Goal: Task Accomplishment & Management: Complete application form

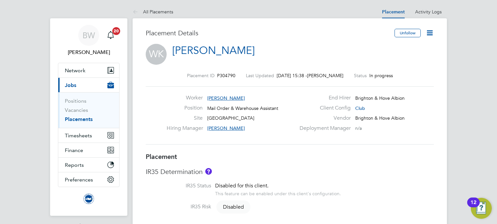
drag, startPoint x: 198, startPoint y: 96, endPoint x: 194, endPoint y: 113, distance: 17.5
click at [189, 111] on div "Worker William Keiller Position Mail Order & Warehouse Assistant Site American …" at bounding box center [290, 115] width 288 height 58
click at [73, 72] on span "Network" at bounding box center [75, 70] width 21 height 6
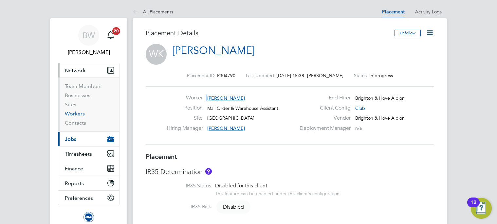
click at [80, 113] on link "Workers" at bounding box center [75, 114] width 20 height 6
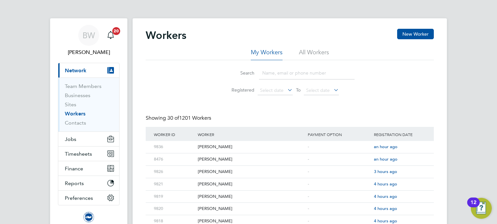
click at [324, 55] on li "All Workers" at bounding box center [314, 54] width 30 height 12
click at [287, 73] on input at bounding box center [307, 73] width 96 height 13
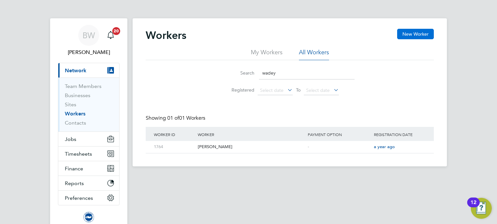
type input "wadey"
click at [421, 38] on button "New Worker" at bounding box center [415, 34] width 37 height 10
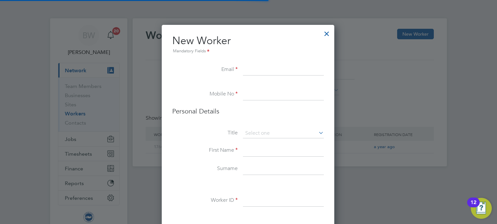
scroll to position [503, 173]
click at [265, 65] on input at bounding box center [283, 70] width 81 height 12
paste input "sarahwadey@hotmail.com"
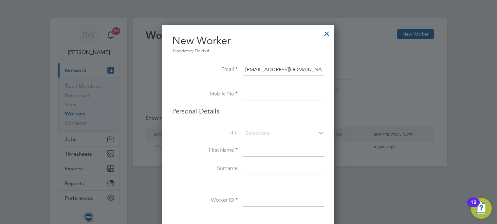
type input "sarahwadey@hotmail.com"
click at [260, 98] on input at bounding box center [283, 95] width 81 height 12
drag, startPoint x: 258, startPoint y: 93, endPoint x: 262, endPoint y: 94, distance: 4.3
click at [258, 93] on input at bounding box center [283, 95] width 81 height 12
paste input "+44 78 7210 4590"
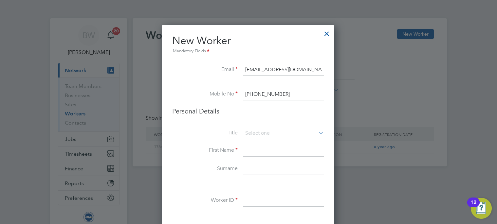
type input "+44 78 7210 4590"
click at [278, 151] on input at bounding box center [283, 151] width 81 height 12
type input "Sarah"
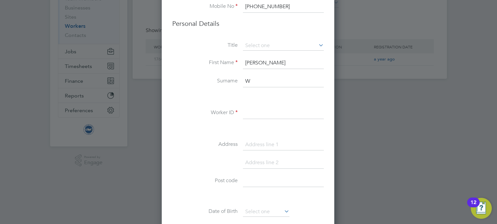
scroll to position [89, 0]
type input "Wadey"
click at [265, 110] on input at bounding box center [283, 112] width 81 height 12
type input "9839"
click at [269, 146] on input at bounding box center [283, 144] width 81 height 12
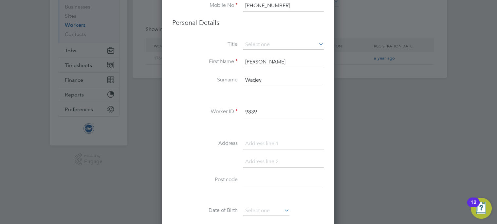
click at [258, 145] on input at bounding box center [283, 144] width 81 height 12
type input "6 Sonnet Way"
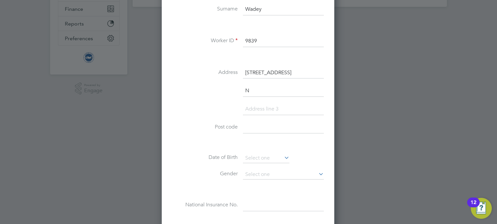
scroll to position [521, 173]
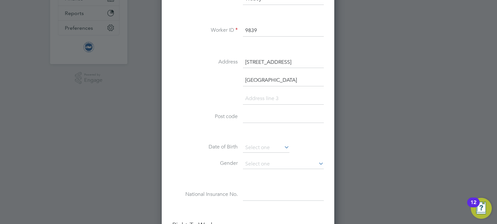
type input "Newhaven"
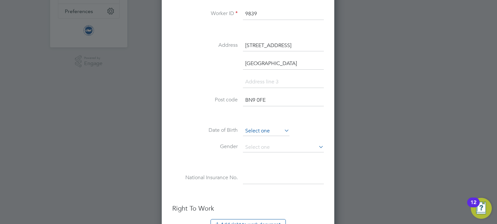
scroll to position [203, 0]
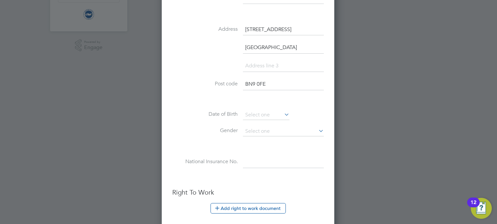
type input "BN9 0FE"
click at [265, 116] on input at bounding box center [266, 115] width 46 height 10
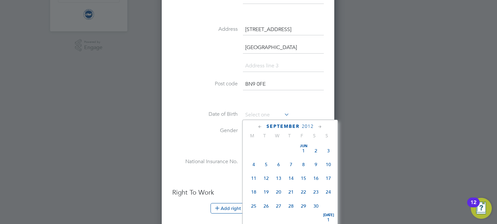
scroll to position [255, 0]
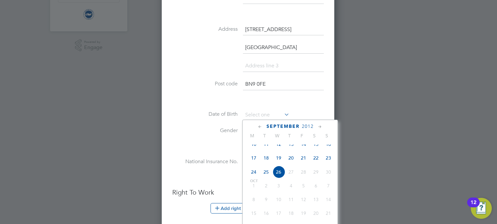
click at [308, 127] on span "2012" at bounding box center [308, 127] width 12 height 6
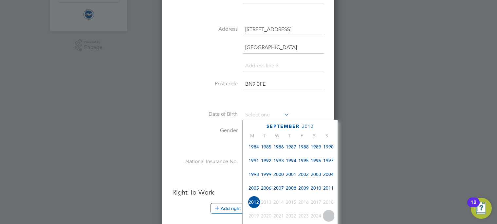
scroll to position [141, 0]
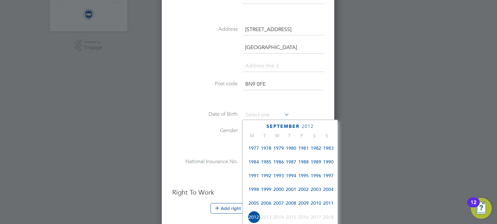
click at [254, 152] on span "1977" at bounding box center [253, 148] width 12 height 12
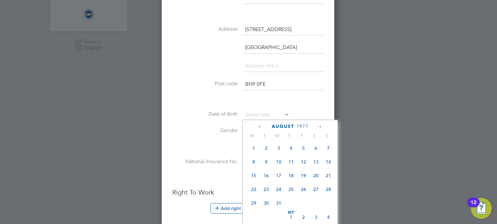
click at [260, 127] on icon at bounding box center [260, 126] width 6 height 7
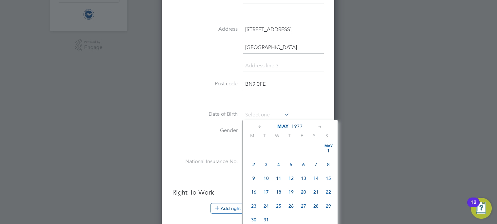
click at [260, 127] on icon at bounding box center [260, 126] width 6 height 7
click at [304, 164] on span "8" at bounding box center [303, 164] width 12 height 12
type input "08 Apr 1977"
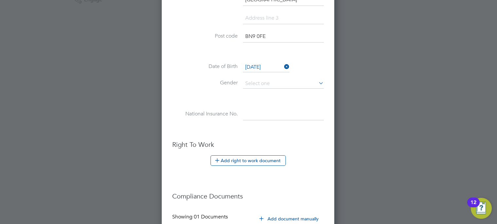
scroll to position [322, 0]
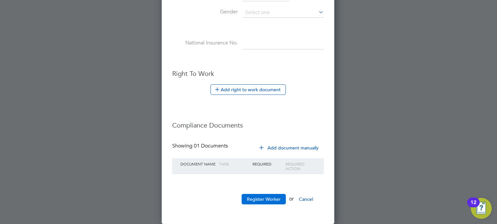
click at [275, 199] on button "Register Worker" at bounding box center [264, 199] width 44 height 10
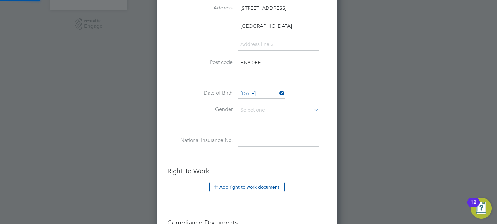
scroll to position [0, 0]
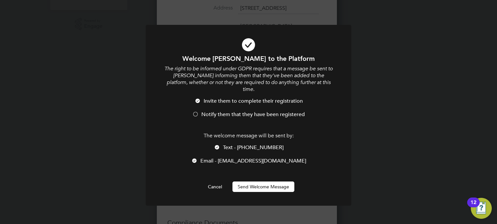
click at [258, 182] on button "Send Welcome Message" at bounding box center [263, 187] width 62 height 10
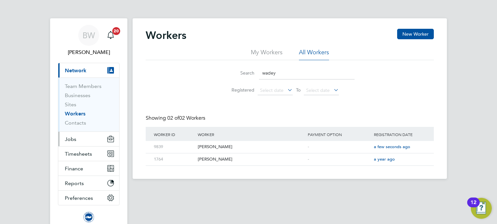
drag, startPoint x: 76, startPoint y: 140, endPoint x: 79, endPoint y: 137, distance: 3.9
click at [76, 140] on button "Jobs" at bounding box center [88, 139] width 61 height 14
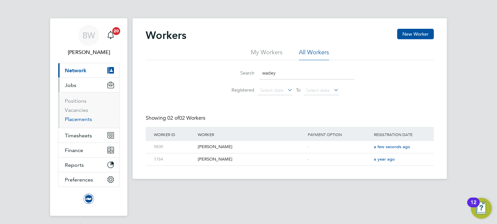
click at [82, 118] on link "Placements" at bounding box center [78, 119] width 27 height 6
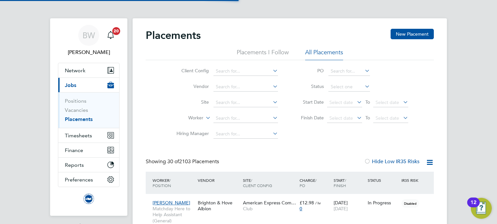
scroll to position [19, 57]
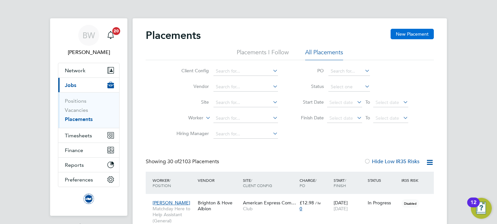
click at [409, 35] on button "New Placement" at bounding box center [412, 34] width 43 height 10
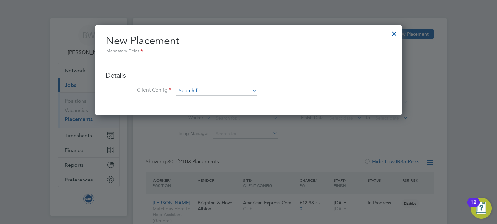
click at [200, 92] on input at bounding box center [216, 91] width 81 height 10
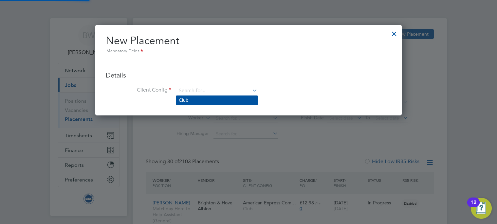
click at [198, 99] on li "Club" at bounding box center [217, 100] width 82 height 9
type input "Club"
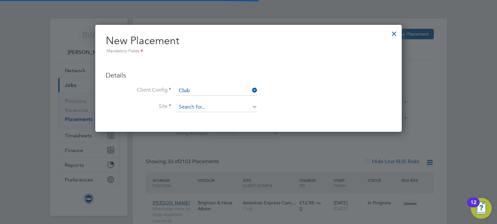
drag, startPoint x: 198, startPoint y: 106, endPoint x: 201, endPoint y: 111, distance: 5.8
click at [198, 107] on input at bounding box center [216, 107] width 81 height 10
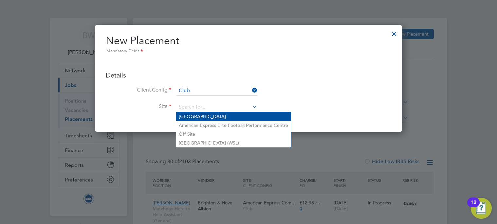
click at [202, 118] on li "American Express Community Stadium" at bounding box center [233, 116] width 115 height 9
type input "American Express Community Stadium"
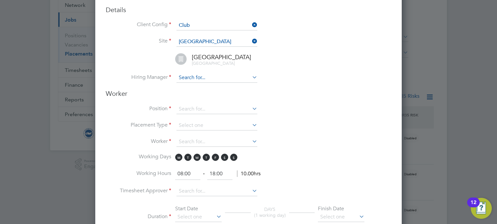
click at [202, 80] on input at bounding box center [216, 78] width 81 height 10
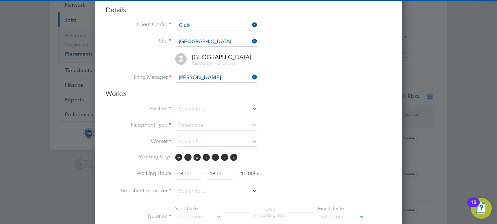
click at [206, 87] on li "Joe Radley-Martin" at bounding box center [217, 87] width 82 height 9
type input "Joe Radley-Martin"
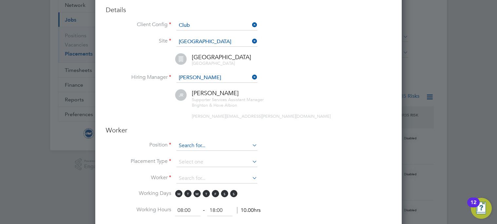
click at [208, 146] on input at bounding box center [216, 146] width 81 height 10
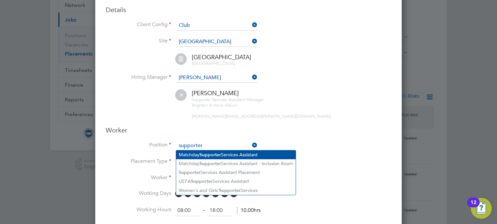
click at [224, 155] on li "Matchday Supporter Services Assistant" at bounding box center [235, 155] width 119 height 9
type input "Matchday Supporter Services Assistant"
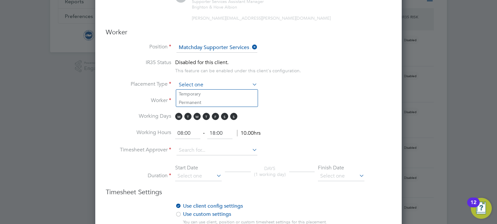
click at [196, 83] on input at bounding box center [216, 85] width 81 height 10
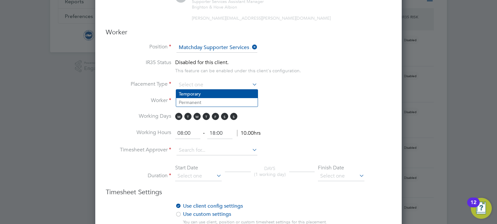
click at [196, 92] on li "Temporary" at bounding box center [217, 94] width 82 height 9
type input "Temporary"
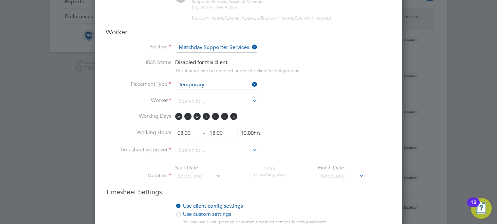
click at [195, 101] on input at bounding box center [216, 102] width 81 height 10
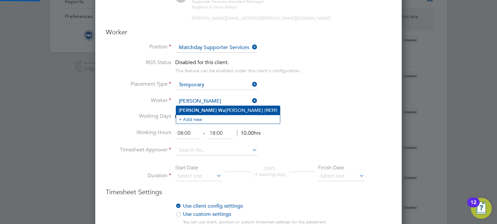
click at [218, 109] on b "Wa" at bounding box center [221, 111] width 7 height 6
type input "Sarah Wadey (9839)"
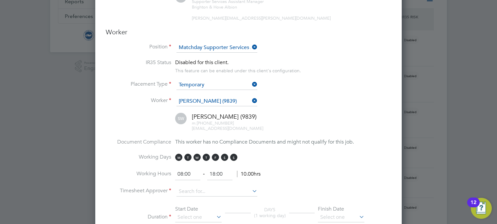
click at [289, 113] on div "Sarah Wadey (9839) m: +44 78 7210 4590 sarahwadey@hotmail.com" at bounding box center [256, 122] width 269 height 19
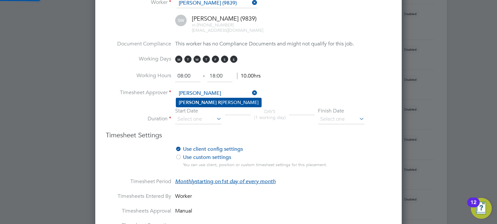
click at [198, 103] on li "Joe R adley-Martin" at bounding box center [218, 102] width 85 height 9
type input "Joe Radley-Martin"
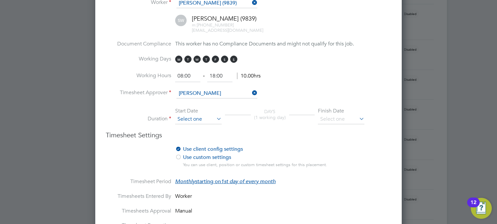
click at [195, 118] on input at bounding box center [198, 120] width 46 height 10
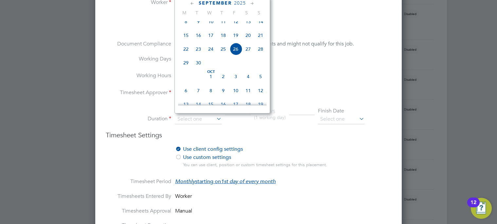
click at [208, 39] on span "17" at bounding box center [211, 35] width 12 height 12
type input "17 Sep 2025"
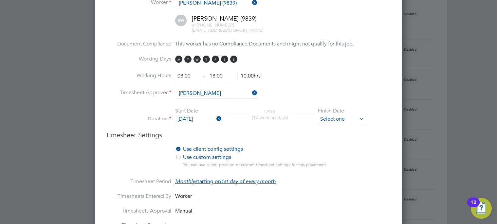
click at [350, 118] on input at bounding box center [341, 120] width 46 height 10
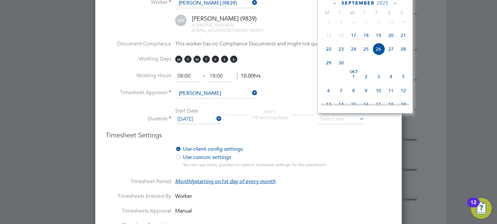
click at [394, 1] on icon at bounding box center [395, 3] width 6 height 7
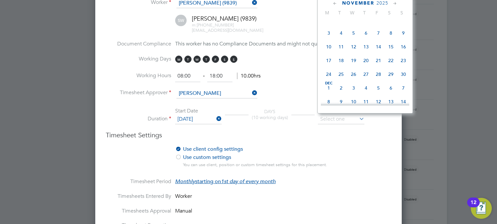
click at [394, 1] on icon at bounding box center [395, 3] width 6 height 7
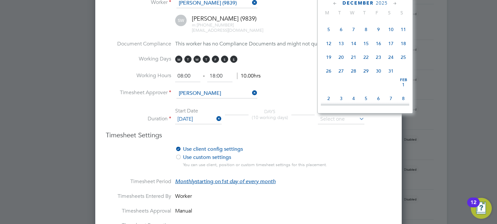
click at [394, 1] on icon at bounding box center [395, 3] width 6 height 7
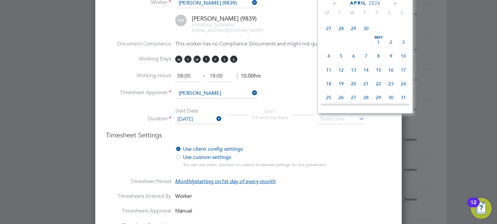
click at [394, 1] on icon at bounding box center [395, 3] width 6 height 7
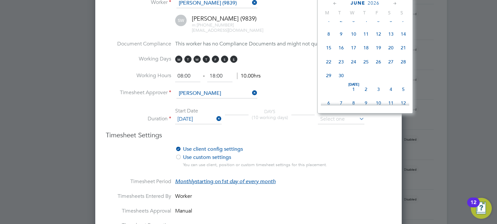
click at [394, 1] on icon at bounding box center [395, 3] width 6 height 7
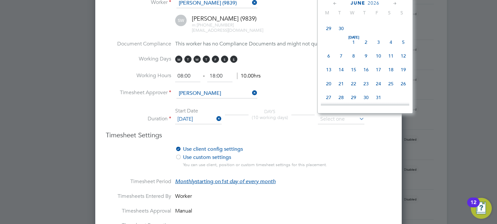
click at [394, 1] on icon at bounding box center [395, 3] width 6 height 7
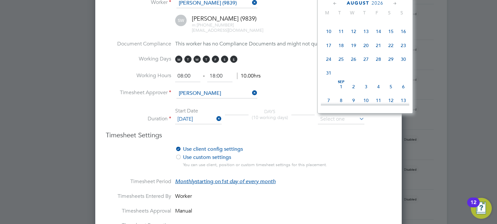
click at [394, 1] on icon at bounding box center [395, 3] width 6 height 7
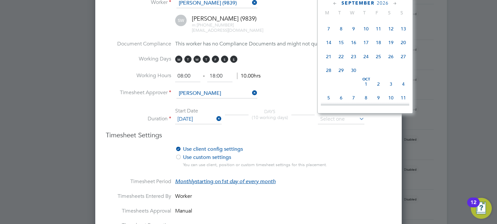
click at [394, 1] on icon at bounding box center [395, 3] width 6 height 7
click at [365, 20] on span "Oct 1" at bounding box center [366, 13] width 12 height 12
type input "01 Oct 2026"
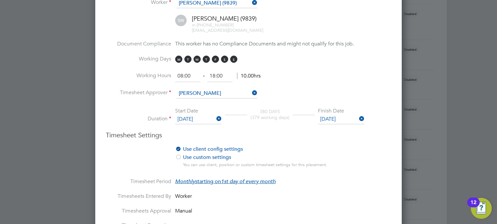
click at [347, 152] on li "Use client config settings Use position settings Use custom settings You can us…" at bounding box center [248, 162] width 285 height 32
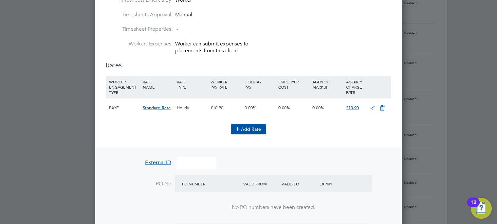
click at [251, 126] on button "Add Rate" at bounding box center [248, 129] width 35 height 10
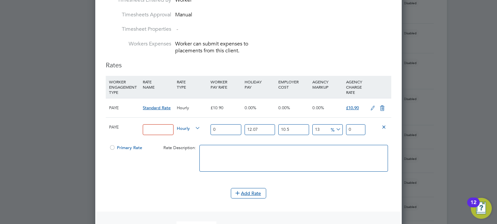
click at [158, 128] on input at bounding box center [158, 129] width 30 height 11
type input "SUPPORTER_SERVICES_HOURS"
drag, startPoint x: 230, startPoint y: 132, endPoint x: 186, endPoint y: 134, distance: 44.2
click at [186, 134] on div "PAYE SUPPORTER_SERVICES_HOURS Hourly 0 12.07 n/a 10.5 n/a 13 0 % 0" at bounding box center [248, 130] width 285 height 24
type input "1"
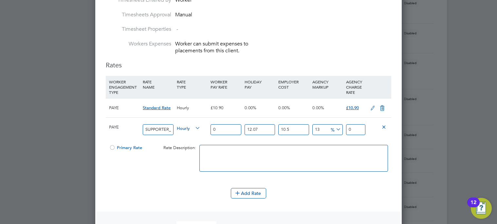
type input "1.399362055"
type input "13"
type input "18.191706715"
type input "13.5"
type input "18.8913877425"
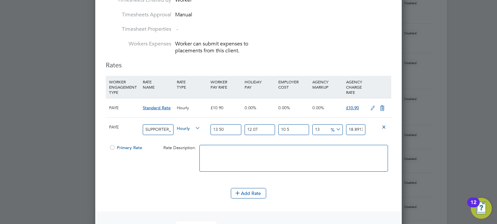
type input "13.50"
type input "0"
type input "16.856775"
type input "0"
type input "15.255"
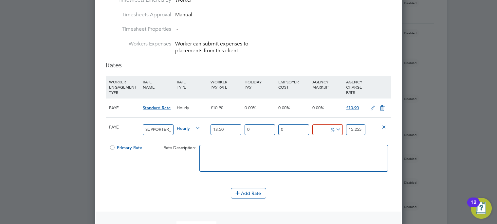
type input "0"
type input "13.5"
click at [111, 147] on div at bounding box center [112, 149] width 7 height 5
click at [384, 106] on icon at bounding box center [382, 108] width 8 height 5
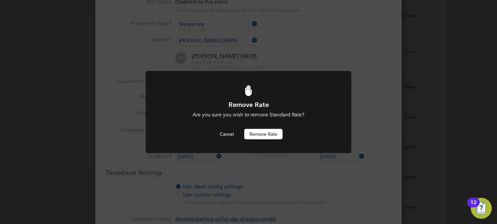
click at [266, 137] on button "Remove rate" at bounding box center [263, 134] width 38 height 10
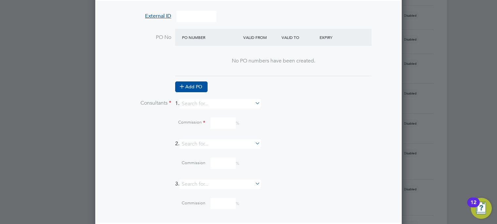
click at [189, 86] on button "Add PO" at bounding box center [191, 87] width 32 height 10
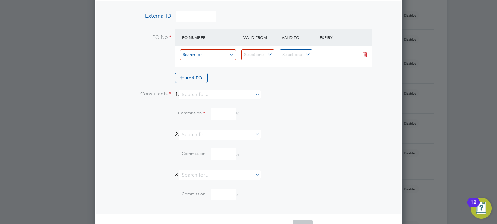
click at [209, 55] on input at bounding box center [208, 54] width 56 height 11
type input "93"
click at [264, 52] on input at bounding box center [257, 54] width 33 height 11
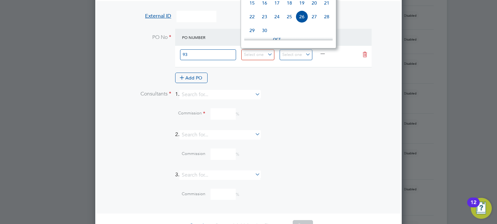
click at [277, 9] on span "17" at bounding box center [277, 3] width 12 height 12
type input "17 Sep 2025"
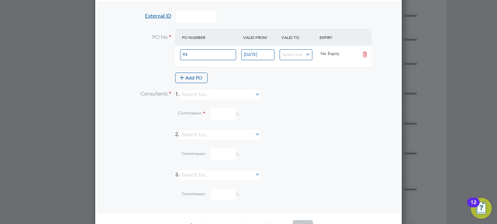
click at [317, 64] on div "93 17 Sep 2025 No Expiry" at bounding box center [273, 56] width 196 height 21
click at [291, 74] on div "Add PO" at bounding box center [273, 78] width 196 height 10
click at [211, 93] on input at bounding box center [219, 94] width 81 height 9
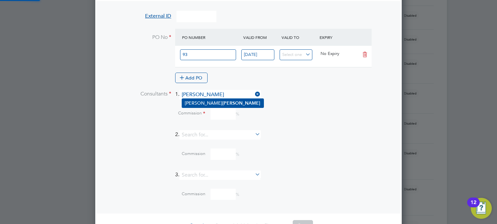
click at [213, 104] on li "Becky Wallis" at bounding box center [223, 103] width 82 height 9
type input "Becky Wallis"
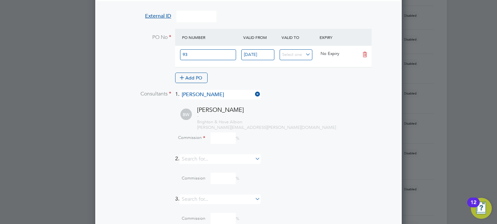
drag, startPoint x: 230, startPoint y: 140, endPoint x: 221, endPoint y: 136, distance: 9.2
click at [230, 140] on input at bounding box center [222, 138] width 25 height 11
type input "0"
click at [283, 130] on div "Commission 0 %" at bounding box center [264, 139] width 253 height 18
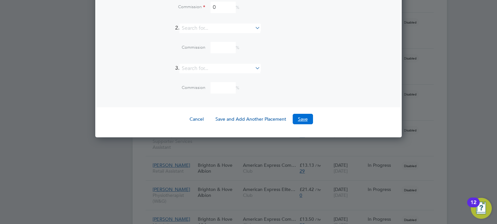
click at [302, 121] on button "Save" at bounding box center [303, 119] width 20 height 10
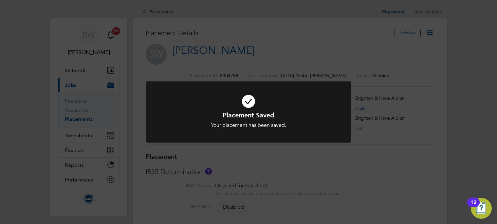
click at [426, 29] on div "Placement Saved Your placement has been saved. Cancel Okay" at bounding box center [248, 112] width 497 height 224
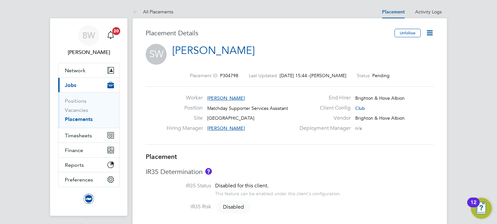
click at [429, 31] on icon at bounding box center [430, 33] width 8 height 8
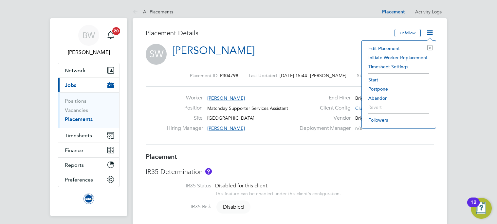
click at [374, 81] on li "Start" at bounding box center [398, 79] width 67 height 9
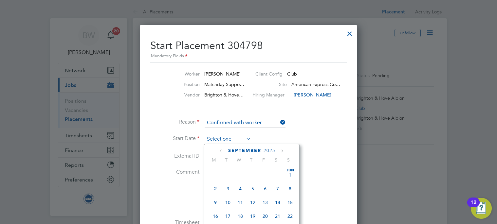
click at [230, 142] on input at bounding box center [228, 140] width 46 height 10
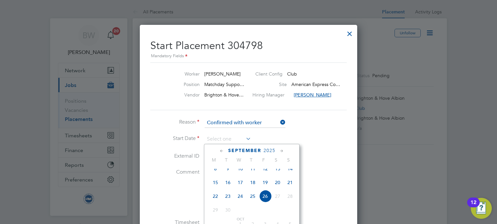
click at [238, 186] on span "17" at bounding box center [240, 182] width 12 height 12
type input "17 Sep 2025"
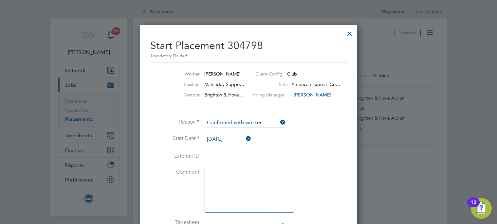
click at [327, 127] on li "Reason Confirmed with worker" at bounding box center [248, 126] width 196 height 16
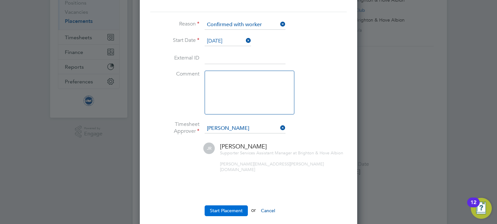
click at [227, 206] on button "Start Placement" at bounding box center [226, 211] width 43 height 10
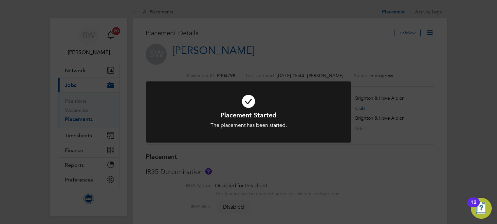
click at [319, 29] on div "Placement Started The placement has been started. Cancel Okay" at bounding box center [248, 112] width 497 height 224
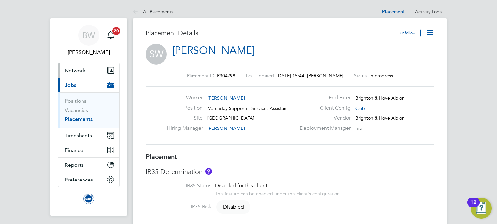
click at [78, 68] on span "Network" at bounding box center [75, 70] width 21 height 6
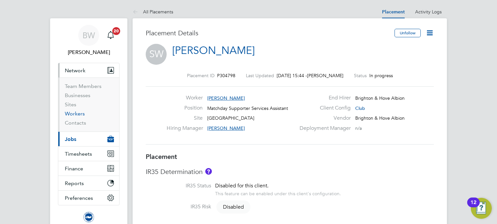
click at [80, 116] on link "Workers" at bounding box center [75, 114] width 20 height 6
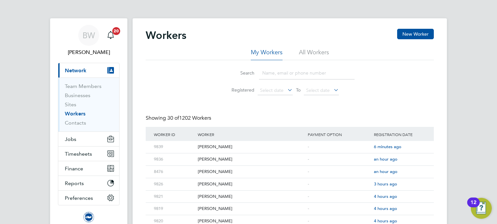
click at [309, 51] on li "All Workers" at bounding box center [314, 54] width 30 height 12
click at [279, 73] on input at bounding box center [307, 73] width 96 height 13
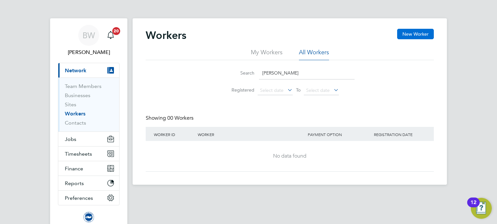
type input "hutchin"
click at [408, 32] on button "New Worker" at bounding box center [415, 34] width 37 height 10
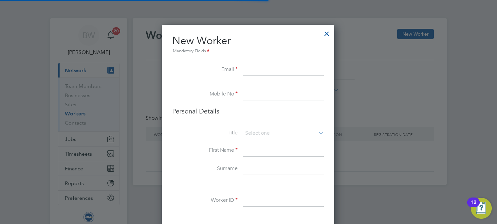
scroll to position [503, 173]
click at [267, 71] on input at bounding box center [283, 70] width 81 height 12
paste input "lewinshutch@gmail.com"
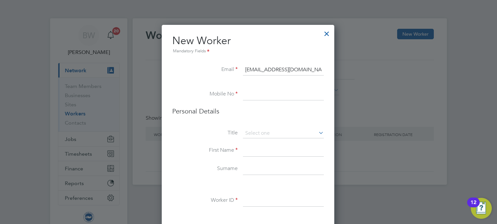
type input "lewinshutch@gmail.com"
click at [267, 88] on li at bounding box center [248, 85] width 152 height 7
click at [267, 91] on input at bounding box center [283, 95] width 81 height 12
paste input "+44 77 8403 9705"
type input "+44 77 8403 9705"
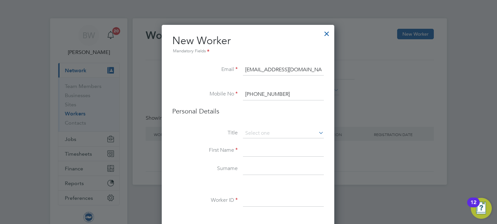
click at [267, 149] on input at bounding box center [283, 151] width 81 height 12
type input "Lewin"
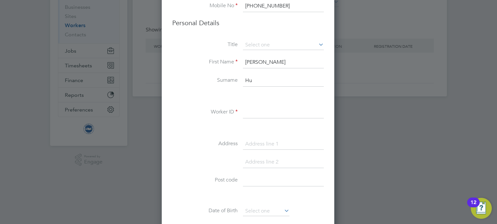
scroll to position [89, 0]
type input "Hutchinson"
click at [257, 114] on input at bounding box center [283, 112] width 81 height 12
type input "9841"
click at [269, 141] on input at bounding box center [283, 144] width 81 height 12
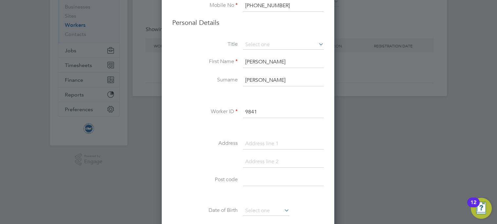
click at [260, 140] on input at bounding box center [283, 144] width 81 height 12
type input "Flat 2, 148 Lewes Road"
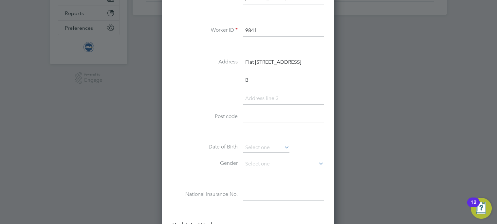
scroll to position [521, 173]
type input "Brighton"
type input "BN2 3LG"
click at [261, 144] on input at bounding box center [266, 148] width 46 height 10
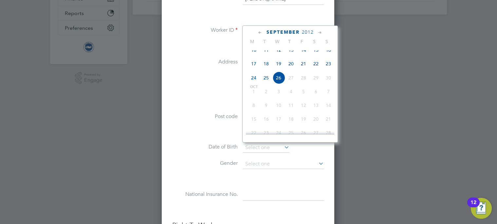
click at [307, 31] on span "2012" at bounding box center [308, 32] width 12 height 6
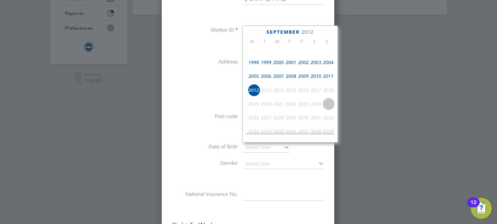
click at [332, 65] on span "2004" at bounding box center [328, 62] width 12 height 12
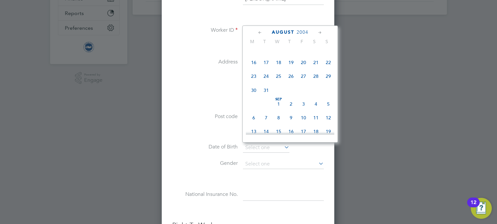
click at [319, 32] on icon at bounding box center [320, 32] width 6 height 7
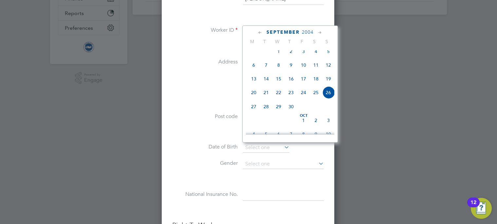
click at [319, 32] on icon at bounding box center [320, 32] width 6 height 7
click at [331, 83] on span "17" at bounding box center [328, 77] width 12 height 12
type input "17 Oct 2004"
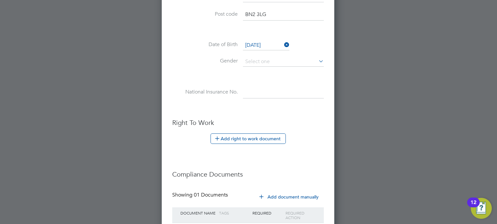
scroll to position [322, 0]
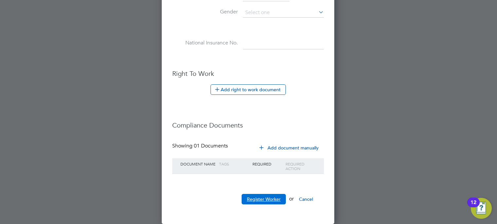
click at [268, 197] on button "Register Worker" at bounding box center [264, 199] width 44 height 10
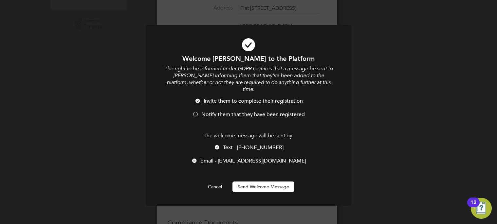
click at [270, 182] on button "Send Welcome Message" at bounding box center [263, 187] width 62 height 10
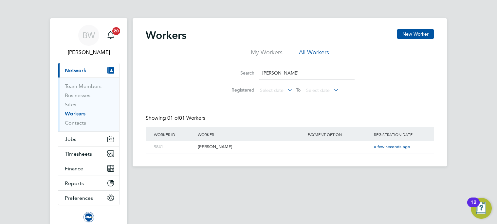
click at [79, 70] on span "Network" at bounding box center [76, 70] width 22 height 6
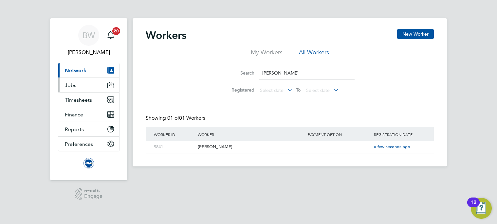
click at [80, 85] on button "Jobs" at bounding box center [88, 85] width 61 height 14
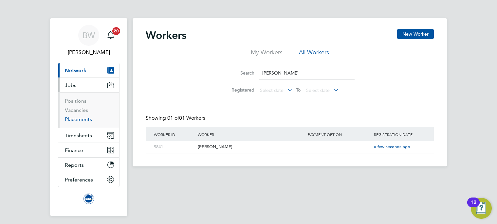
click at [86, 120] on link "Placements" at bounding box center [78, 119] width 27 height 6
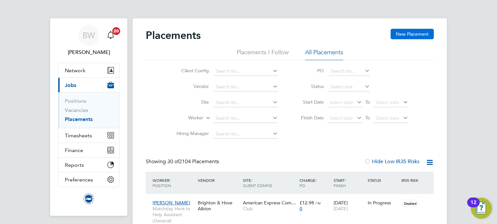
scroll to position [19, 57]
click at [417, 32] on button "New Placement" at bounding box center [412, 34] width 43 height 10
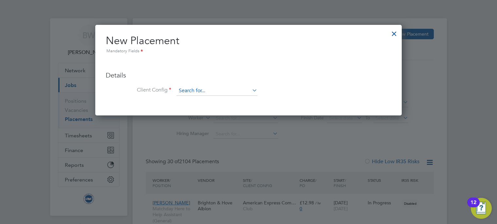
click at [206, 91] on input at bounding box center [216, 91] width 81 height 10
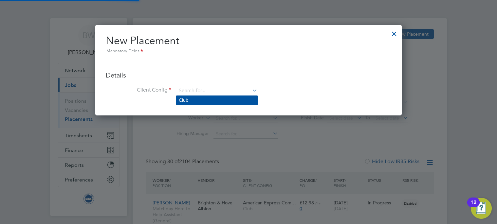
click at [203, 100] on li "Club" at bounding box center [217, 100] width 82 height 9
type input "Club"
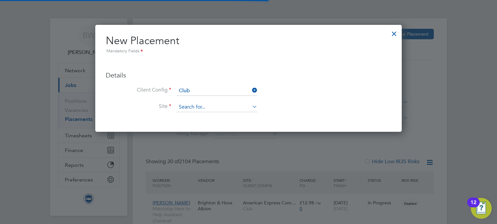
click at [203, 106] on input at bounding box center [216, 107] width 81 height 10
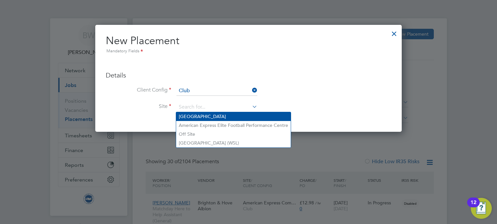
click at [205, 118] on li "American Express Community Stadium" at bounding box center [233, 116] width 115 height 9
type input "American Express Community Stadium"
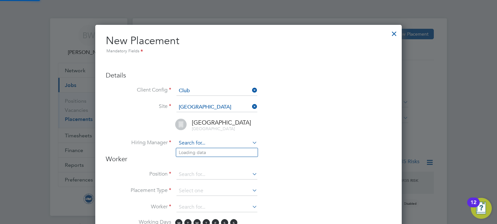
click at [200, 142] on input at bounding box center [216, 143] width 81 height 10
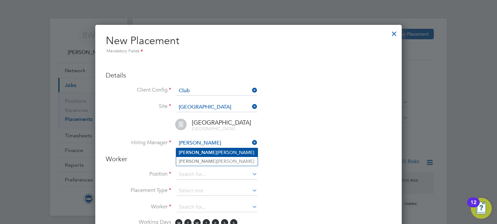
click at [204, 151] on li "James Chamberlain" at bounding box center [217, 152] width 82 height 9
type input "James Chamberlain"
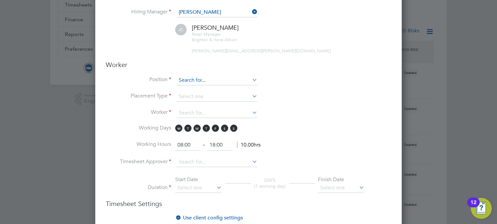
click at [199, 80] on input at bounding box center [216, 81] width 81 height 10
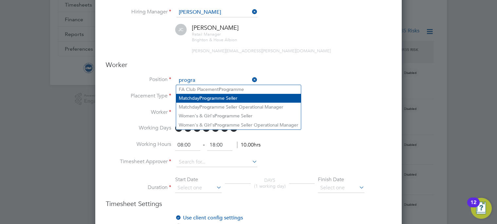
click at [254, 97] on li "Matchday Progra mme Seller" at bounding box center [238, 98] width 125 height 9
type input "Matchday Programme Seller"
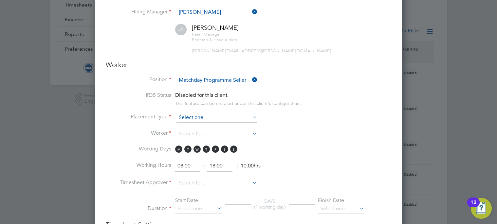
click at [199, 117] on input at bounding box center [216, 118] width 81 height 10
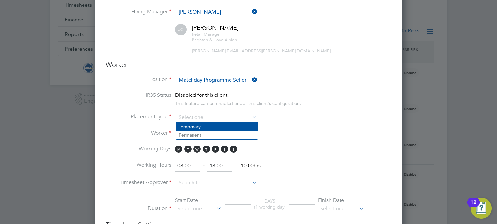
click at [201, 123] on li "Temporary" at bounding box center [217, 126] width 82 height 9
type input "Temporary"
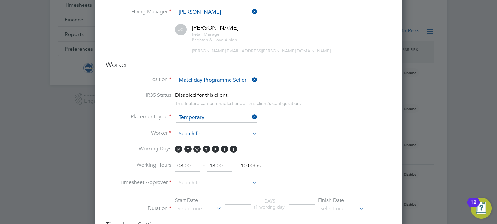
click at [203, 130] on input at bounding box center [216, 134] width 81 height 10
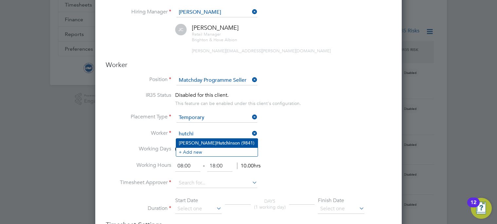
click at [226, 143] on li "Lewin Hutchi nson (9841)" at bounding box center [217, 143] width 82 height 9
type input "Lewin Hutchinson (9841)"
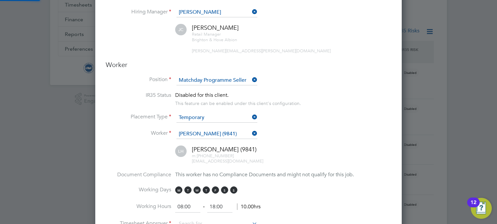
click at [311, 130] on li "Worker Lewin Hutchinson (9841)" at bounding box center [248, 137] width 285 height 16
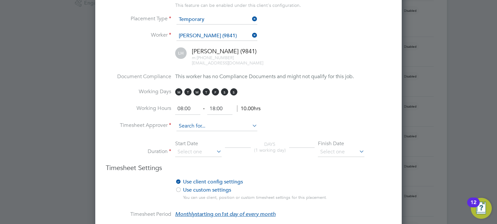
click at [190, 125] on input at bounding box center [216, 126] width 81 height 10
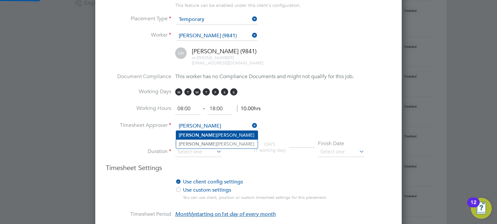
click at [239, 133] on li "James Chamberlain" at bounding box center [217, 135] width 82 height 9
type input "James Chamberlain"
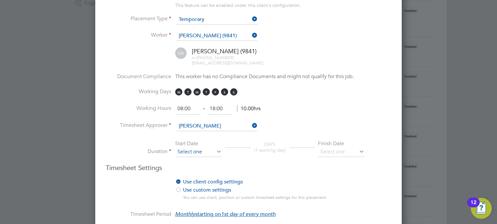
click at [208, 152] on input at bounding box center [198, 152] width 46 height 10
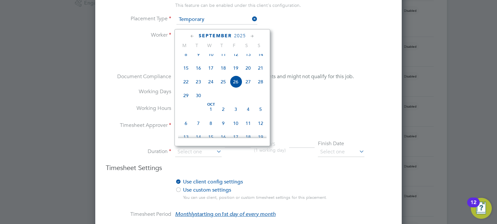
click at [238, 71] on span "19" at bounding box center [235, 68] width 12 height 12
type input "19 Sep 2025"
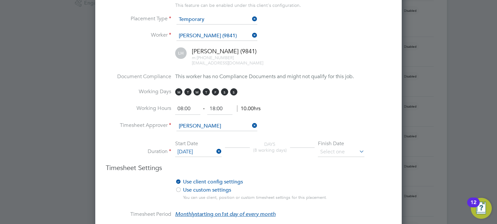
click at [358, 147] on icon at bounding box center [358, 151] width 0 height 9
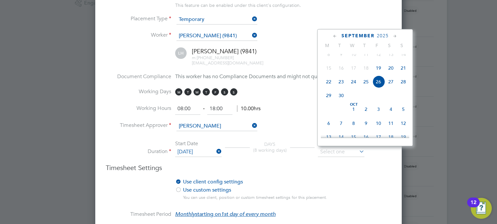
click at [396, 36] on icon at bounding box center [395, 36] width 6 height 7
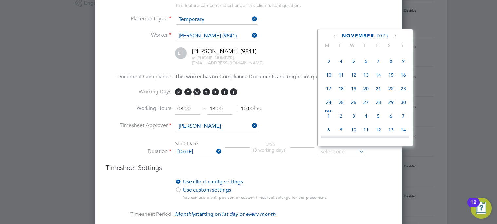
click at [396, 36] on icon at bounding box center [395, 36] width 6 height 7
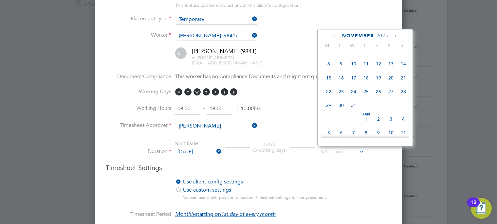
click at [396, 36] on icon at bounding box center [395, 36] width 6 height 7
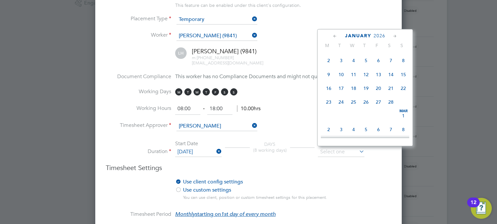
click at [396, 36] on icon at bounding box center [395, 36] width 6 height 7
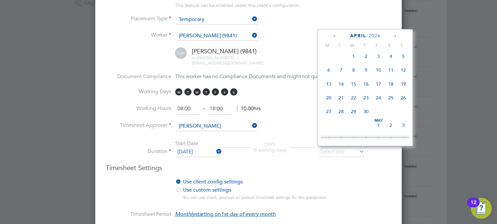
click at [396, 36] on icon at bounding box center [395, 36] width 6 height 7
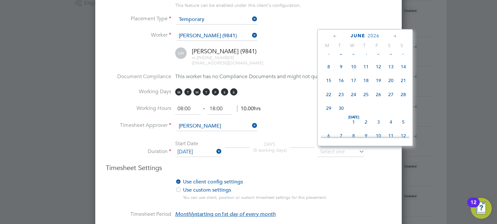
click at [396, 36] on icon at bounding box center [395, 36] width 6 height 7
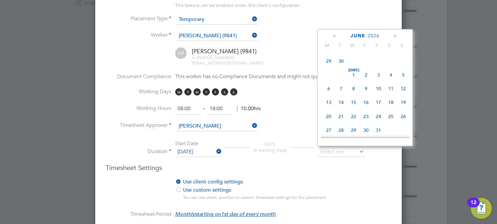
click at [396, 36] on icon at bounding box center [395, 36] width 6 height 7
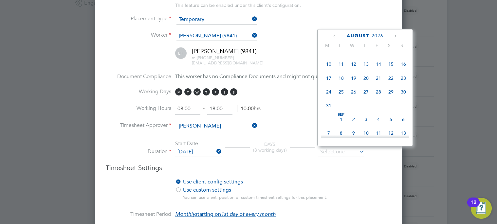
click at [396, 36] on icon at bounding box center [395, 36] width 6 height 7
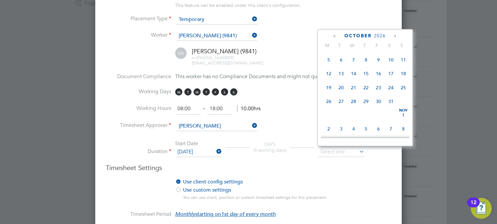
click at [367, 52] on span "Oct 1" at bounding box center [366, 46] width 12 height 12
type input "01 Oct 2026"
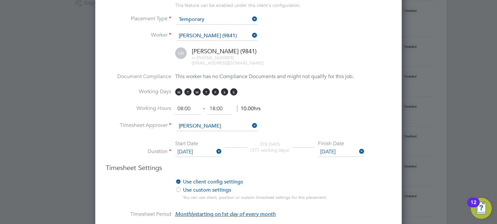
click at [368, 163] on li "Duration Start Date 19 Sep 2025 378 DAYS (377 working days) Finish Date 01 Oct …" at bounding box center [248, 151] width 285 height 23
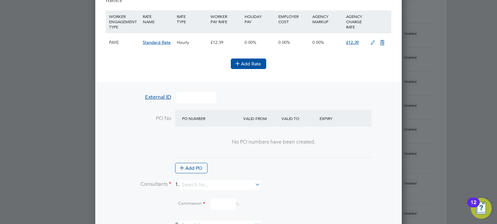
click at [250, 65] on button "Add Rate" at bounding box center [248, 64] width 35 height 10
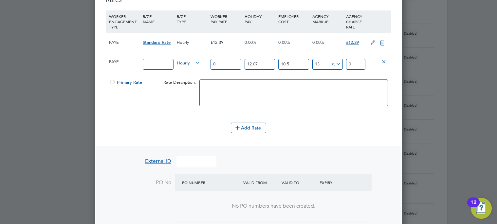
click at [154, 65] on input at bounding box center [158, 64] width 30 height 11
paste input "PROGRAMME_SELLERS_HOURS"
type input "PROGRAMME_SELLERS_HOURS"
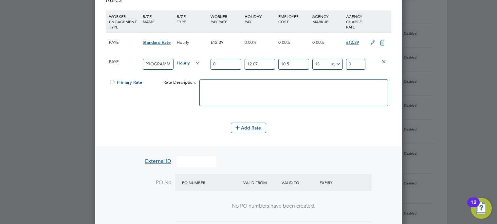
drag, startPoint x: 220, startPoint y: 65, endPoint x: 209, endPoint y: 65, distance: 11.5
click at [210, 65] on div "0" at bounding box center [226, 64] width 34 height 24
type input "1"
type input "1.399362055"
type input "12"
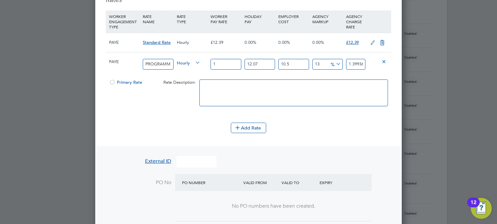
type input "16.79234466"
type input "12.9"
type input "18.0517705095"
type input "12.98"
type input "18.1637194739"
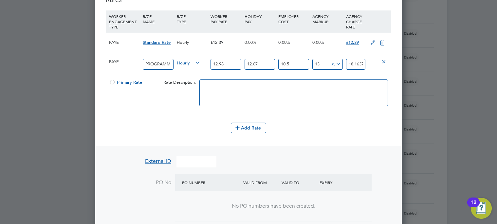
type input "12.98"
type input "0"
type input "16.207477"
type input "0"
type input "14.6674"
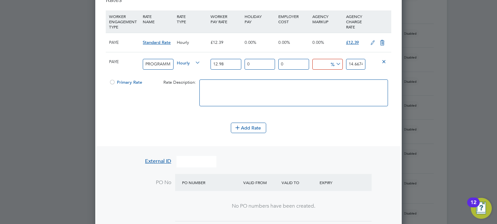
type input "0"
type input "12.98"
click at [217, 76] on div at bounding box center [294, 96] width 192 height 40
click at [113, 82] on div at bounding box center [112, 84] width 7 height 5
click at [380, 42] on icon at bounding box center [382, 42] width 8 height 5
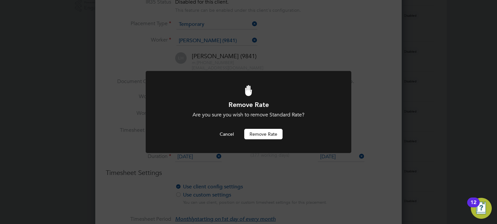
click at [271, 134] on button "Remove rate" at bounding box center [263, 134] width 38 height 10
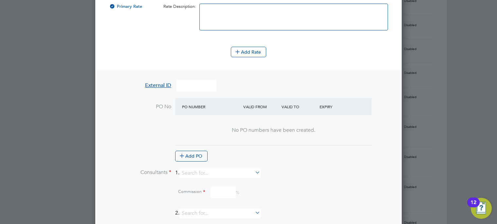
scroll to position [617, 0]
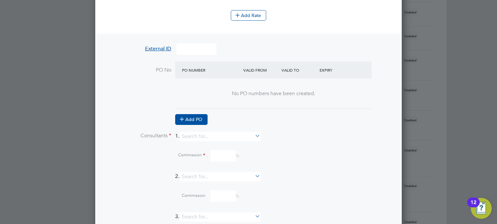
click at [196, 121] on button "Add PO" at bounding box center [191, 119] width 32 height 10
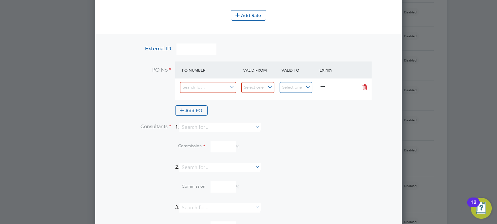
scroll to position [869, 307]
click at [210, 90] on input at bounding box center [208, 87] width 56 height 11
click at [187, 103] on li "0" at bounding box center [208, 105] width 57 height 9
type input "01 Jul 2020"
type input "28 Feb 2029"
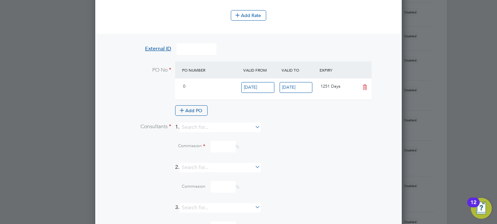
scroll to position [11, 62]
click at [252, 87] on input "01 Jul 2020" at bounding box center [257, 87] width 33 height 11
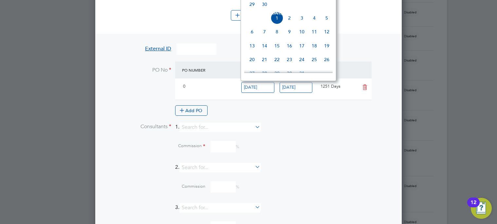
click at [296, 107] on div "Add PO" at bounding box center [273, 110] width 196 height 10
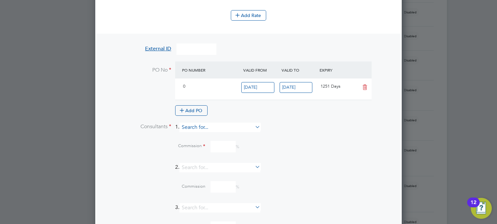
click at [230, 130] on input at bounding box center [219, 127] width 81 height 9
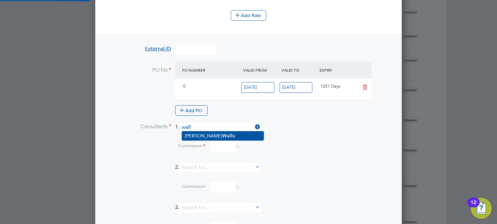
click at [230, 136] on li "Becky Wall is" at bounding box center [223, 136] width 82 height 9
type input "Becky Wallis"
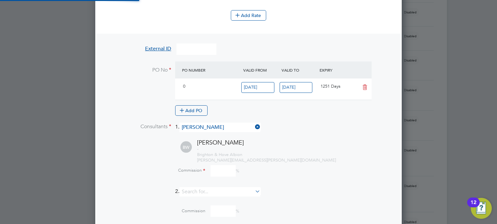
scroll to position [893, 307]
drag, startPoint x: 217, startPoint y: 173, endPoint x: 222, endPoint y: 173, distance: 4.6
click at [217, 173] on input at bounding box center [222, 170] width 25 height 11
type input "0"
click at [322, 153] on div "- Brighton & Hove Albion becky.wallis@bhafc.co.uk" at bounding box center [294, 155] width 194 height 17
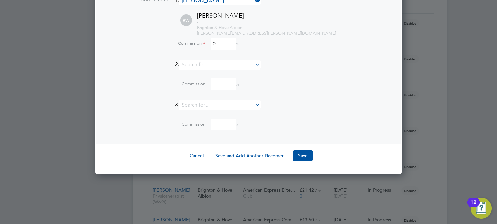
scroll to position [813, 0]
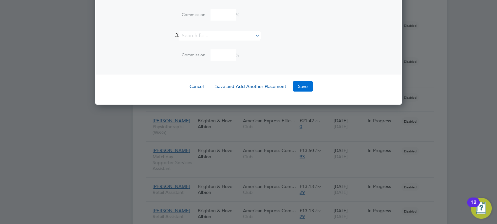
click at [304, 84] on button "Save" at bounding box center [303, 86] width 20 height 10
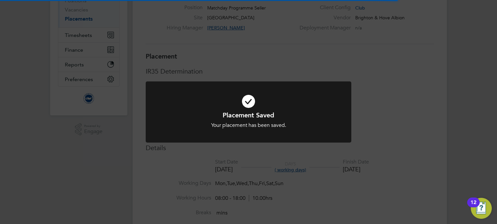
scroll to position [15, 288]
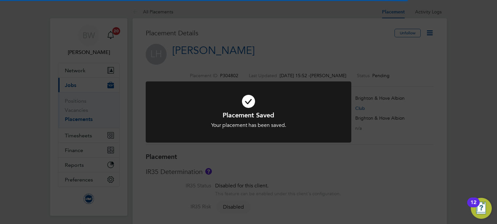
click at [430, 30] on div "Placement Saved Your placement has been saved. Cancel Okay" at bounding box center [248, 112] width 497 height 224
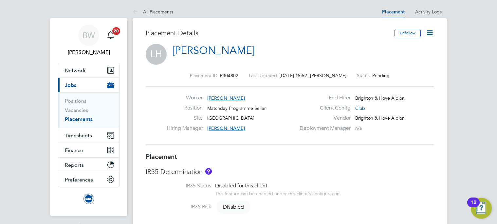
click at [430, 32] on icon at bounding box center [430, 33] width 8 height 8
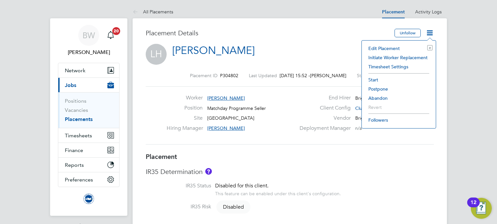
click at [378, 80] on li "Start" at bounding box center [398, 79] width 67 height 9
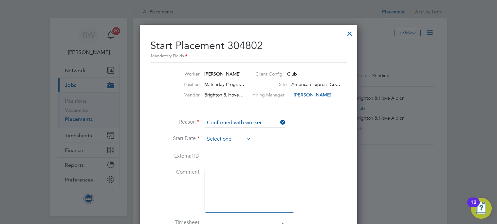
click at [224, 142] on input at bounding box center [228, 140] width 46 height 10
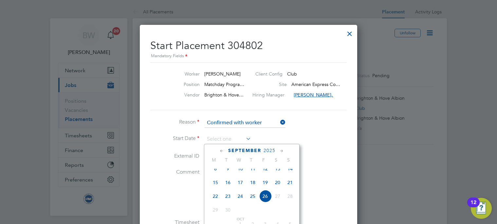
click at [268, 187] on span "19" at bounding box center [265, 182] width 12 height 12
type input "19 Sep 2025"
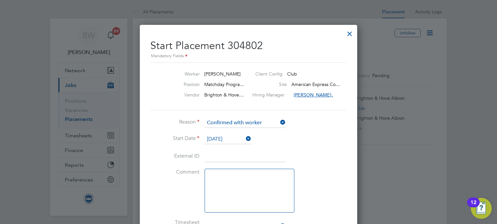
click at [326, 140] on li "Start Date 19 Sep 2025" at bounding box center [248, 143] width 196 height 16
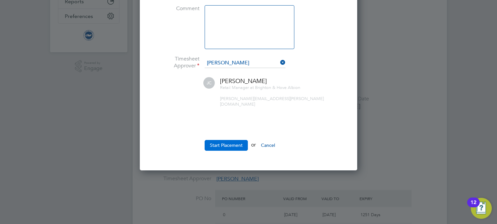
click at [209, 141] on button "Start Placement" at bounding box center [226, 145] width 43 height 10
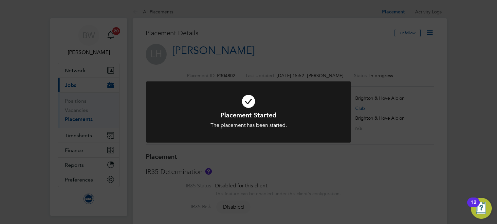
click at [366, 8] on div "Placement Started The placement has been started. Cancel Okay" at bounding box center [248, 112] width 497 height 224
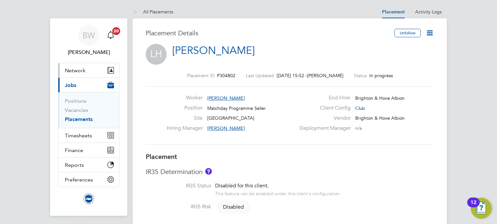
drag, startPoint x: 86, startPoint y: 71, endPoint x: 80, endPoint y: 79, distance: 9.6
click at [86, 71] on button "Network" at bounding box center [88, 70] width 61 height 14
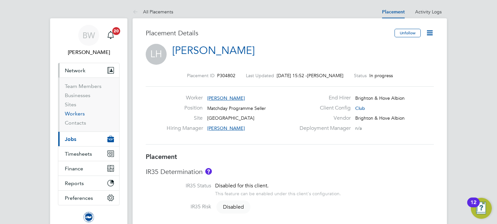
click at [79, 114] on link "Workers" at bounding box center [75, 114] width 20 height 6
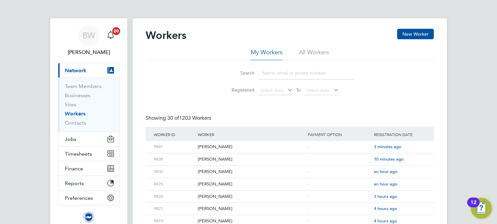
click at [309, 53] on li "All Workers" at bounding box center [314, 54] width 30 height 12
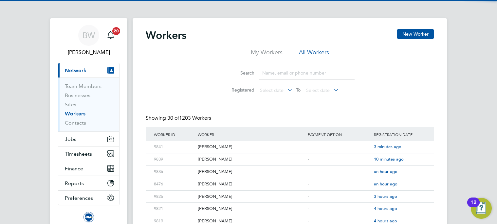
click at [306, 72] on input at bounding box center [307, 73] width 96 height 13
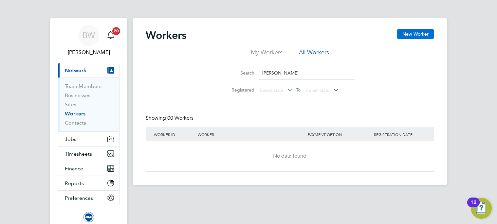
type input "patti"
click at [407, 35] on button "New Worker" at bounding box center [415, 34] width 37 height 10
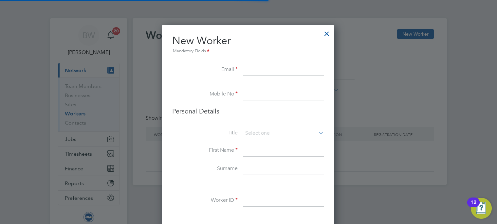
scroll to position [503, 173]
click at [273, 78] on li "Email" at bounding box center [248, 73] width 152 height 18
click at [273, 70] on input at bounding box center [283, 70] width 81 height 12
paste input "harry.pattison1000@virginmedia.com"
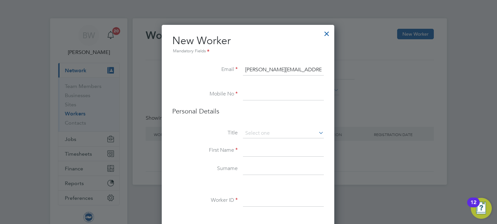
scroll to position [0, 10]
type input "harry.pattison1000@virginmedia.com"
click at [259, 98] on input at bounding box center [283, 95] width 81 height 12
click at [261, 90] on input at bounding box center [283, 95] width 81 height 12
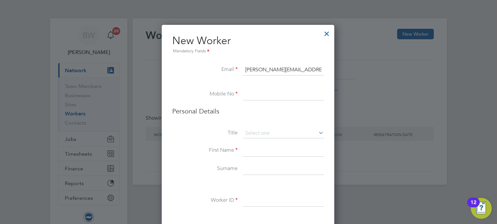
paste input "+44 75 3897 9927"
type input "+44 75 3897 9927"
click at [311, 112] on h3 "Personal Details" at bounding box center [248, 111] width 152 height 9
click at [279, 151] on input at bounding box center [283, 151] width 81 height 12
type input "Harry"
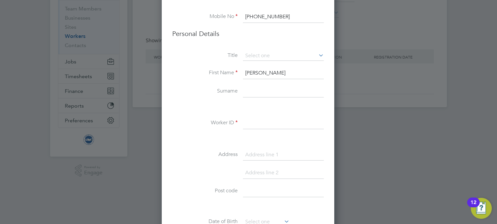
scroll to position [89, 0]
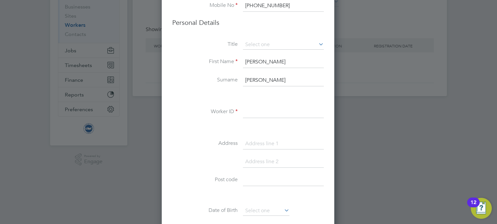
type input "Pattison"
click at [279, 110] on input at bounding box center [283, 112] width 81 height 12
type input "9833"
click at [293, 141] on input at bounding box center [283, 144] width 81 height 12
type input "7 Withdean Road"
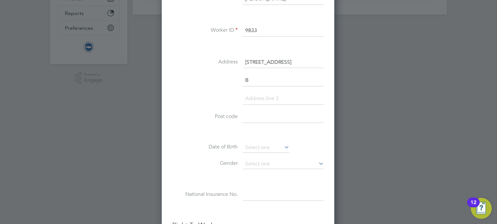
scroll to position [521, 173]
type input "Brighton"
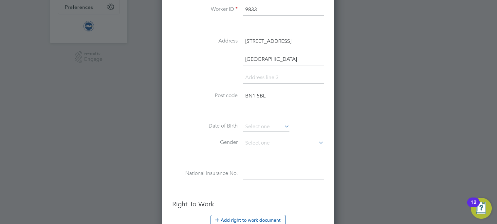
scroll to position [203, 0]
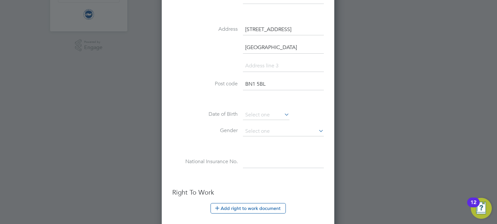
type input "BN1 5BL"
click at [263, 114] on input at bounding box center [266, 115] width 46 height 10
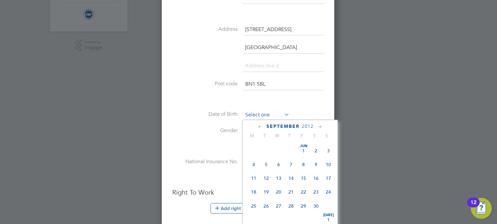
scroll to position [255, 0]
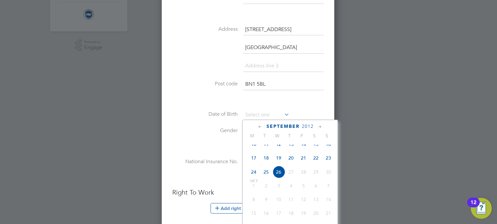
click at [306, 127] on span "2012" at bounding box center [308, 127] width 12 height 6
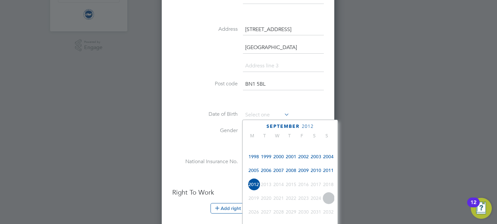
click at [318, 161] on span "2003" at bounding box center [316, 157] width 12 height 12
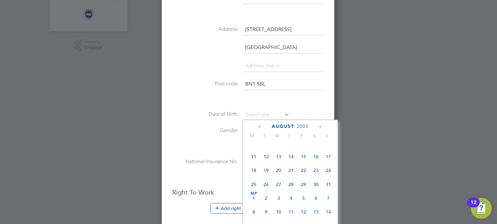
click at [257, 126] on icon at bounding box center [260, 126] width 6 height 7
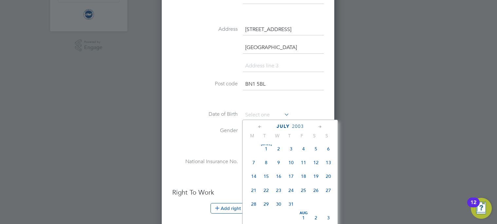
click at [257, 126] on icon at bounding box center [260, 126] width 6 height 7
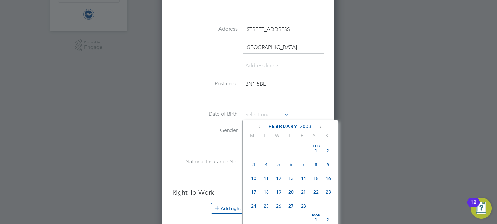
click at [257, 126] on icon at bounding box center [260, 126] width 6 height 7
click at [276, 205] on span "29" at bounding box center [278, 206] width 12 height 12
type input "29 Jan 2003"
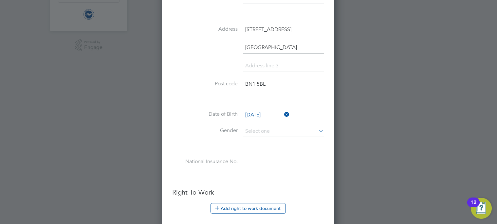
click at [296, 152] on div "Title First Name Harry Surname Pattison Worker ID 9833 Address 7 Withdean Road …" at bounding box center [248, 54] width 152 height 256
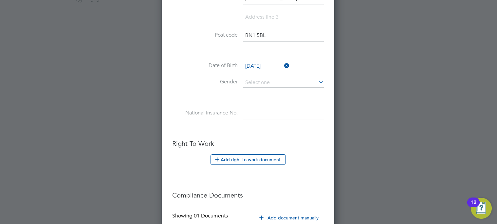
scroll to position [322, 0]
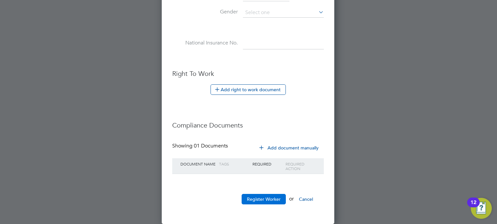
click at [260, 199] on button "Register Worker" at bounding box center [264, 199] width 44 height 10
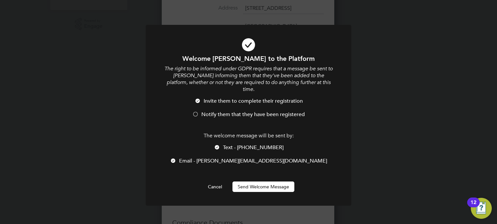
scroll to position [521, 173]
click at [255, 182] on button "Send Welcome Message" at bounding box center [263, 187] width 62 height 10
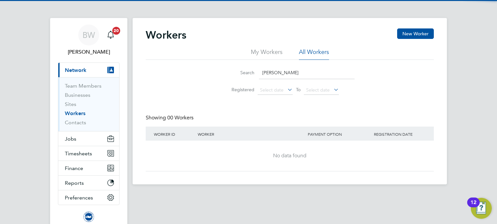
scroll to position [0, 0]
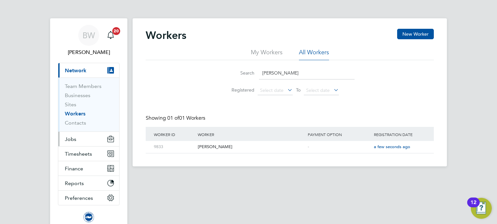
click at [67, 137] on span "Jobs" at bounding box center [70, 139] width 11 height 6
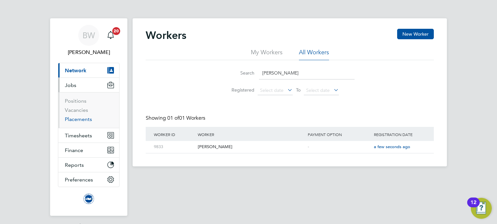
click at [85, 119] on link "Placements" at bounding box center [78, 119] width 27 height 6
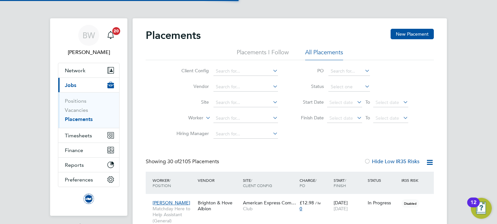
scroll to position [19, 57]
click at [201, 116] on label "Worker" at bounding box center [185, 118] width 38 height 7
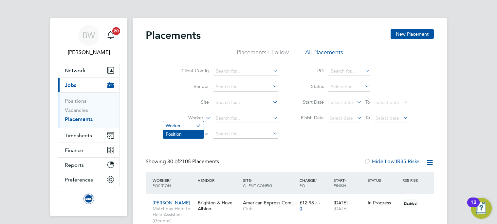
click at [190, 132] on li "Position" at bounding box center [183, 134] width 41 height 9
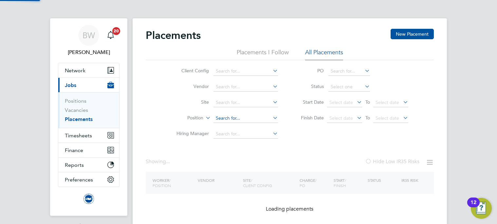
click at [234, 119] on input at bounding box center [245, 118] width 64 height 9
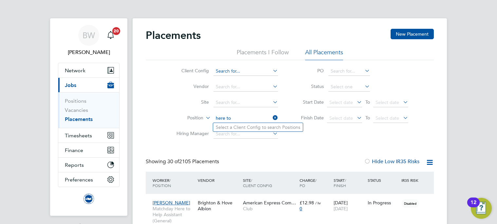
type input "here to"
click at [247, 69] on input at bounding box center [245, 71] width 64 height 9
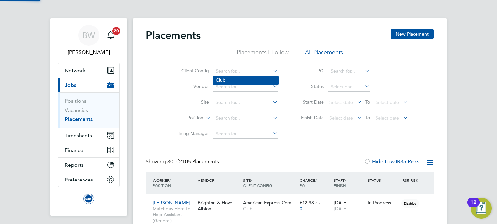
click at [242, 78] on li "Club" at bounding box center [245, 80] width 65 height 9
type input "Club"
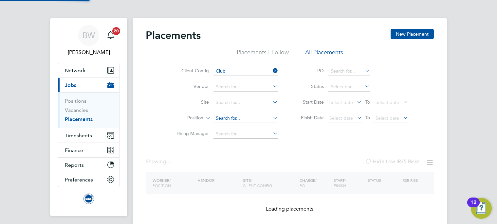
click at [235, 119] on input at bounding box center [245, 118] width 64 height 9
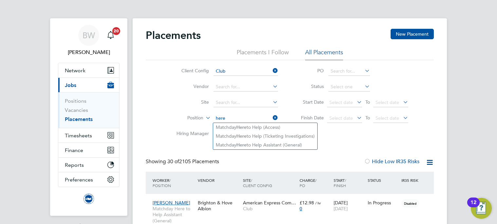
type input "here"
click at [410, 45] on div "Placements New Placement" at bounding box center [290, 39] width 288 height 20
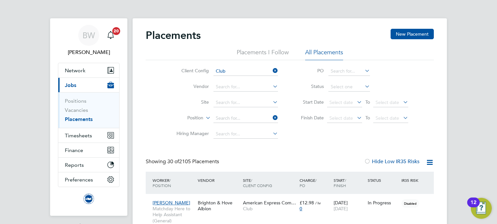
click at [413, 34] on button "New Placement" at bounding box center [412, 34] width 43 height 10
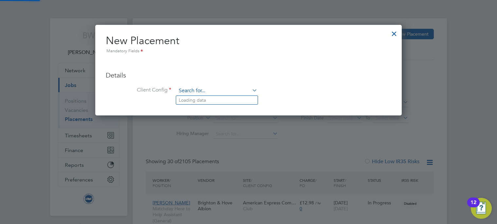
click at [204, 86] on input at bounding box center [216, 91] width 81 height 10
click at [214, 101] on li "Club" at bounding box center [217, 100] width 82 height 9
type input "Club"
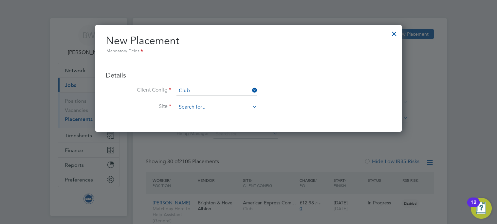
click at [215, 106] on input at bounding box center [216, 107] width 81 height 10
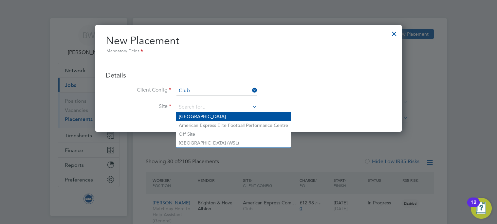
click at [215, 118] on li "American Express Community Stadium" at bounding box center [233, 116] width 115 height 9
type input "American Express Community Stadium"
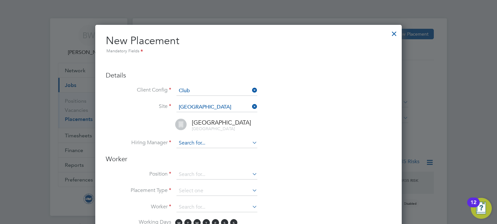
click at [192, 143] on input at bounding box center [216, 143] width 81 height 10
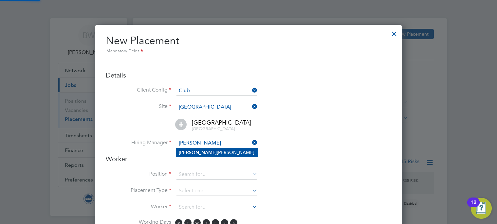
click at [211, 149] on li "Joe Radley-Martin" at bounding box center [217, 152] width 82 height 9
type input "Joe Radley-Martin"
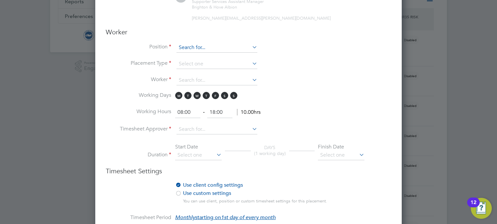
click at [192, 48] on input at bounding box center [216, 48] width 81 height 10
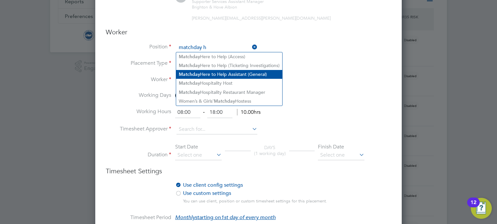
click at [267, 75] on li "Matc h day Here to Help Assistant (General)" at bounding box center [229, 74] width 106 height 9
type input "Matchday Here to Help Assistant (General)"
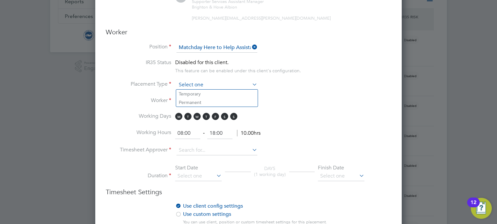
click at [217, 83] on input at bounding box center [216, 85] width 81 height 10
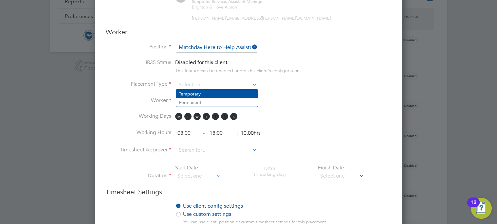
click at [216, 91] on li "Temporary" at bounding box center [217, 94] width 82 height 9
type input "Temporary"
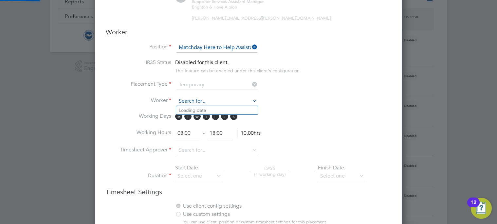
click at [216, 99] on input at bounding box center [216, 102] width 81 height 10
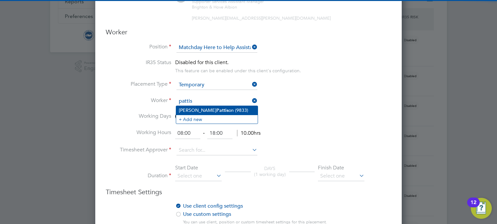
click at [218, 108] on li "Harry Pattis on (9833)" at bounding box center [217, 110] width 82 height 9
type input "Harry Pattison (9833)"
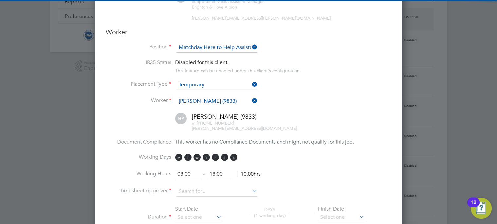
click at [320, 119] on div "Harry Pattison (9833) m: +44 75 3897 9927 harry.pattison1000@virginmedia.com" at bounding box center [256, 122] width 269 height 19
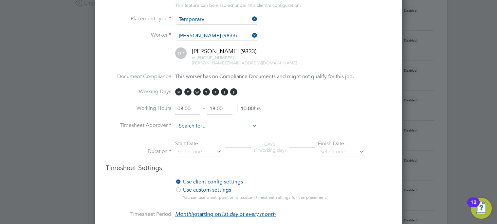
click at [194, 126] on input at bounding box center [216, 126] width 81 height 10
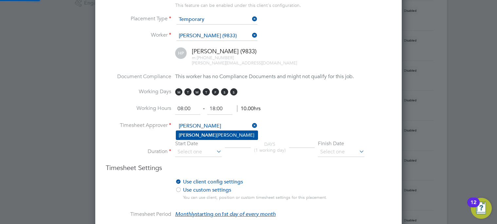
click at [197, 133] on li "Joe Radley-Martin" at bounding box center [217, 135] width 82 height 9
type input "Joe Radley-Martin"
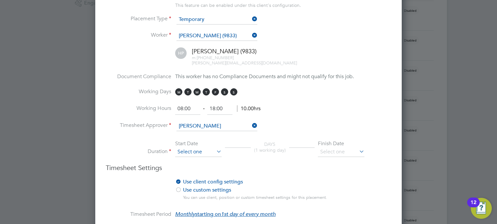
click at [203, 155] on input at bounding box center [198, 152] width 46 height 10
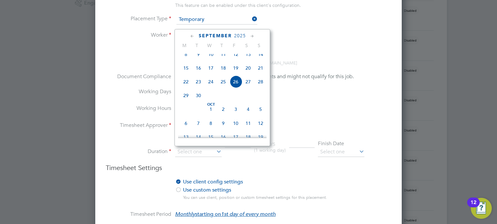
click at [249, 73] on span "20" at bounding box center [248, 68] width 12 height 12
type input "20 Sep 2025"
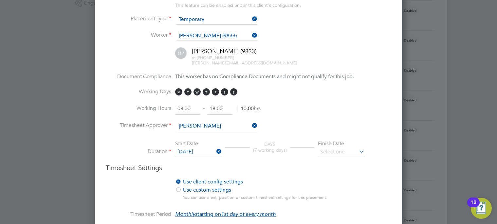
click at [358, 151] on icon at bounding box center [358, 151] width 0 height 9
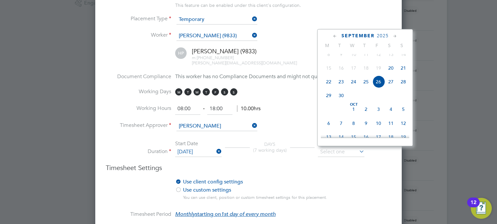
click at [396, 33] on icon at bounding box center [395, 36] width 6 height 7
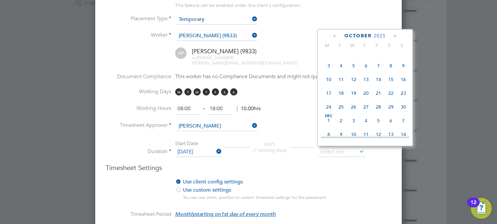
click at [396, 33] on icon at bounding box center [395, 36] width 6 height 7
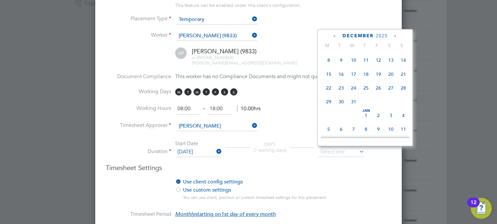
click at [396, 33] on icon at bounding box center [395, 36] width 6 height 7
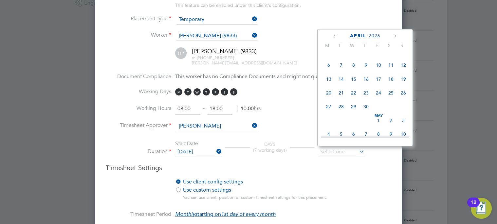
click at [396, 33] on icon at bounding box center [395, 36] width 6 height 7
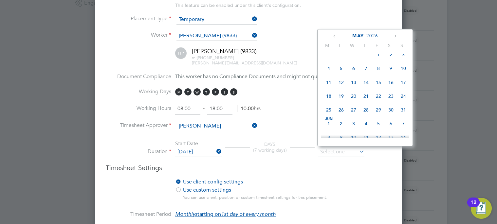
click at [396, 33] on icon at bounding box center [395, 36] width 6 height 7
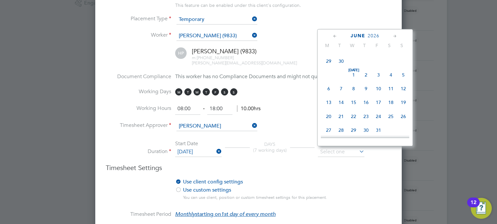
click at [396, 33] on icon at bounding box center [395, 36] width 6 height 7
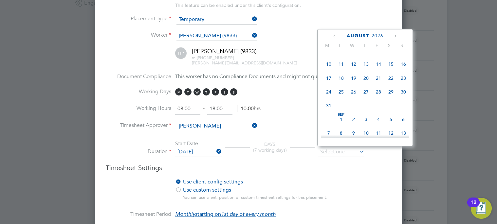
click at [395, 33] on icon at bounding box center [395, 36] width 6 height 7
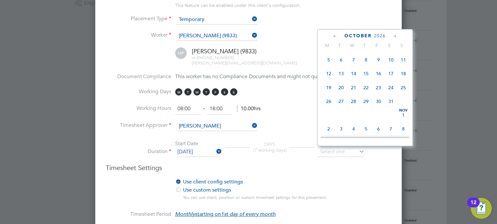
click at [366, 52] on span "Oct 1" at bounding box center [366, 46] width 12 height 12
type input "01 Oct 2026"
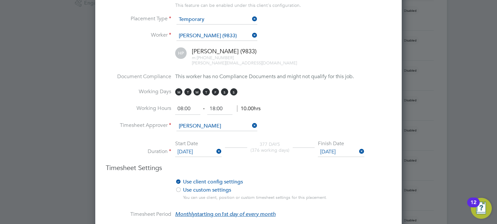
click at [308, 103] on li "Working Hours 08:00 ‐ 18:00 10.00hrs" at bounding box center [248, 112] width 285 height 18
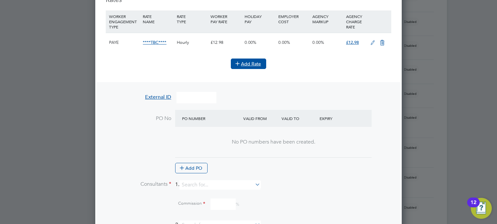
click at [240, 63] on icon at bounding box center [237, 63] width 5 height 5
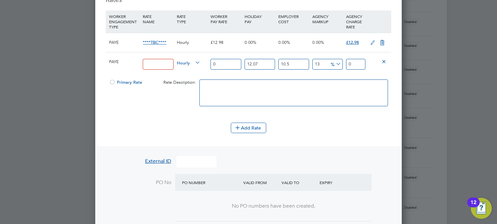
click at [156, 63] on input at bounding box center [158, 64] width 30 height 11
paste input "SUPPORTER_SERVICES_HERE_TO_HELP"
type input "SUPPORTER_SERVICES_HERE_TO_HELP"
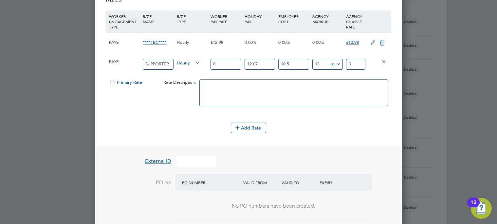
drag, startPoint x: 221, startPoint y: 63, endPoint x: 194, endPoint y: 63, distance: 26.2
click at [194, 63] on div "PAYE SUPPORTER_SERVICES_HERE_TO_HELP Hourly 0 12.07 n/a 10.5 n/a 13 0 % 0" at bounding box center [248, 64] width 285 height 24
type input "1"
type input "1.399362055"
type input "12"
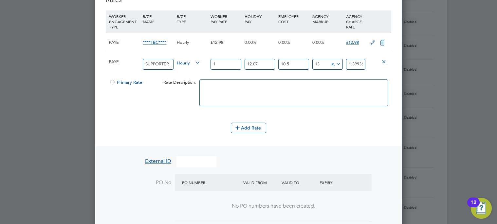
type input "16.79234466"
type input "12.9"
type input "18.0517705095"
type input "12.98"
type input "18.1637194739"
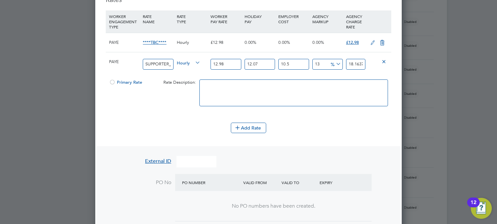
type input "12.98"
type input "0"
type input "16.207477"
type input "0"
type input "14.6674"
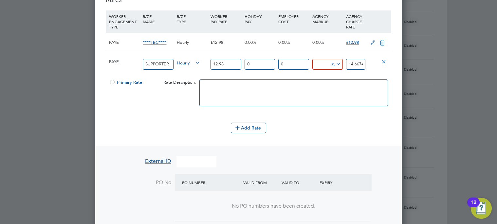
type input "0"
type input "12.98"
click at [270, 91] on textarea at bounding box center [293, 93] width 189 height 27
click at [113, 82] on div at bounding box center [112, 84] width 7 height 5
click at [382, 41] on icon at bounding box center [382, 42] width 8 height 5
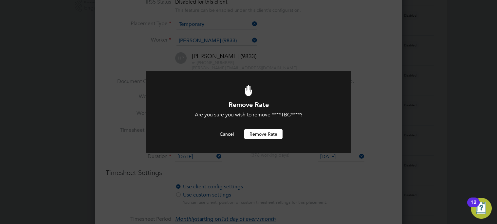
click at [262, 135] on button "Remove rate" at bounding box center [263, 134] width 38 height 10
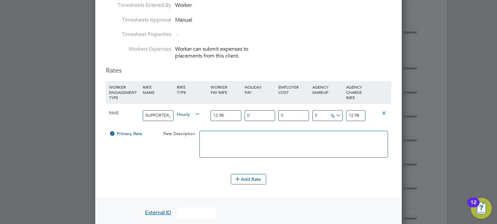
scroll to position [453, 0]
click at [223, 147] on textarea at bounding box center [293, 144] width 189 height 27
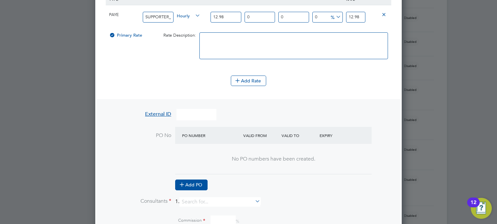
click at [197, 185] on button "Add PO" at bounding box center [191, 185] width 32 height 10
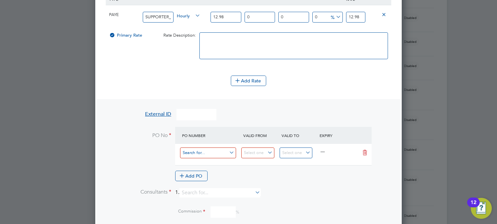
scroll to position [869, 307]
click at [216, 155] on input at bounding box center [208, 153] width 56 height 11
type input "93"
click at [252, 147] on div at bounding box center [261, 155] width 38 height 16
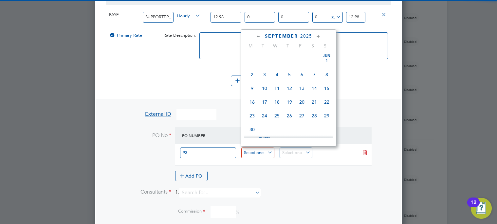
click at [255, 153] on input at bounding box center [257, 153] width 33 height 11
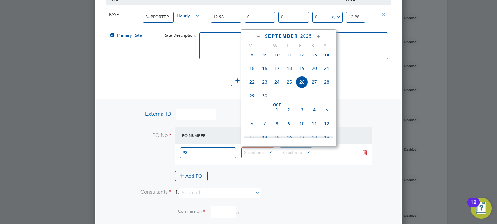
click at [305, 58] on span "12" at bounding box center [302, 54] width 12 height 12
type input "12 Sep 2025"
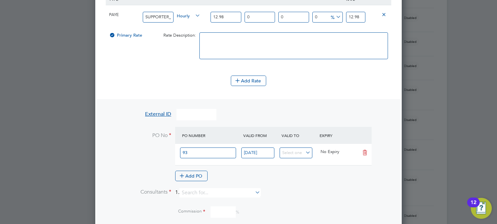
click at [303, 161] on div at bounding box center [299, 155] width 38 height 16
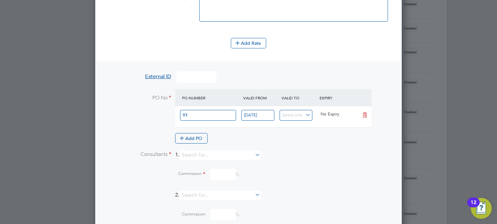
scroll to position [650, 0]
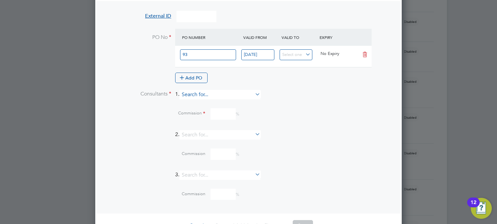
click at [196, 97] on input at bounding box center [219, 94] width 81 height 9
click at [202, 106] on li "Becky Wall is" at bounding box center [223, 103] width 82 height 9
type input "Becky Wallis"
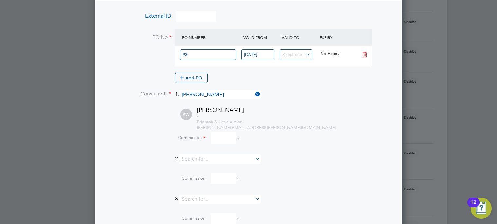
click at [218, 136] on input at bounding box center [222, 138] width 25 height 11
type input "0"
click at [272, 135] on div "Commission 0 %" at bounding box center [265, 138] width 251 height 11
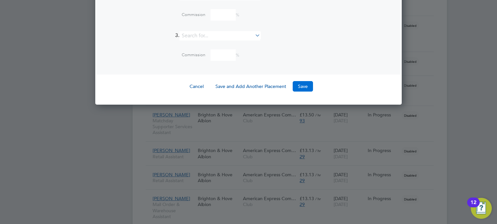
click at [305, 82] on button "Save" at bounding box center [303, 86] width 20 height 10
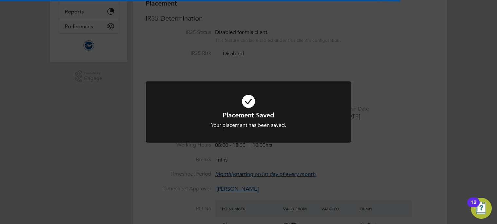
scroll to position [3, 3]
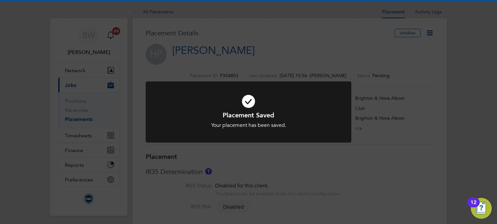
click at [423, 34] on div "Placement Saved Your placement has been saved. Cancel Okay" at bounding box center [248, 112] width 497 height 224
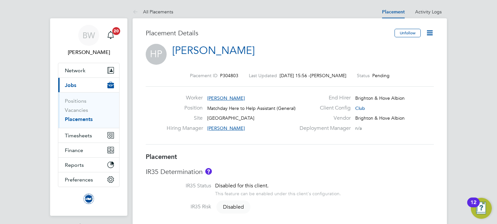
click at [428, 34] on icon at bounding box center [430, 33] width 8 height 8
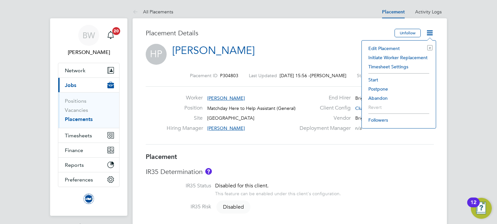
click at [374, 77] on li "Start" at bounding box center [398, 79] width 67 height 9
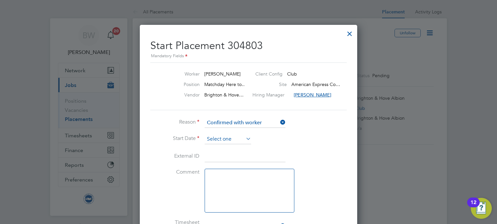
click at [227, 140] on input at bounding box center [228, 140] width 46 height 10
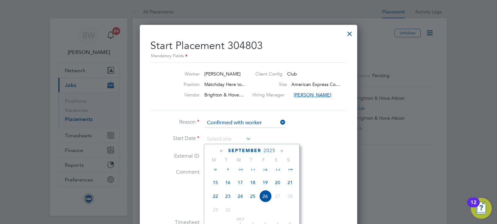
click at [279, 188] on span "20" at bounding box center [277, 182] width 12 height 12
type input "20 Sep 2025"
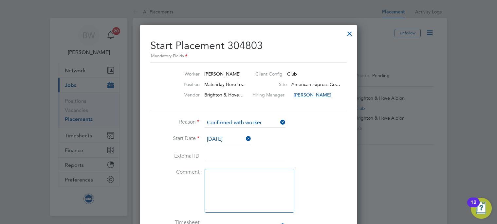
click at [322, 148] on li "Start Date 20 Sep 2025" at bounding box center [248, 143] width 196 height 16
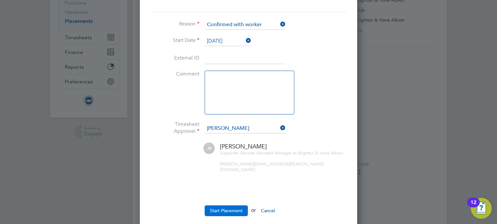
click at [219, 207] on button "Start Placement" at bounding box center [226, 211] width 43 height 10
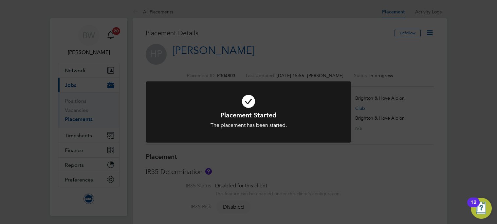
click at [269, 37] on div "Placement Started The placement has been started. Cancel Okay" at bounding box center [248, 112] width 497 height 224
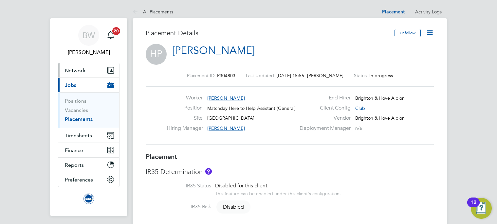
click at [76, 69] on span "Network" at bounding box center [75, 70] width 21 height 6
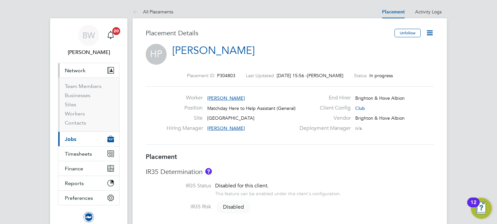
click at [82, 117] on li "Workers" at bounding box center [89, 115] width 49 height 9
click at [82, 115] on link "Workers" at bounding box center [75, 114] width 20 height 6
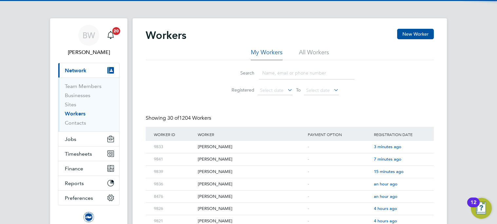
click at [308, 48] on div "Workers New Worker" at bounding box center [290, 39] width 288 height 20
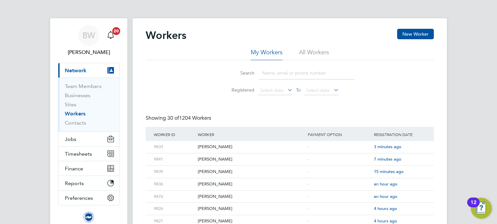
click at [315, 53] on li "All Workers" at bounding box center [314, 54] width 30 height 12
click at [297, 75] on input at bounding box center [307, 73] width 96 height 13
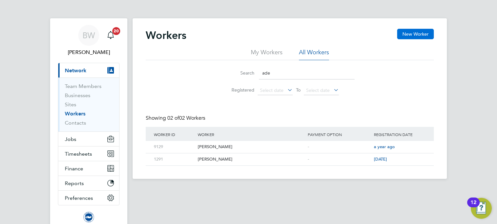
type input "ade"
click at [416, 33] on button "New Worker" at bounding box center [415, 34] width 37 height 10
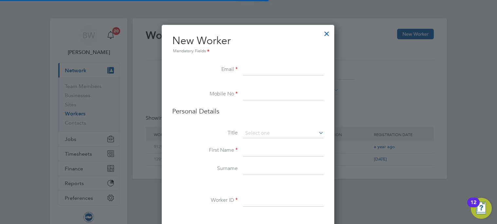
scroll to position [503, 173]
click at [262, 70] on input at bounding box center [283, 70] width 81 height 12
paste input "adedejiqudus14@gmail.com"
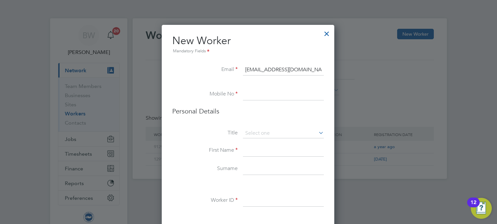
type input "adedejiqudus14@gmail.com"
click at [257, 95] on input at bounding box center [283, 95] width 81 height 12
paste input "+44 73 9845 7168"
type input "+44 73 9845 7168"
click at [267, 150] on input at bounding box center [283, 151] width 81 height 12
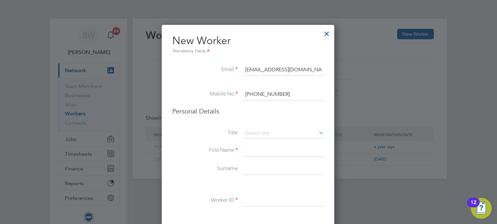
click at [261, 149] on input at bounding box center [283, 151] width 81 height 12
paste input "Qudus Adeyeye Ayomide"
type input "Qudus Adeyeye Ayomide"
click at [286, 173] on input at bounding box center [283, 169] width 81 height 12
paste input "Adedeji"
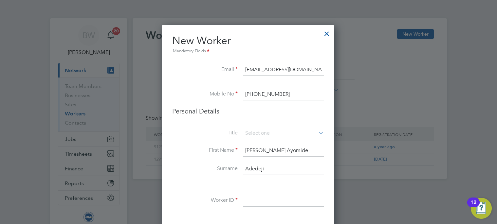
type input "Adedeji"
click at [256, 199] on input at bounding box center [283, 201] width 81 height 12
type input "9832"
click at [320, 177] on li "Surname Adedeji" at bounding box center [248, 172] width 152 height 18
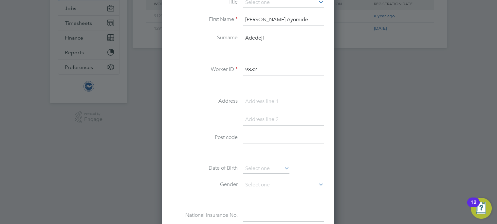
click at [256, 100] on input at bounding box center [283, 102] width 81 height 12
click at [258, 99] on input at bounding box center [283, 102] width 81 height 12
type input "505 Milton Mount Pound Hill"
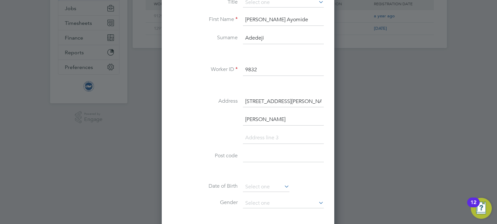
type input "Crawley"
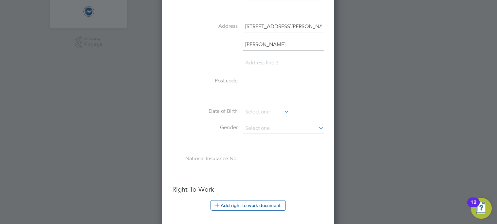
scroll to position [207, 0]
type input "RH10 3DY"
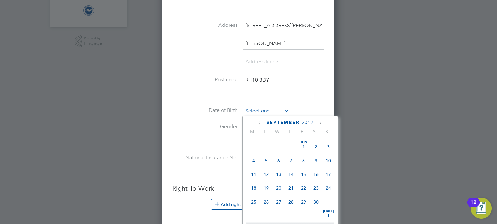
click at [283, 112] on input at bounding box center [266, 111] width 46 height 10
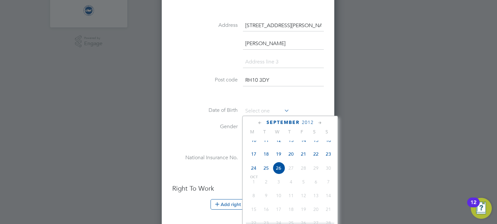
click at [307, 121] on span "2012" at bounding box center [308, 123] width 12 height 6
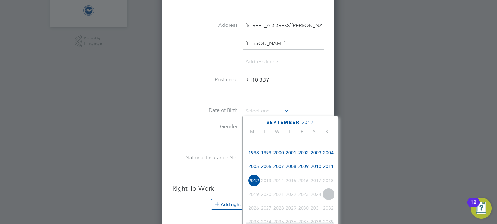
click at [267, 169] on span "2006" at bounding box center [266, 166] width 12 height 12
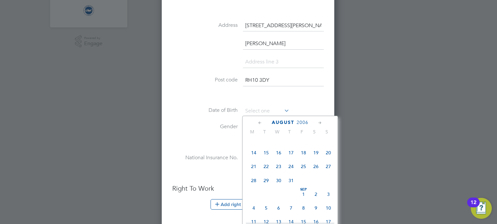
click at [260, 121] on icon at bounding box center [260, 122] width 6 height 7
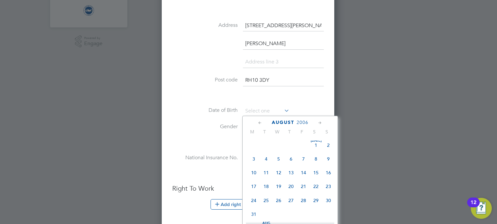
click at [260, 121] on icon at bounding box center [260, 122] width 6 height 7
click at [318, 157] on span "8" at bounding box center [316, 161] width 12 height 12
type input "08 Apr 2006"
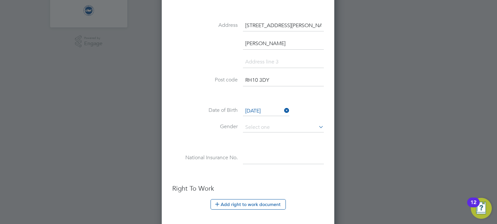
click at [264, 143] on li at bounding box center [248, 142] width 152 height 7
click at [295, 183] on ul "New Worker Mandatory Fields Email adedejiqudus14@gmail.com Mobile No +44 73 984…" at bounding box center [248, 76] width 152 height 499
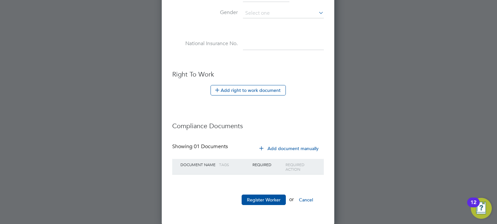
scroll to position [322, 0]
click at [255, 198] on button "Register Worker" at bounding box center [264, 199] width 44 height 10
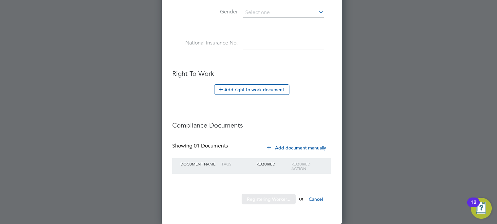
scroll to position [0, 0]
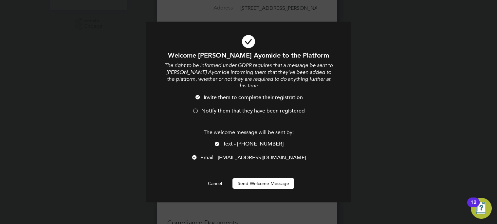
click at [278, 182] on button "Send Welcome Message" at bounding box center [263, 183] width 62 height 10
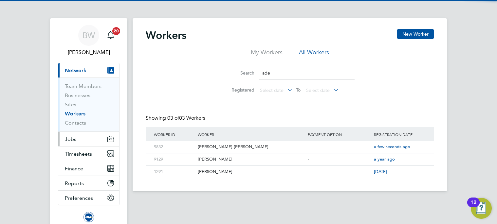
click at [72, 137] on span "Jobs" at bounding box center [70, 139] width 11 height 6
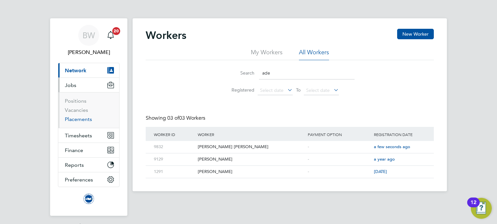
click at [75, 119] on link "Placements" at bounding box center [78, 119] width 27 height 6
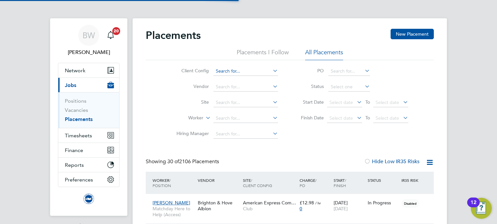
scroll to position [19, 57]
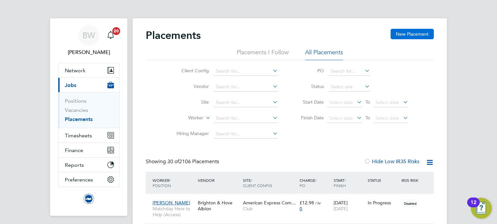
click at [411, 37] on button "New Placement" at bounding box center [412, 34] width 43 height 10
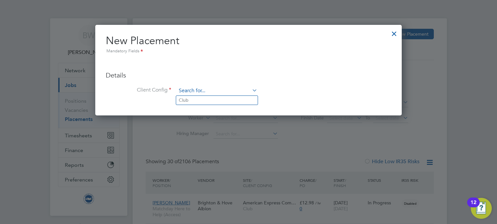
click at [197, 89] on input at bounding box center [216, 91] width 81 height 10
click at [193, 101] on li "Club" at bounding box center [217, 100] width 82 height 9
type input "Club"
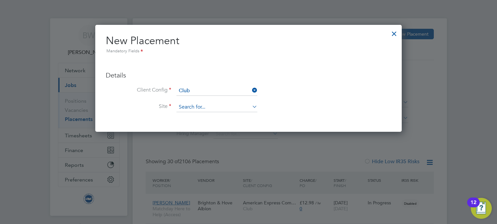
click at [200, 107] on input at bounding box center [216, 107] width 81 height 10
click at [204, 115] on li "American Express Community Stadium" at bounding box center [233, 116] width 115 height 9
type input "American Express Community Stadium"
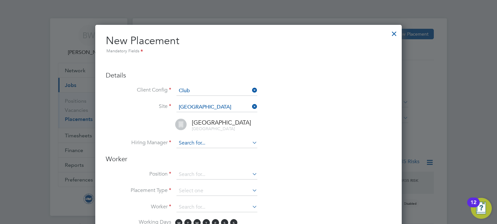
click at [195, 143] on input at bounding box center [216, 143] width 81 height 10
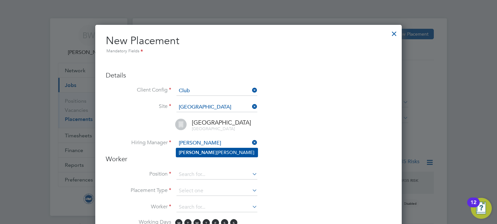
click at [218, 151] on li "Joe Radley-Martin" at bounding box center [217, 152] width 82 height 9
type input "Joe Radley-Martin"
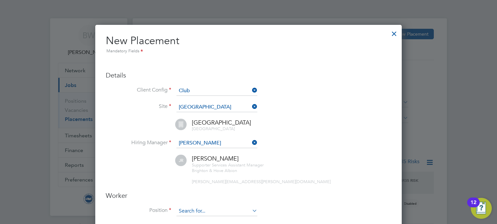
click at [210, 210] on input at bounding box center [216, 212] width 81 height 10
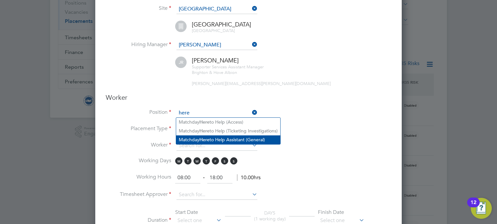
click at [234, 137] on li "Matchday Here to Help Assistant (General)" at bounding box center [228, 140] width 104 height 9
type input "Matchday Here to Help Assistant (General)"
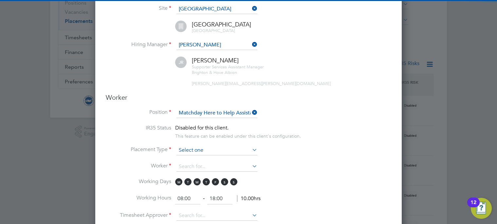
click at [214, 148] on input at bounding box center [216, 151] width 81 height 10
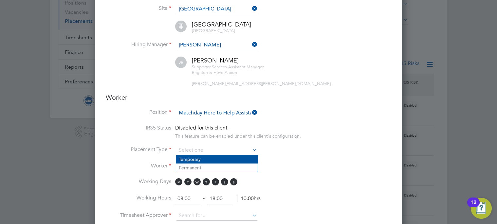
click at [207, 158] on li "Temporary" at bounding box center [217, 159] width 82 height 9
type input "Temporary"
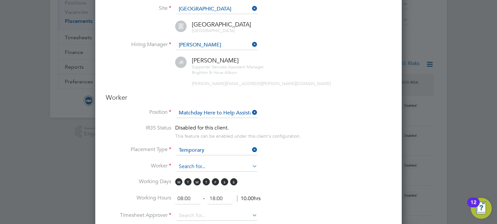
click at [199, 166] on input at bounding box center [216, 167] width 81 height 10
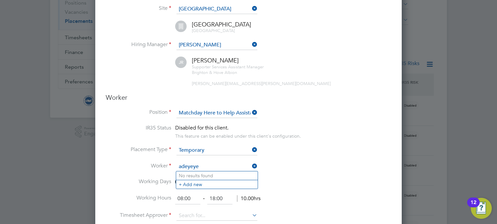
click at [219, 166] on input "adeyeye" at bounding box center [216, 167] width 81 height 10
drag, startPoint x: 208, startPoint y: 164, endPoint x: 169, endPoint y: 164, distance: 38.6
click at [169, 164] on li "Worker adeyeye" at bounding box center [248, 170] width 285 height 16
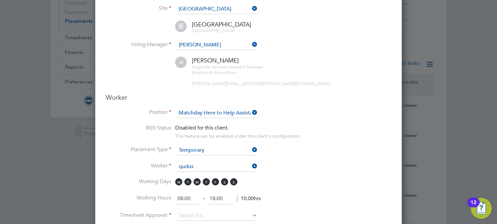
click at [247, 173] on li "Qudus Adeyeye Ayomide Adedeji (9832)" at bounding box center [221, 176] width 91 height 9
type input "Qudus Adeyeye Ayomide Adedeji (9832)"
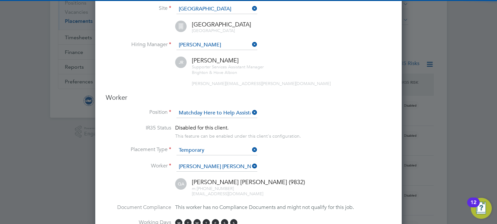
click at [305, 155] on li "Placement Type Temporary" at bounding box center [248, 154] width 285 height 16
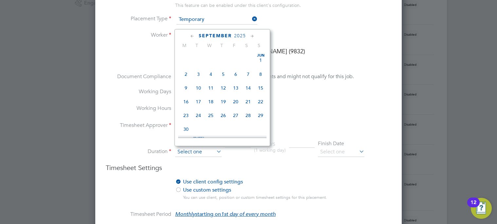
click at [197, 152] on input at bounding box center [198, 152] width 46 height 10
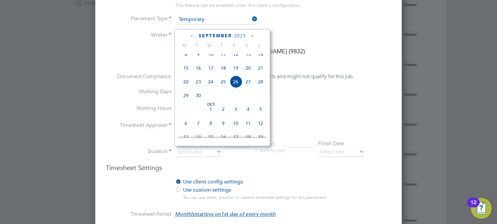
click at [247, 74] on span "20" at bounding box center [248, 68] width 12 height 12
type input "20 Sep 2025"
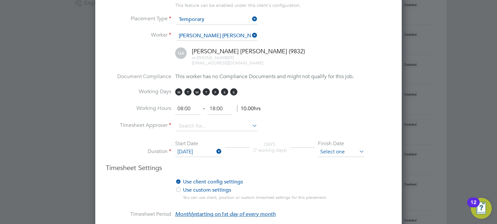
click at [334, 149] on input at bounding box center [341, 152] width 46 height 10
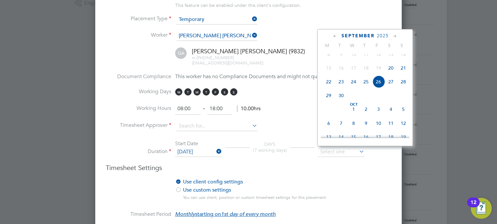
click at [396, 35] on icon at bounding box center [395, 36] width 6 height 7
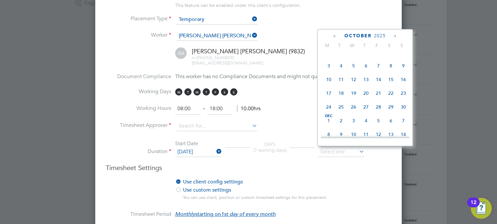
click at [396, 35] on icon at bounding box center [395, 36] width 6 height 7
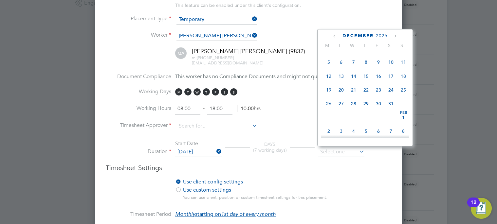
click at [396, 35] on icon at bounding box center [395, 36] width 6 height 7
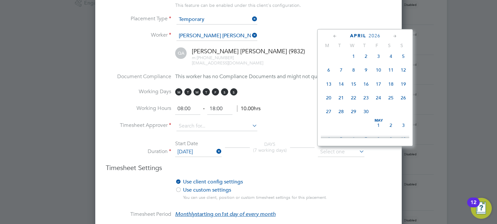
click at [396, 35] on icon at bounding box center [395, 36] width 6 height 7
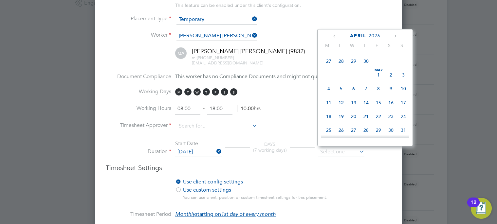
click at [396, 35] on icon at bounding box center [395, 36] width 6 height 7
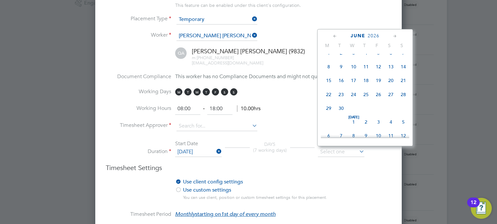
click at [396, 35] on icon at bounding box center [395, 36] width 6 height 7
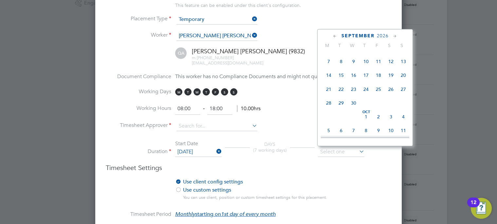
click at [396, 35] on icon at bounding box center [395, 36] width 6 height 7
click at [362, 52] on span "Oct 1" at bounding box center [366, 46] width 12 height 12
type input "01 Oct 2026"
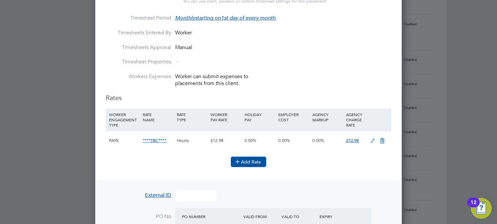
click at [248, 162] on button "Add Rate" at bounding box center [248, 162] width 35 height 10
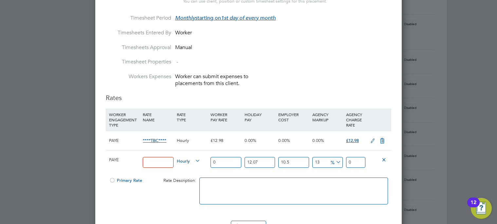
click at [152, 162] on input at bounding box center [158, 162] width 30 height 11
drag, startPoint x: 151, startPoint y: 162, endPoint x: 155, endPoint y: 162, distance: 3.9
click at [151, 162] on input at bounding box center [158, 162] width 30 height 11
paste input "SUPPORTER_SERVICES_HERE_TO_HELP"
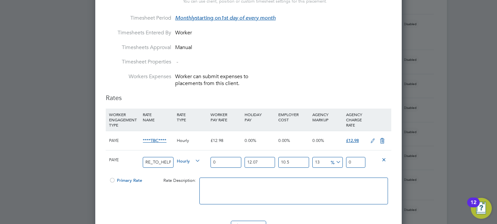
type input "SUPPORTER_SERVICES_HERE_TO_HELP"
click at [222, 162] on input "0" at bounding box center [225, 162] width 30 height 11
drag, startPoint x: 229, startPoint y: 162, endPoint x: 200, endPoint y: 160, distance: 29.9
click at [200, 160] on div "PAYE SUPPORTER_SERVICES_HERE_TO_HELP Hourly 0 12.07 n/a 10.5 n/a 13 0 % 0" at bounding box center [248, 162] width 285 height 24
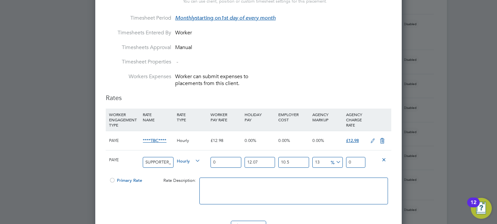
type input "1"
type input "1.399362055"
type input "12"
type input "16.79234466"
type input "12.9"
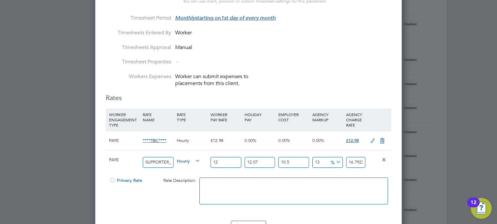
type input "18.0517705095"
type input "12.98"
type input "18.1637194739"
type input "12.98"
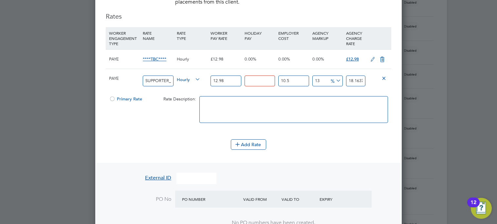
scroll to position [508, 0]
type input "0"
type input "16.207477"
type input "0"
type input "14.6674"
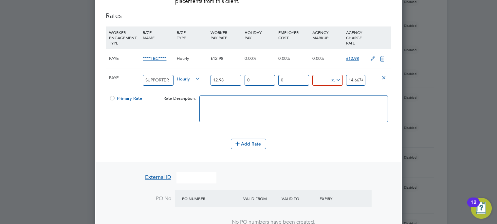
type input "0"
type input "12.98"
click at [110, 99] on div at bounding box center [112, 100] width 7 height 5
click at [383, 56] on icon at bounding box center [382, 58] width 8 height 5
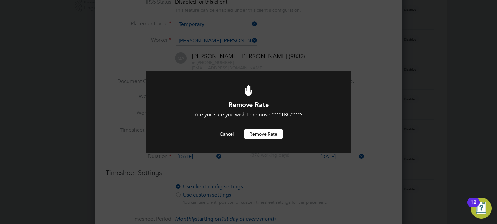
scroll to position [0, 0]
click at [258, 133] on button "Remove rate" at bounding box center [263, 134] width 38 height 10
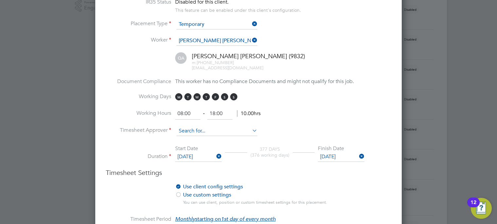
click at [227, 130] on input at bounding box center [216, 131] width 81 height 10
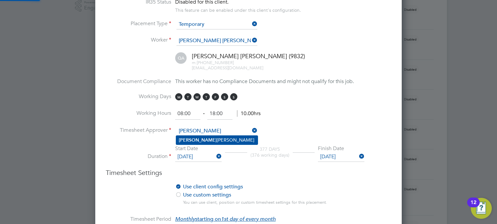
click at [228, 140] on li "Joe Radley-Martin" at bounding box center [217, 140] width 82 height 9
type input "Joe Radley-Martin"
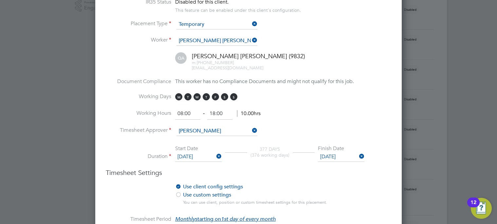
click at [298, 169] on h3 "Timesheet Settings" at bounding box center [248, 173] width 285 height 9
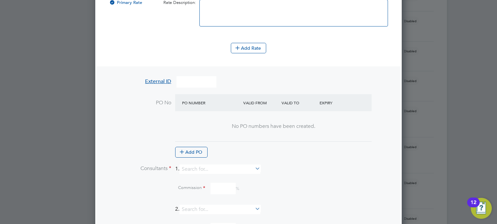
scroll to position [650, 0]
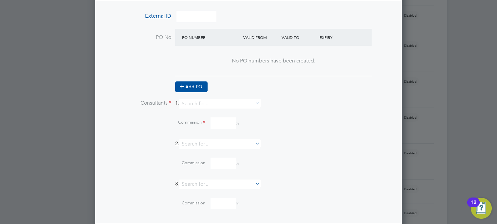
click at [203, 92] on button "Add PO" at bounding box center [191, 87] width 32 height 10
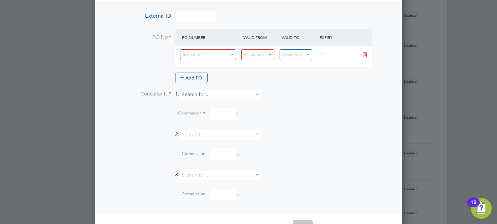
scroll to position [869, 307]
click at [202, 56] on input at bounding box center [208, 54] width 56 height 11
type input "93"
click at [258, 53] on input at bounding box center [257, 54] width 33 height 11
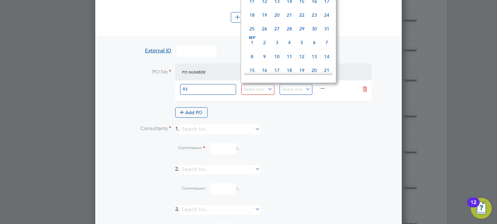
scroll to position [552, 0]
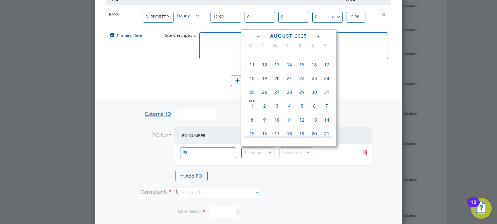
click at [251, 110] on span "Sep 1" at bounding box center [252, 106] width 12 height 12
type input "01 Sep 2025"
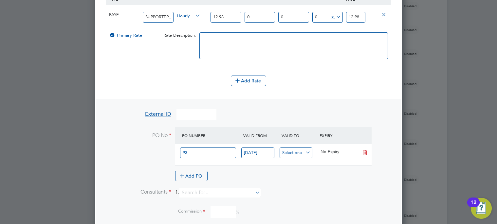
click at [305, 153] on input at bounding box center [296, 153] width 33 height 11
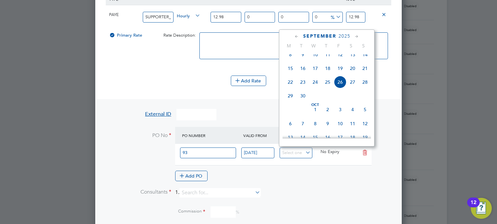
click at [326, 167] on at-purchase-order-table "PO Number Valid From Valid To Expiry 93 01 Sep 2025 No Expiry Add PO" at bounding box center [273, 154] width 196 height 54
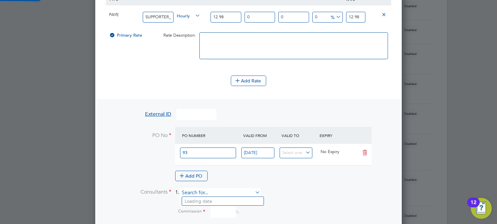
click at [204, 192] on input at bounding box center [219, 192] width 81 height 9
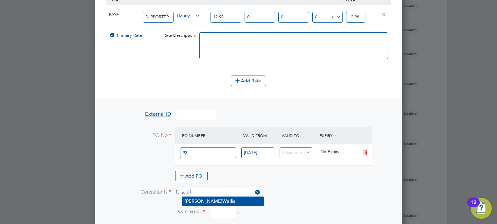
click at [222, 199] on b "Wall" at bounding box center [227, 202] width 10 height 6
type input "Becky Wallis"
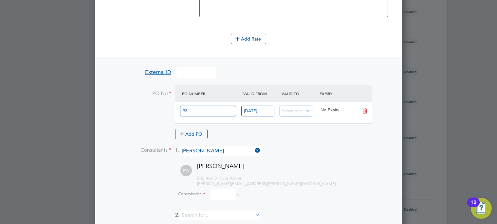
scroll to position [617, 0]
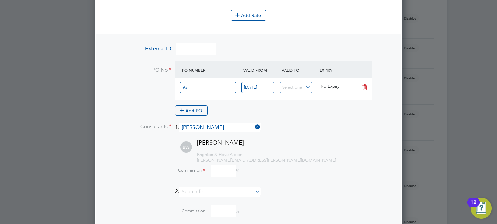
click at [218, 172] on input at bounding box center [222, 170] width 25 height 11
type input "0"
click at [284, 177] on div "Commission 0 %" at bounding box center [264, 172] width 253 height 18
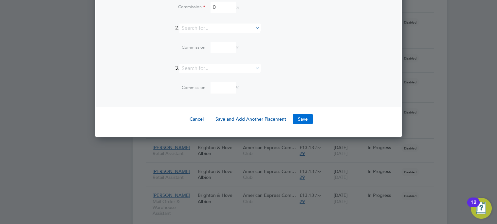
click at [296, 119] on button "Save" at bounding box center [303, 119] width 20 height 10
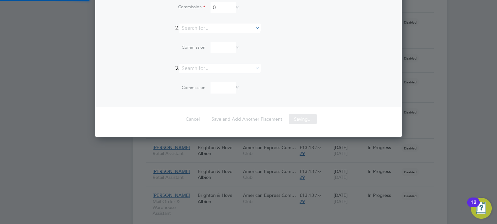
scroll to position [11, 62]
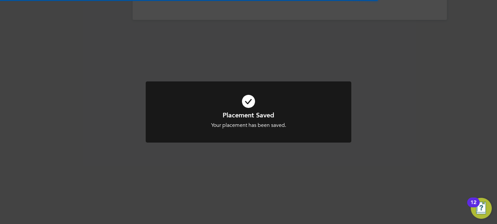
scroll to position [3, 3]
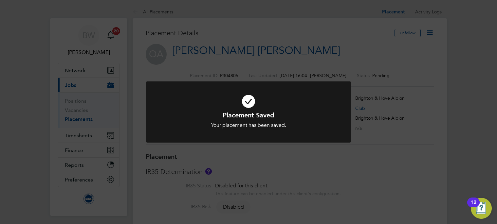
click at [432, 31] on div "Placement Saved Your placement has been saved. Cancel Okay" at bounding box center [248, 112] width 497 height 224
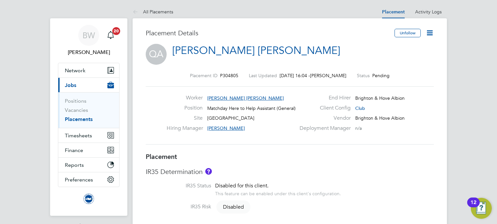
click at [432, 31] on icon at bounding box center [430, 33] width 8 height 8
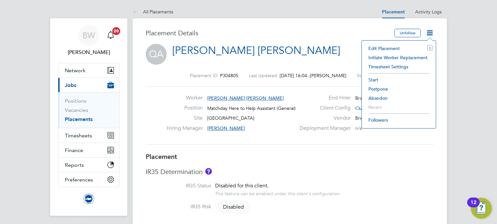
click at [375, 77] on li "Start" at bounding box center [398, 79] width 67 height 9
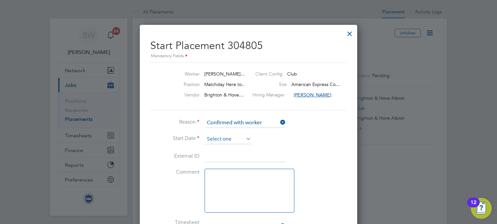
click at [230, 137] on input at bounding box center [228, 140] width 46 height 10
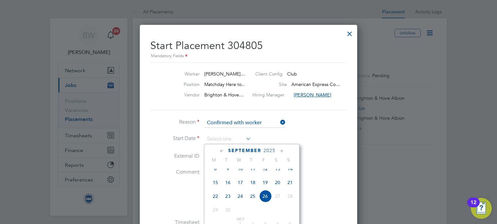
click at [279, 188] on span "20" at bounding box center [277, 182] width 12 height 12
type input "20 Sep 2025"
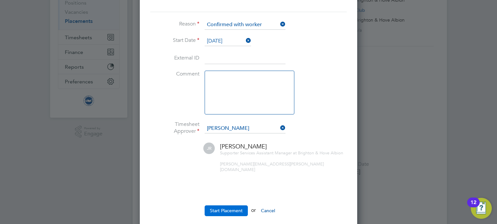
click at [227, 207] on button "Start Placement" at bounding box center [226, 211] width 43 height 10
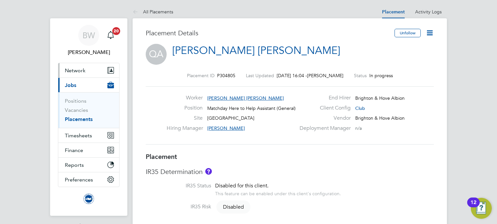
click at [78, 71] on span "Network" at bounding box center [75, 70] width 21 height 6
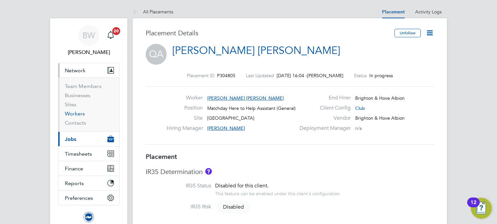
click at [80, 112] on link "Workers" at bounding box center [75, 114] width 20 height 6
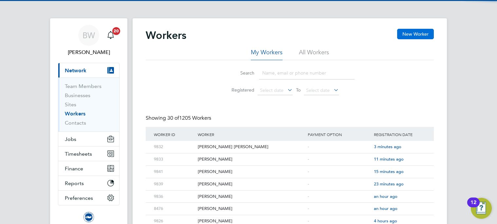
click at [416, 33] on button "New Worker" at bounding box center [415, 34] width 37 height 10
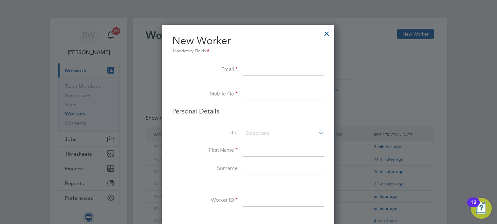
paste input "sahil.athawale84@gmail.com"
type input "sahil.athawale84@gmail.com"
click at [254, 96] on input at bounding box center [283, 95] width 81 height 12
click at [278, 93] on input at bounding box center [283, 95] width 81 height 12
paste input "+44 75 8660 9353"
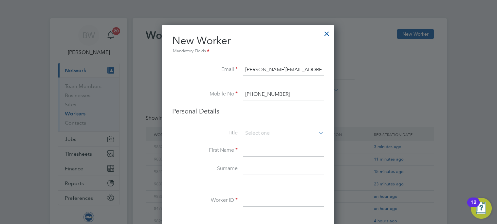
type input "+44 75 8660 9353"
click at [254, 153] on input at bounding box center [283, 151] width 81 height 12
type input "Sahil"
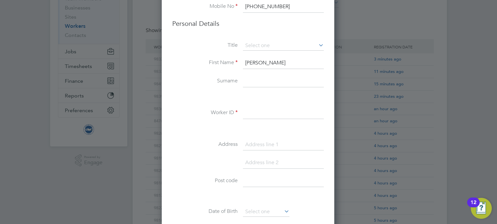
scroll to position [89, 0]
type input "Athawale"
click at [260, 112] on input at bounding box center [283, 112] width 81 height 12
type input "9831"
click at [271, 138] on input at bounding box center [283, 144] width 81 height 12
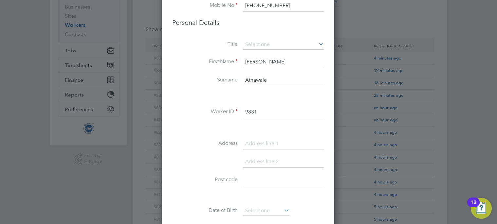
click at [267, 141] on input at bounding box center [283, 144] width 81 height 12
paste input "AMB 65B, East Slopes Road, Falmer,"
type input "AMB 65B, East Slopes Road, Falmer,"
drag, startPoint x: 275, startPoint y: 162, endPoint x: 343, endPoint y: 206, distance: 80.8
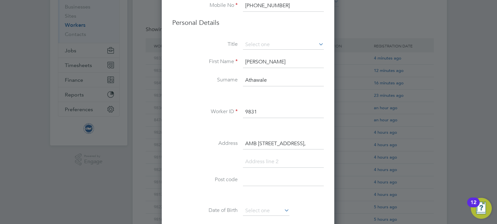
click at [275, 162] on input at bounding box center [283, 162] width 81 height 12
type input "Falmer"
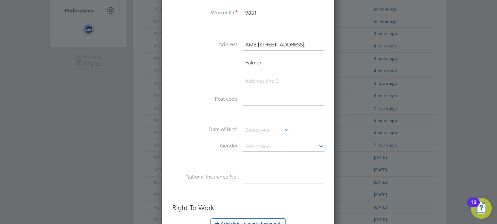
scroll to position [189, 0]
type input "BN1 9RJ"
click at [260, 129] on input at bounding box center [266, 130] width 46 height 10
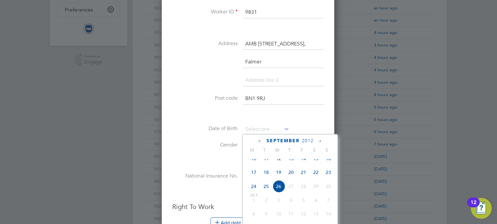
click at [310, 142] on span "2012" at bounding box center [308, 141] width 12 height 6
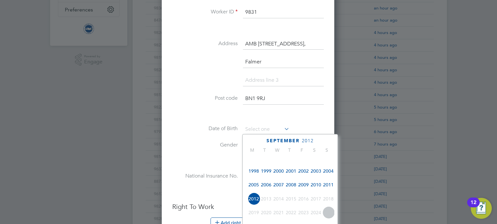
click at [290, 174] on span "2001" at bounding box center [291, 171] width 12 height 12
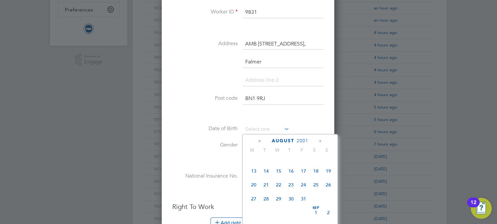
click at [258, 140] on icon at bounding box center [260, 141] width 6 height 7
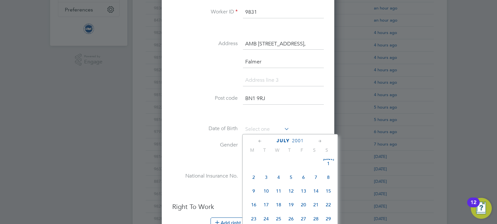
click at [258, 140] on icon at bounding box center [260, 141] width 6 height 7
click at [317, 219] on span "28" at bounding box center [316, 220] width 12 height 12
type input "28 Apr 2001"
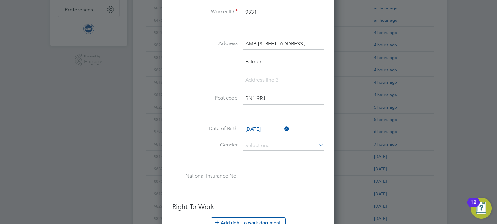
click at [267, 163] on li at bounding box center [248, 160] width 152 height 7
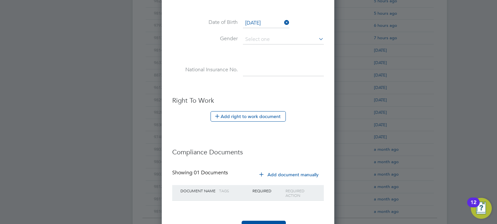
scroll to position [332, 0]
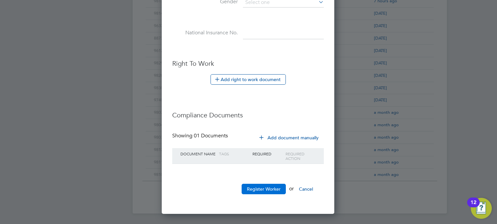
click at [263, 191] on button "Register Worker" at bounding box center [264, 189] width 44 height 10
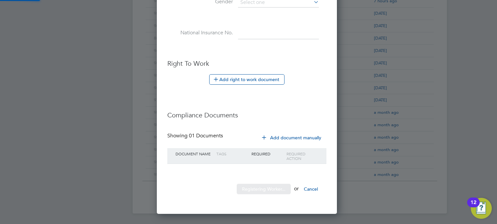
scroll to position [0, 0]
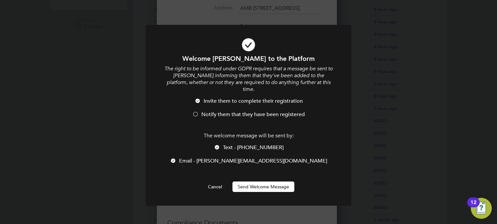
click at [250, 182] on button "Send Welcome Message" at bounding box center [263, 187] width 62 height 10
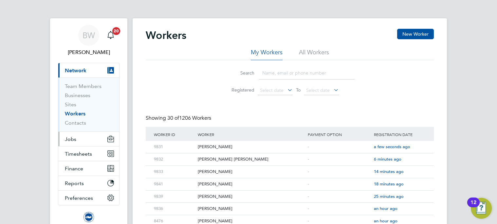
click at [72, 137] on span "Jobs" at bounding box center [70, 139] width 11 height 6
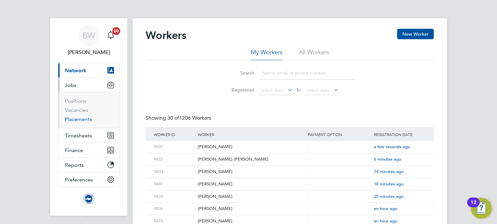
click at [85, 121] on link "Placements" at bounding box center [78, 119] width 27 height 6
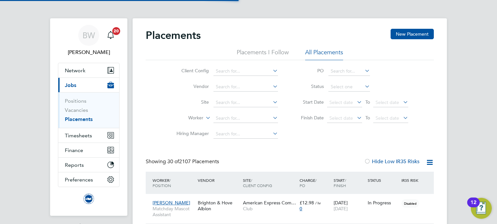
scroll to position [19, 57]
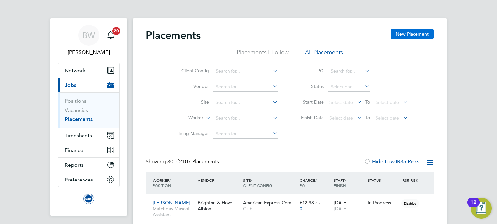
click at [415, 29] on button "New Placement" at bounding box center [412, 34] width 43 height 10
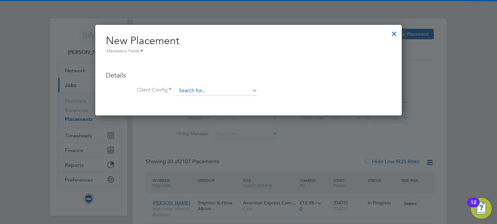
click at [200, 91] on input at bounding box center [216, 91] width 81 height 10
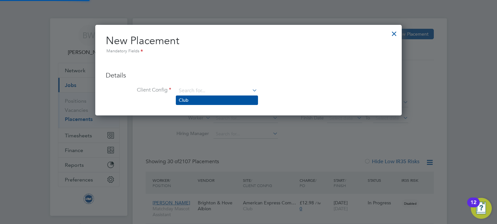
click at [196, 100] on li "Club" at bounding box center [217, 100] width 82 height 9
type input "Club"
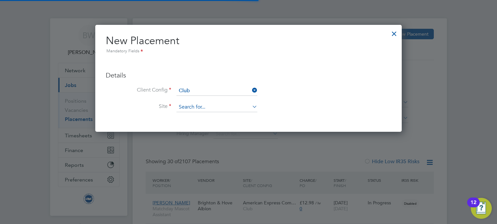
click at [198, 107] on input at bounding box center [216, 107] width 81 height 10
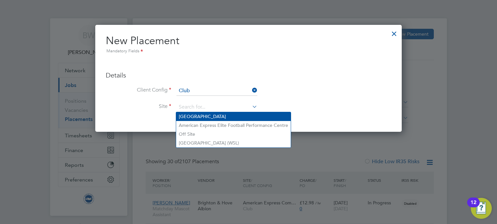
click at [197, 115] on li "American Express Community Stadium" at bounding box center [233, 116] width 115 height 9
type input "American Express Community Stadium"
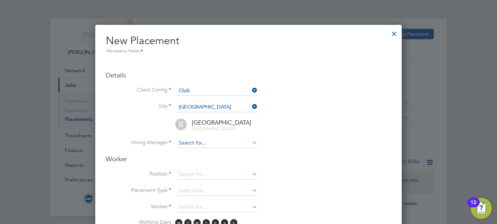
click at [193, 144] on input at bounding box center [216, 143] width 81 height 10
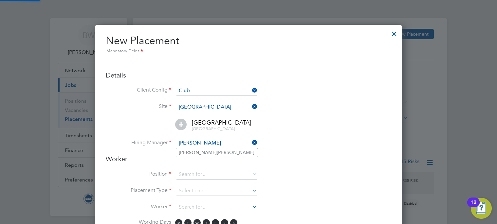
type input "joe"
click at [195, 148] on ul "Joe Radley-Martin" at bounding box center [217, 152] width 82 height 9
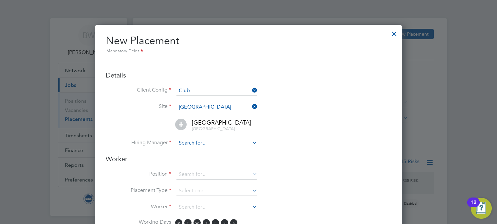
click at [198, 143] on input at bounding box center [216, 143] width 81 height 10
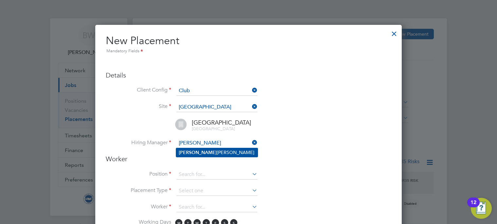
click at [203, 151] on li "Joe Radley-Martin" at bounding box center [217, 152] width 82 height 9
type input "Joe Radley-Martin"
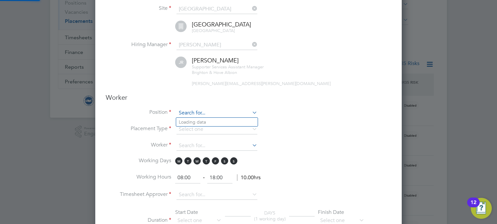
click at [200, 109] on input at bounding box center [216, 113] width 81 height 10
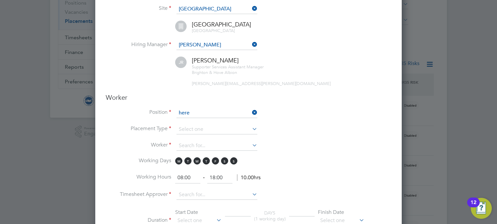
click at [212, 139] on li "Matchday Here to Help Assistant (General)" at bounding box center [228, 140] width 104 height 9
type input "Matchday Here to Help Assistant (General)"
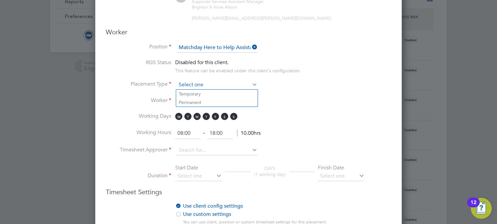
click at [185, 87] on input at bounding box center [216, 85] width 81 height 10
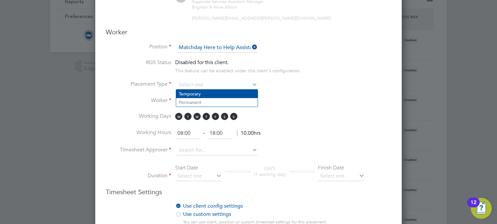
click at [188, 94] on li "Temporary" at bounding box center [217, 94] width 82 height 9
type input "Temporary"
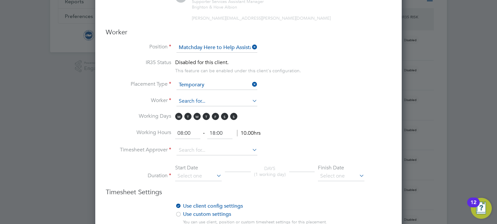
click at [189, 100] on input at bounding box center [216, 102] width 81 height 10
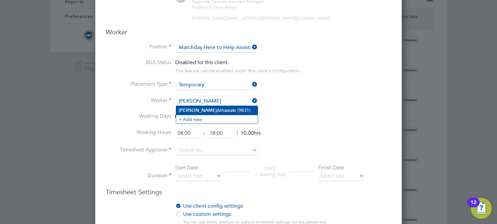
click at [207, 107] on li "Sahil Athawale (9831)" at bounding box center [217, 110] width 82 height 9
type input "Sahil Athawale (9831)"
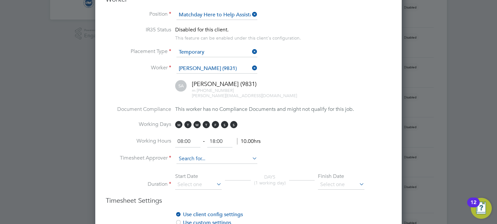
click at [205, 160] on input at bounding box center [216, 159] width 81 height 10
type input "s"
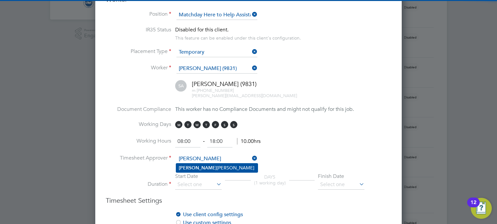
click at [206, 165] on li "Joe Radley-Martin" at bounding box center [217, 168] width 82 height 9
type input "Joe Radley-Martin"
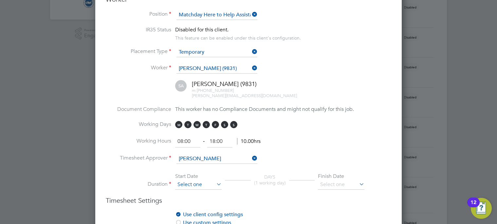
click at [211, 185] on input at bounding box center [198, 185] width 46 height 10
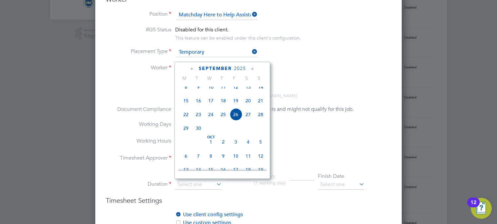
click at [248, 104] on span "20" at bounding box center [248, 101] width 12 height 12
type input "20 Sep 2025"
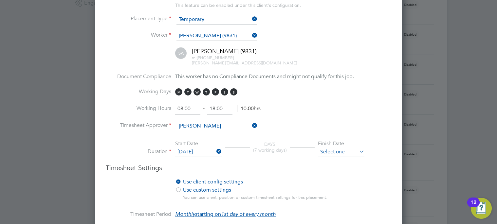
click at [343, 147] on input at bounding box center [341, 152] width 46 height 10
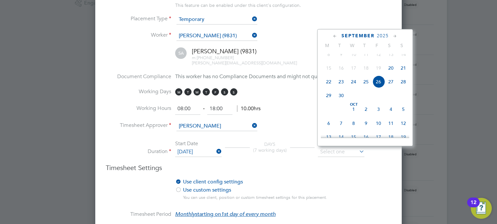
click at [393, 34] on icon at bounding box center [395, 36] width 6 height 7
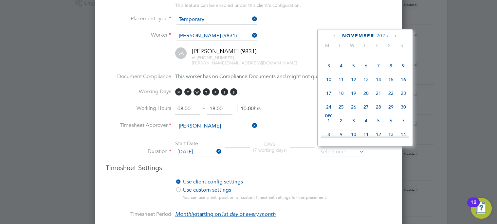
click at [393, 34] on icon at bounding box center [395, 36] width 6 height 7
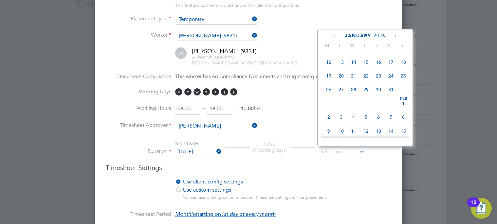
click at [393, 34] on icon at bounding box center [395, 36] width 6 height 7
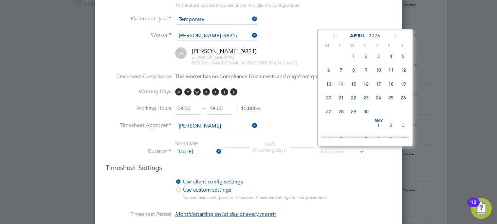
click at [393, 34] on icon at bounding box center [395, 36] width 6 height 7
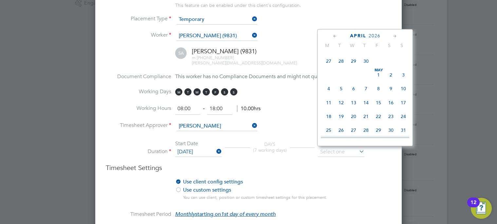
click at [393, 34] on icon at bounding box center [395, 36] width 6 height 7
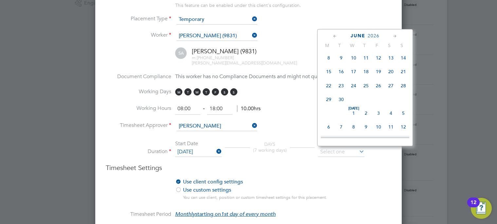
click at [393, 34] on icon at bounding box center [395, 36] width 6 height 7
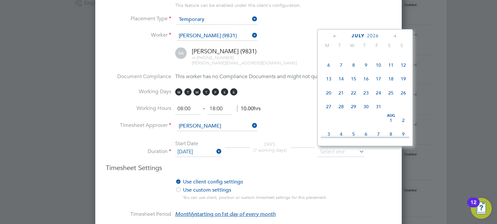
click at [393, 34] on icon at bounding box center [395, 36] width 6 height 7
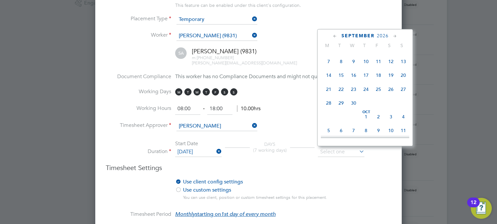
click at [393, 34] on icon at bounding box center [395, 36] width 6 height 7
click at [364, 52] on span "Oct 1" at bounding box center [366, 46] width 12 height 12
type input "01 Oct 2026"
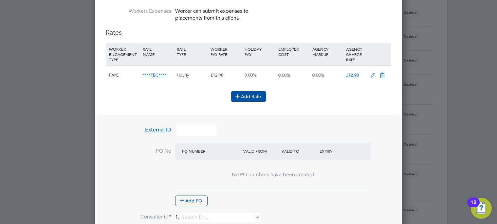
click at [250, 98] on button "Add Rate" at bounding box center [248, 96] width 35 height 10
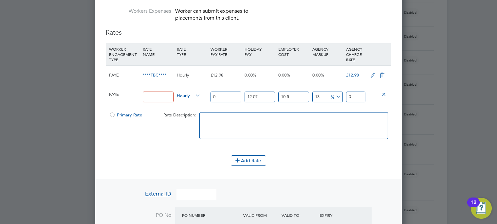
click at [111, 115] on div at bounding box center [112, 117] width 7 height 5
click at [150, 98] on input at bounding box center [158, 97] width 30 height 11
paste input "SUPPORTER_SERVICES_HERE_TO_HELP"
type input "SUPPORTER_SERVICES_HERE_TO_HELP"
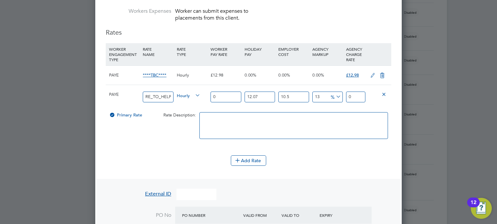
scroll to position [0, 0]
drag, startPoint x: 207, startPoint y: 96, endPoint x: 182, endPoint y: 97, distance: 24.9
click at [179, 96] on div "PAYE SUPPORTER_SERVICES_HERE_TO_HELP Hourly 0 12.07 n/a 10.5 n/a 13 0 % 0" at bounding box center [248, 97] width 285 height 24
type input "1"
type input "1.399362055"
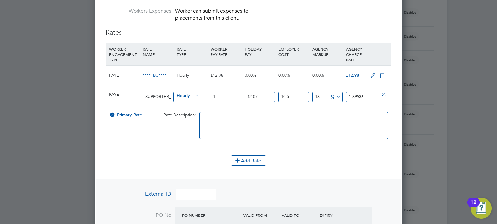
type input "12"
type input "16.79234466"
type input "12.9"
type input "18.0517705095"
type input "12.98"
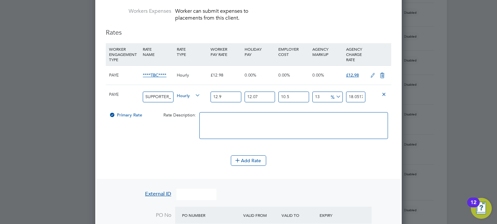
type input "18.1637194739"
type input "12.98"
type input "0"
type input "16.207477"
type input "0"
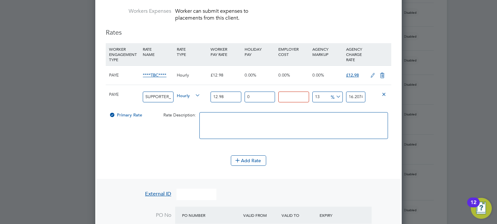
type input "14.6674"
type input "0"
type input "12.98"
click at [381, 73] on icon at bounding box center [382, 75] width 8 height 5
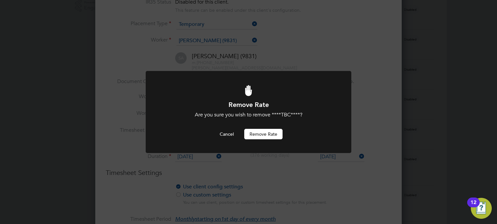
click at [269, 133] on button "Remove rate" at bounding box center [263, 134] width 38 height 10
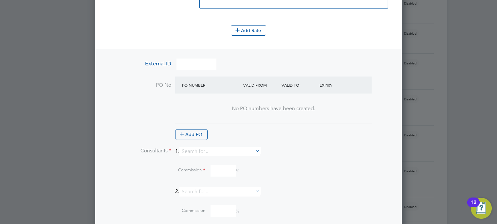
scroll to position [650, 0]
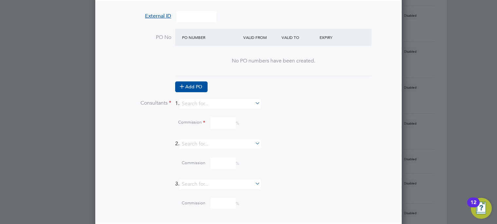
click at [202, 82] on button "Add PO" at bounding box center [191, 87] width 32 height 10
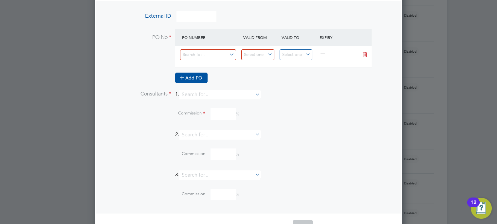
scroll to position [869, 307]
click at [209, 53] on input at bounding box center [208, 54] width 56 height 11
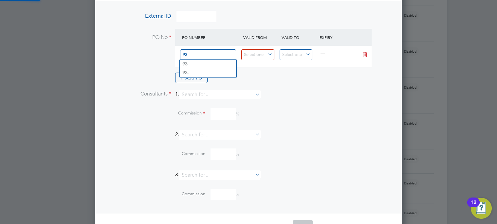
type input "93"
click at [244, 73] on div "Add PO" at bounding box center [273, 78] width 196 height 10
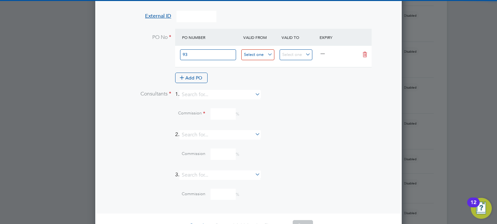
click at [256, 55] on input at bounding box center [257, 54] width 33 height 11
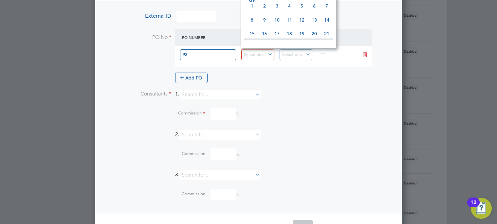
scroll to position [175, 0]
click at [253, 11] on span "Sep 1" at bounding box center [252, 8] width 12 height 12
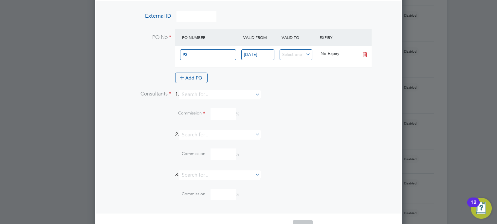
click at [290, 74] on div "Add PO" at bounding box center [273, 78] width 196 height 10
click at [197, 94] on input at bounding box center [219, 94] width 81 height 9
click at [222, 101] on b "Wall" at bounding box center [227, 103] width 10 height 6
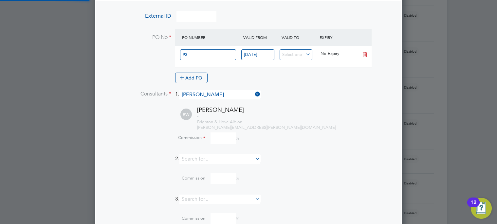
scroll to position [893, 307]
drag, startPoint x: 213, startPoint y: 141, endPoint x: 224, endPoint y: 140, distance: 10.9
click at [213, 141] on input at bounding box center [222, 138] width 25 height 11
click at [308, 136] on div "Commission 0 %" at bounding box center [265, 138] width 251 height 11
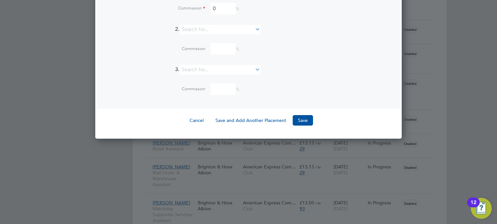
scroll to position [813, 0]
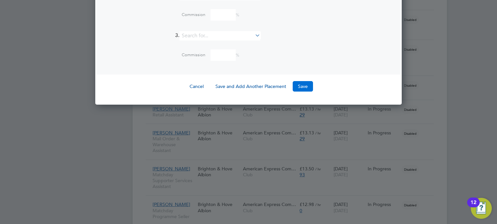
click at [295, 82] on button "Save" at bounding box center [303, 86] width 20 height 10
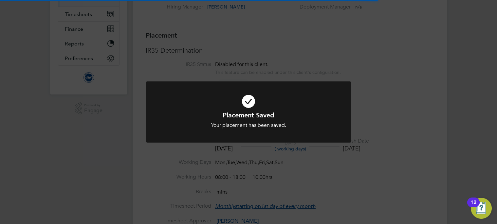
scroll to position [3, 3]
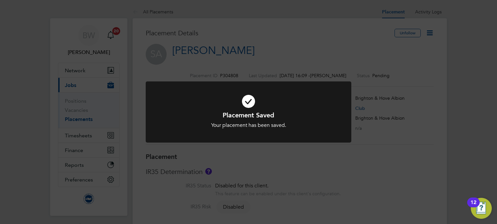
click at [430, 33] on div "Placement Saved Your placement has been saved. Cancel Okay" at bounding box center [248, 112] width 497 height 224
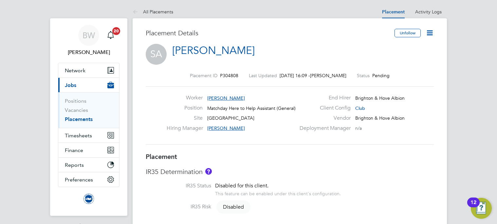
click at [430, 33] on icon at bounding box center [430, 33] width 8 height 8
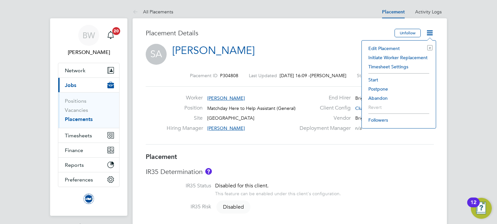
click at [374, 78] on li "Start" at bounding box center [398, 79] width 67 height 9
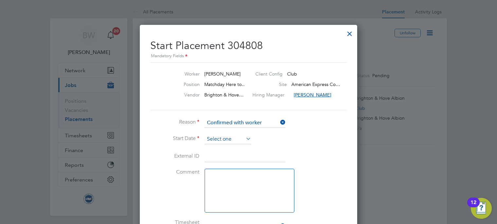
click at [228, 137] on input at bounding box center [228, 140] width 46 height 10
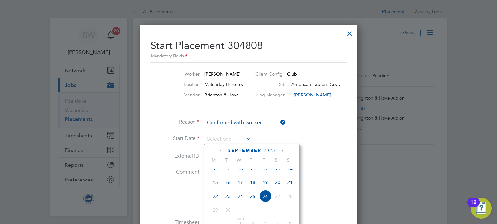
click at [278, 189] on span "20" at bounding box center [277, 182] width 12 height 12
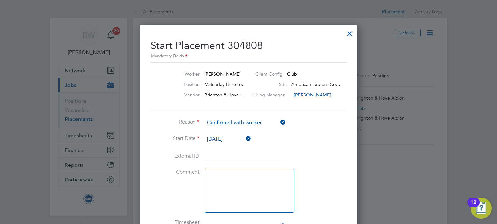
click at [323, 147] on li "Start Date 20 Sep 2025" at bounding box center [248, 143] width 196 height 16
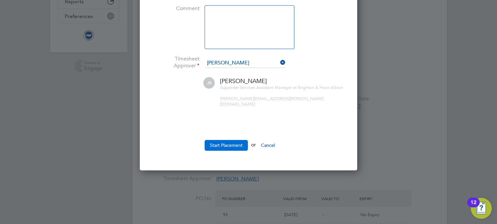
click at [233, 140] on button "Start Placement" at bounding box center [226, 145] width 43 height 10
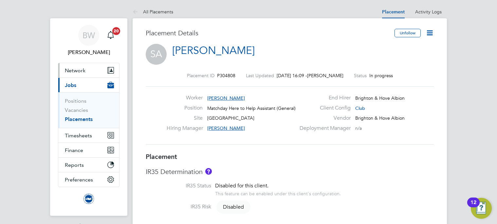
drag, startPoint x: 74, startPoint y: 72, endPoint x: 81, endPoint y: 77, distance: 9.2
click at [74, 72] on span "Network" at bounding box center [75, 70] width 21 height 6
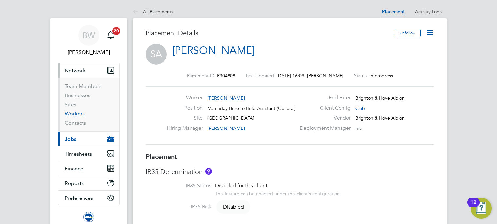
drag, startPoint x: 77, startPoint y: 112, endPoint x: 123, endPoint y: 105, distance: 46.3
click at [78, 112] on link "Workers" at bounding box center [75, 114] width 20 height 6
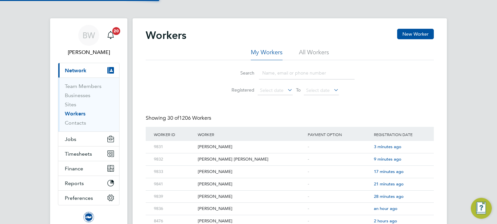
click at [314, 51] on li "All Workers" at bounding box center [314, 54] width 30 height 12
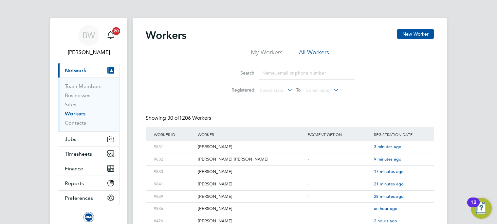
click at [285, 70] on input at bounding box center [307, 73] width 96 height 13
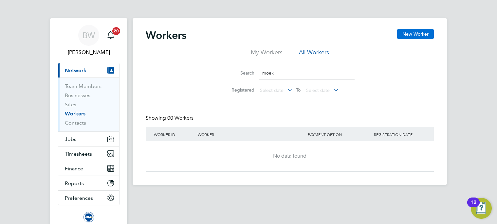
click at [418, 36] on button "New Worker" at bounding box center [415, 34] width 37 height 10
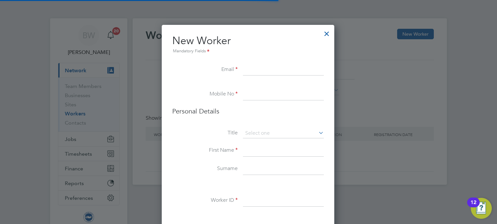
scroll to position [503, 173]
click at [257, 65] on input at bounding box center [283, 70] width 81 height 12
paste input "kapimn82@gmail.com"
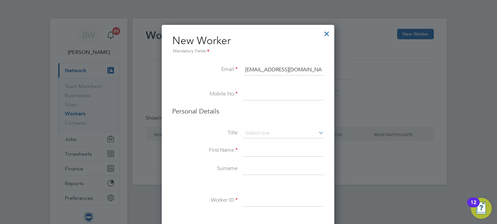
click at [253, 95] on input at bounding box center [283, 95] width 81 height 12
drag, startPoint x: 247, startPoint y: 98, endPoint x: 257, endPoint y: 98, distance: 10.1
click at [247, 98] on input at bounding box center [283, 95] width 81 height 12
paste input "+44 77 8921 5560"
click at [305, 117] on li "Personal Details" at bounding box center [248, 118] width 152 height 22
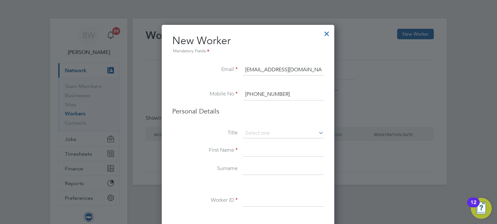
click at [282, 147] on input at bounding box center [283, 151] width 81 height 12
click at [275, 170] on input at bounding box center [283, 169] width 81 height 12
click at [285, 188] on li at bounding box center [248, 185] width 152 height 7
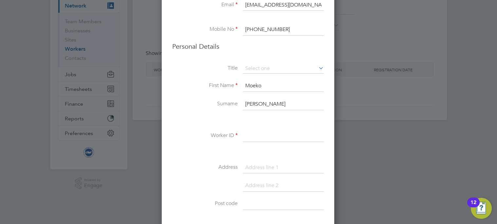
scroll to position [65, 0]
drag, startPoint x: 256, startPoint y: 135, endPoint x: 266, endPoint y: 137, distance: 11.0
click at [256, 136] on input at bounding box center [283, 136] width 81 height 12
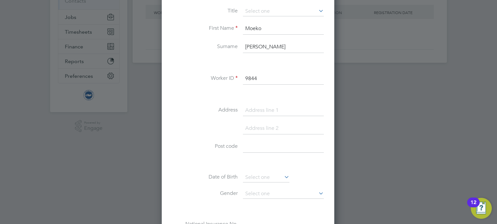
scroll to position [131, 0]
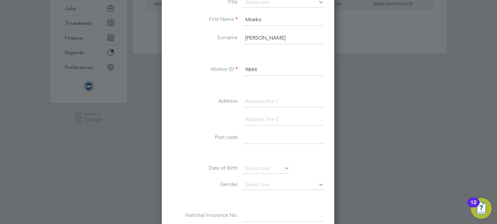
click at [264, 99] on input at bounding box center [283, 102] width 81 height 12
click at [282, 119] on input at bounding box center [283, 120] width 81 height 12
click at [277, 159] on input at bounding box center [283, 157] width 81 height 12
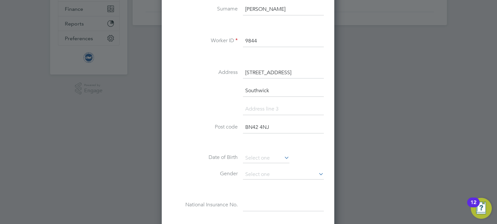
scroll to position [196, 0]
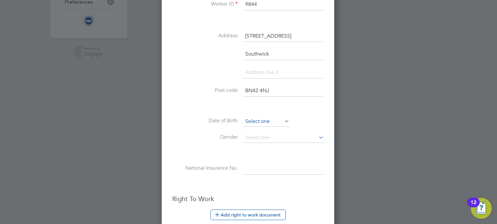
click at [261, 119] on input at bounding box center [266, 122] width 46 height 10
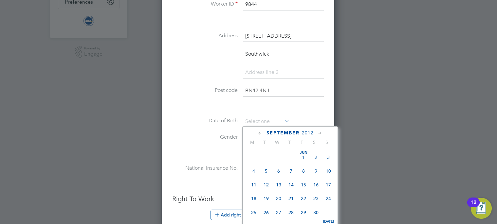
scroll to position [255, 0]
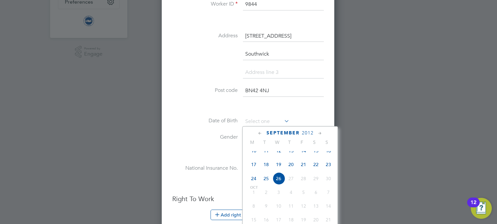
click at [308, 132] on span "2012" at bounding box center [308, 133] width 12 height 6
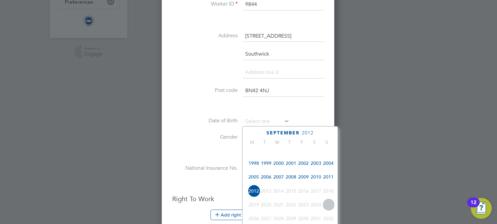
click at [282, 152] on span "1993" at bounding box center [278, 149] width 12 height 12
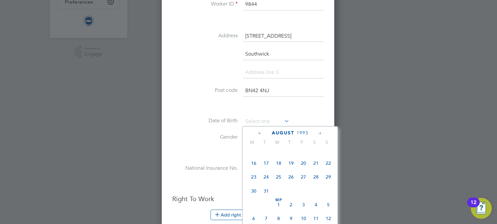
click at [276, 181] on span "25" at bounding box center [278, 177] width 12 height 12
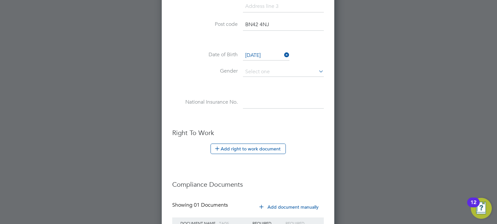
scroll to position [322, 0]
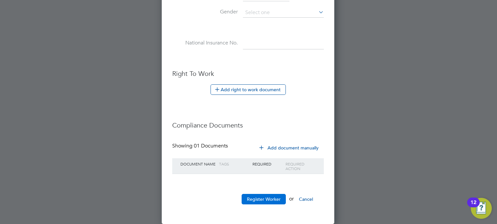
click at [267, 203] on button "Register Worker" at bounding box center [264, 199] width 44 height 10
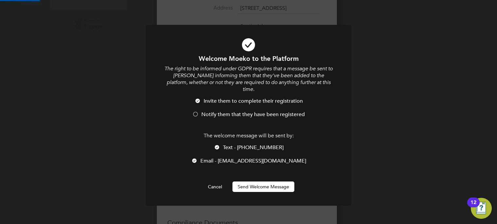
scroll to position [0, 0]
click at [272, 182] on button "Send Welcome Message" at bounding box center [263, 187] width 62 height 10
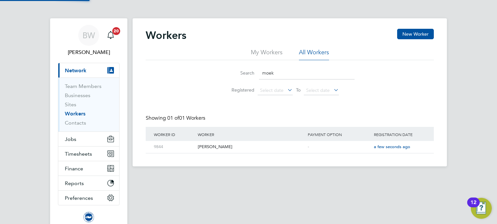
click at [72, 69] on span "Network" at bounding box center [76, 70] width 22 height 6
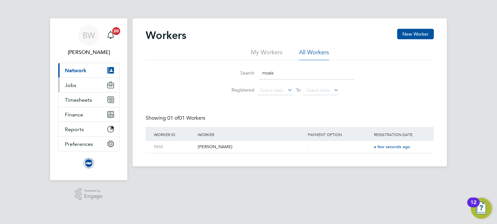
click at [70, 83] on span "Jobs" at bounding box center [70, 85] width 11 height 6
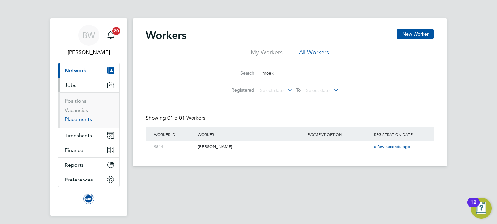
click at [85, 120] on link "Placements" at bounding box center [78, 119] width 27 height 6
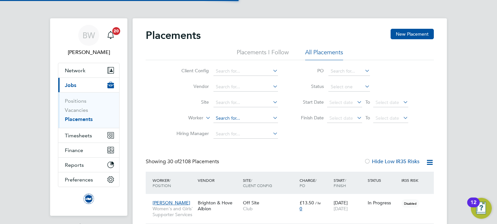
scroll to position [19, 57]
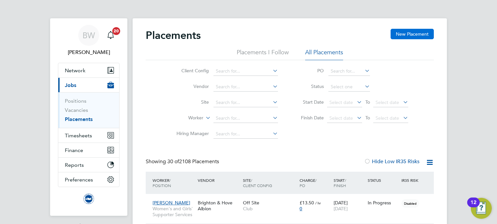
click at [417, 33] on button "New Placement" at bounding box center [412, 34] width 43 height 10
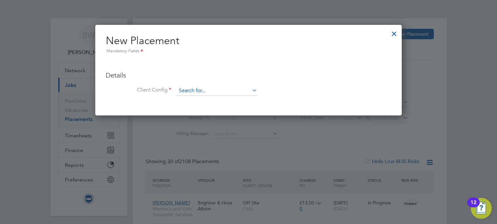
click at [215, 89] on input at bounding box center [216, 91] width 81 height 10
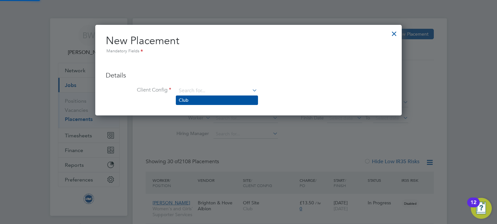
click at [205, 100] on li "Club" at bounding box center [217, 100] width 82 height 9
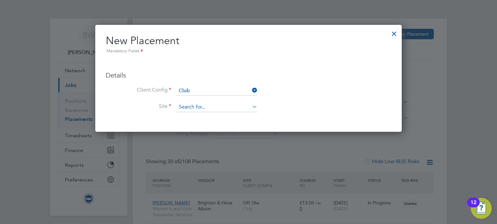
click at [197, 109] on input at bounding box center [216, 107] width 81 height 10
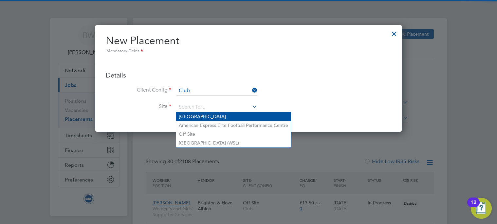
click at [202, 117] on li "American Express Community Stadium" at bounding box center [233, 116] width 115 height 9
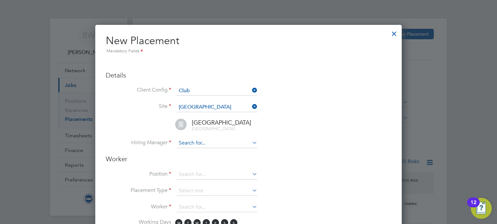
click at [206, 142] on input at bounding box center [216, 143] width 81 height 10
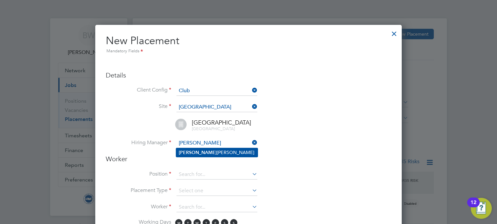
click at [220, 154] on li "Joe Radley-Martin" at bounding box center [217, 152] width 82 height 9
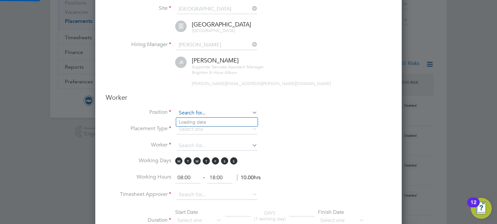
click at [191, 111] on input at bounding box center [216, 113] width 81 height 10
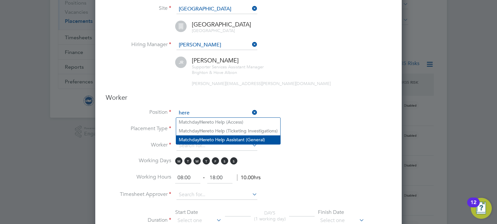
click at [224, 136] on li "Matchday Here to Help Assistant (General)" at bounding box center [228, 140] width 104 height 9
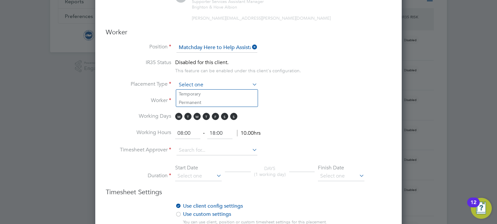
click at [193, 87] on input at bounding box center [216, 85] width 81 height 10
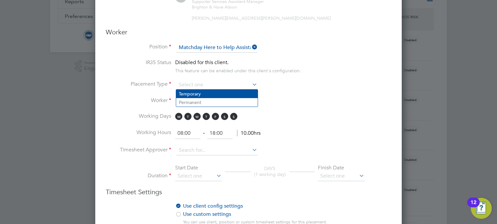
click at [194, 93] on li "Temporary" at bounding box center [217, 94] width 82 height 9
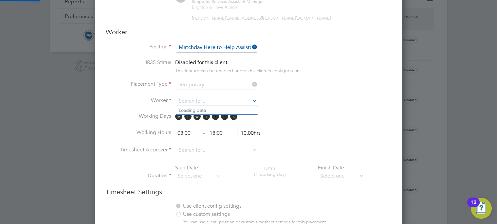
click at [194, 99] on input at bounding box center [216, 102] width 81 height 10
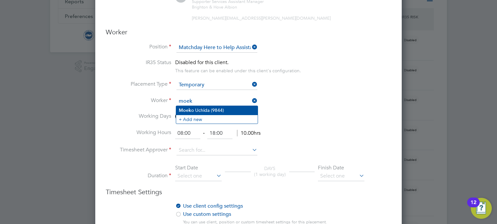
click at [206, 110] on li "Moek o Uchida (9844)" at bounding box center [217, 110] width 82 height 9
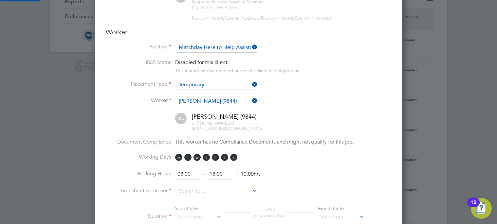
click at [290, 118] on div "Moeko Uchida (9844) m: +44 77 8921 5560 kapimn82@gmail.com" at bounding box center [256, 122] width 269 height 19
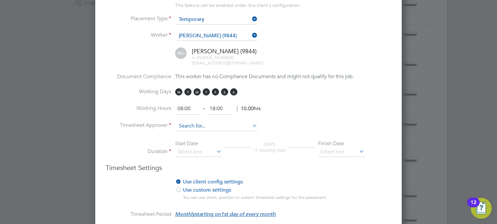
click at [226, 122] on input at bounding box center [216, 126] width 81 height 10
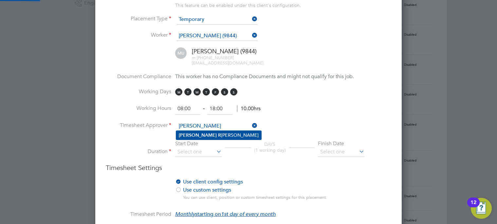
click at [227, 133] on li "Joe R adley-Martin" at bounding box center [218, 135] width 85 height 9
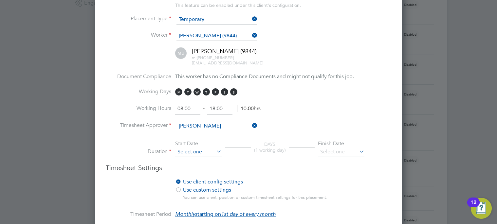
click at [212, 153] on input at bounding box center [198, 152] width 46 height 10
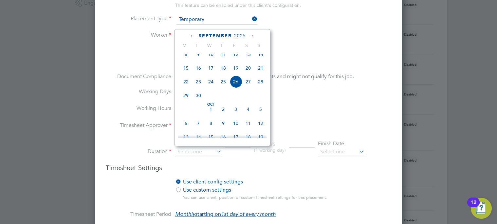
click at [245, 73] on span "20" at bounding box center [248, 68] width 12 height 12
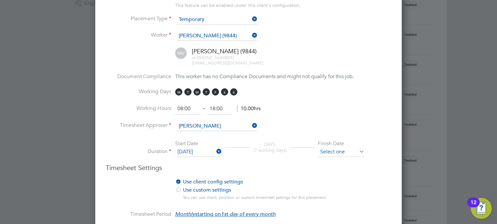
click at [342, 151] on input at bounding box center [341, 152] width 46 height 10
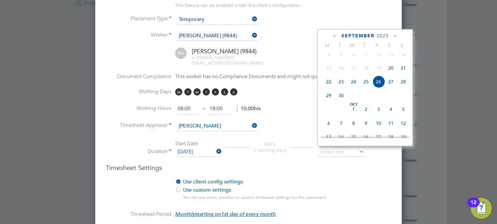
click at [397, 35] on icon at bounding box center [395, 36] width 6 height 7
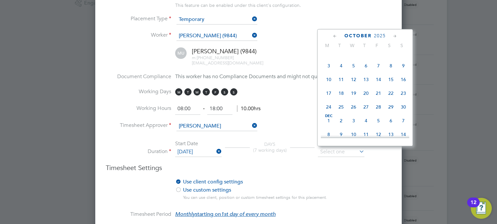
click at [397, 35] on icon at bounding box center [395, 36] width 6 height 7
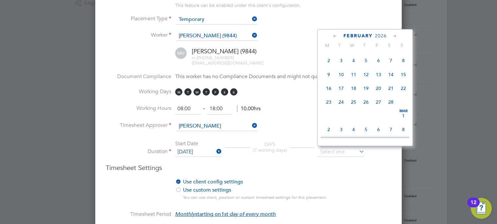
click at [397, 35] on icon at bounding box center [395, 36] width 6 height 7
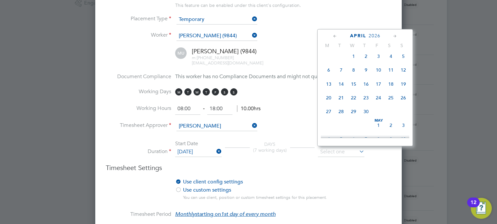
click at [397, 35] on icon at bounding box center [395, 36] width 6 height 7
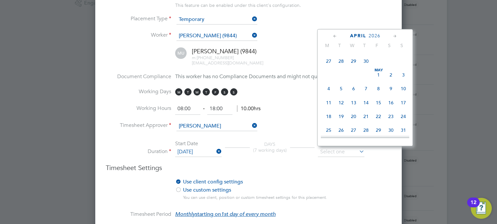
click at [397, 35] on icon at bounding box center [395, 36] width 6 height 7
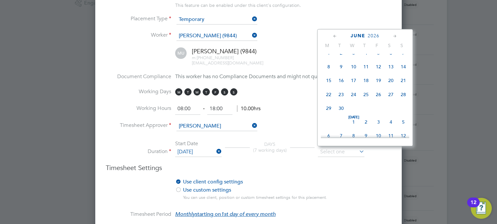
click at [397, 35] on icon at bounding box center [395, 36] width 6 height 7
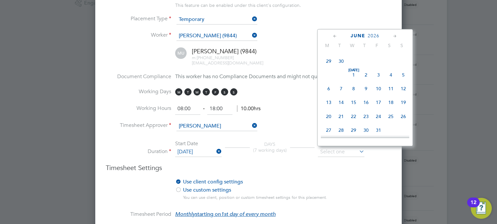
click at [397, 35] on icon at bounding box center [395, 36] width 6 height 7
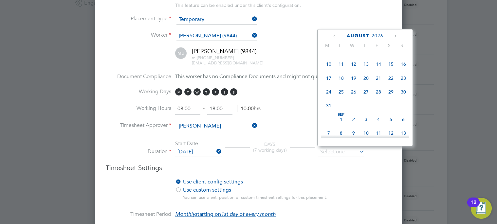
click at [397, 35] on icon at bounding box center [395, 36] width 6 height 7
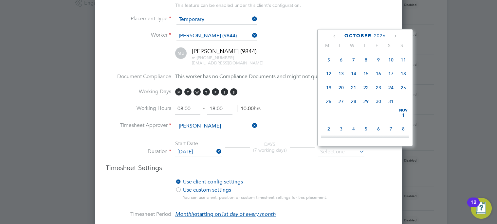
click at [397, 35] on icon at bounding box center [395, 36] width 6 height 7
click at [334, 34] on icon at bounding box center [335, 36] width 6 height 7
click at [365, 39] on span "Oct 1" at bounding box center [366, 33] width 12 height 12
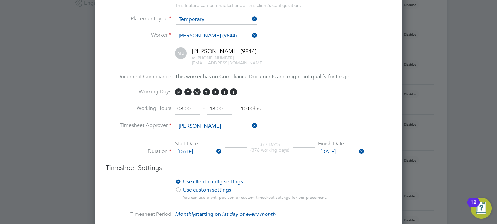
click at [319, 166] on h3 "Timesheet Settings" at bounding box center [248, 168] width 285 height 9
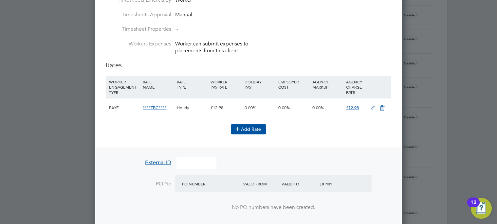
click at [251, 131] on button "Add Rate" at bounding box center [248, 129] width 35 height 10
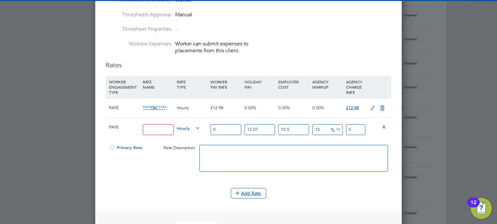
click at [160, 130] on input at bounding box center [158, 129] width 30 height 11
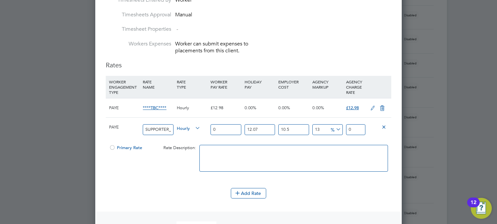
click at [224, 131] on input "0" at bounding box center [225, 129] width 30 height 11
drag, startPoint x: 236, startPoint y: 127, endPoint x: 201, endPoint y: 130, distance: 35.5
click at [204, 126] on div "PAYE SUPPORTER_SERVICES_HERE_TO_HELP Hourly 0 12.07 n/a 10.5 n/a 13 0 % 0" at bounding box center [248, 130] width 285 height 24
click at [112, 148] on div at bounding box center [112, 149] width 7 height 5
click at [161, 128] on input "SUPPORTER_SERVICES_HERE_TO_HELP" at bounding box center [158, 129] width 30 height 11
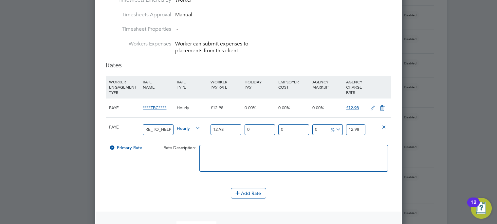
click at [382, 107] on icon at bounding box center [382, 108] width 8 height 5
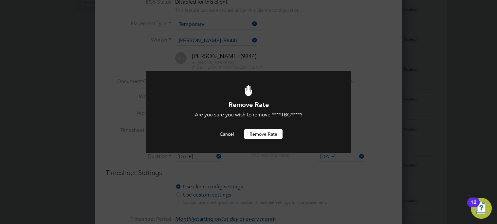
click at [281, 134] on button "Remove rate" at bounding box center [263, 134] width 38 height 10
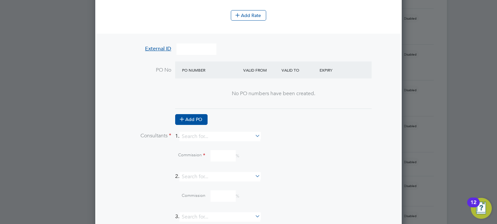
click at [195, 118] on button "Add PO" at bounding box center [191, 119] width 32 height 10
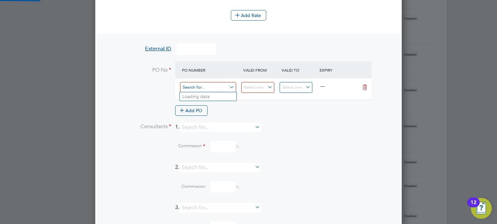
click at [214, 87] on input at bounding box center [208, 87] width 56 height 11
click at [206, 88] on input "93" at bounding box center [208, 87] width 56 height 11
click at [245, 85] on input at bounding box center [257, 87] width 33 height 11
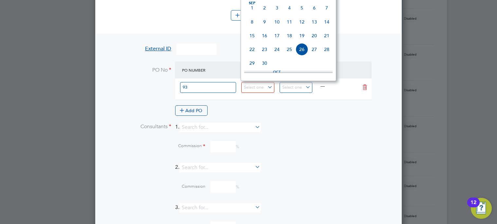
click at [251, 13] on span "Sep 1" at bounding box center [252, 8] width 12 height 12
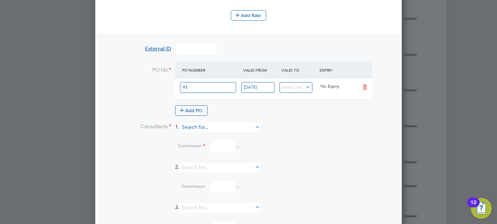
click at [205, 129] on input at bounding box center [219, 127] width 81 height 9
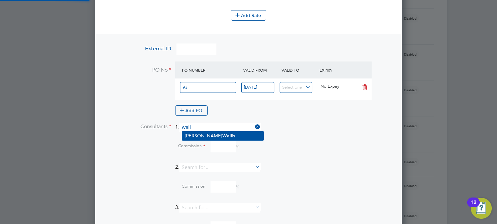
click at [208, 137] on li "Becky Wall is" at bounding box center [223, 136] width 82 height 9
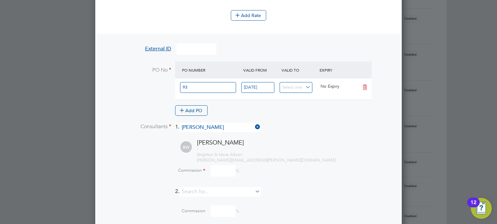
click at [223, 171] on input at bounding box center [222, 170] width 25 height 11
click at [346, 160] on div "- Brighton & Hove Albion becky.wallis@bhafc.co.uk" at bounding box center [294, 155] width 194 height 17
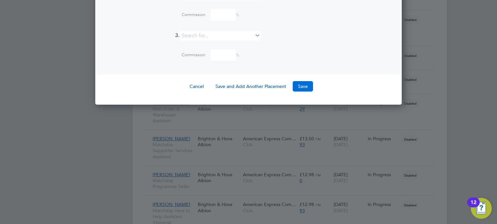
click at [293, 81] on button "Save" at bounding box center [303, 86] width 20 height 10
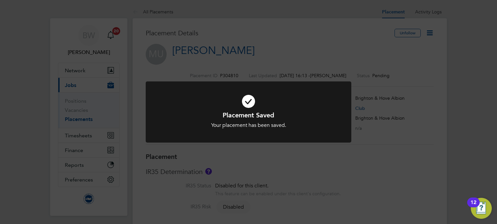
click at [428, 34] on div "Placement Saved Your placement has been saved. Cancel Okay" at bounding box center [248, 112] width 497 height 224
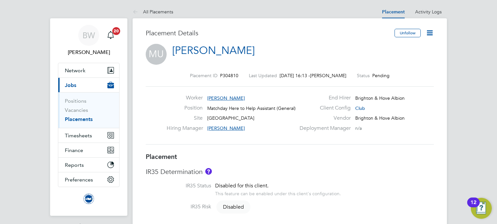
click at [430, 33] on icon at bounding box center [430, 33] width 8 height 8
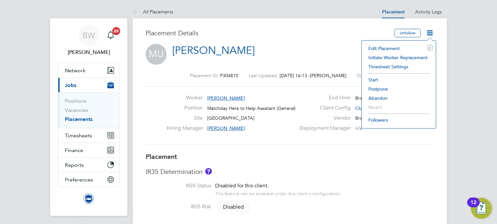
click at [385, 79] on li "Start" at bounding box center [398, 79] width 67 height 9
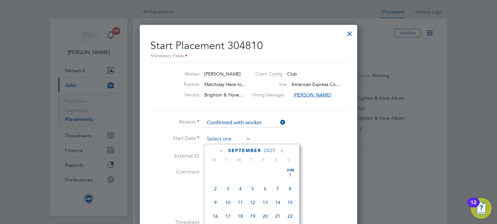
click at [229, 135] on input at bounding box center [228, 140] width 46 height 10
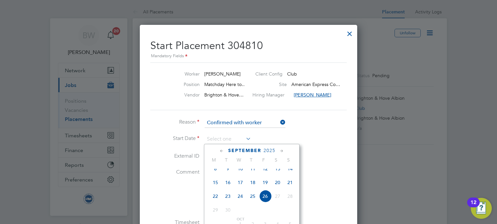
drag, startPoint x: 279, startPoint y: 189, endPoint x: 281, endPoint y: 177, distance: 11.2
click at [280, 189] on span "20" at bounding box center [277, 182] width 12 height 12
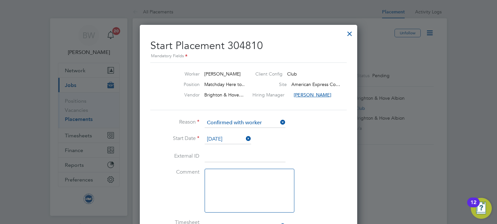
click at [318, 144] on li "Start Date 20 Sep 2025" at bounding box center [248, 143] width 196 height 16
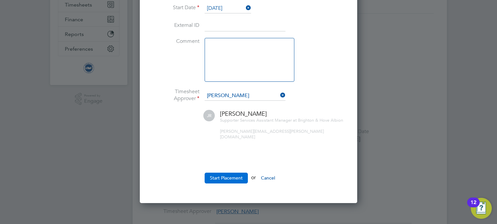
click at [234, 173] on button "Start Placement" at bounding box center [226, 178] width 43 height 10
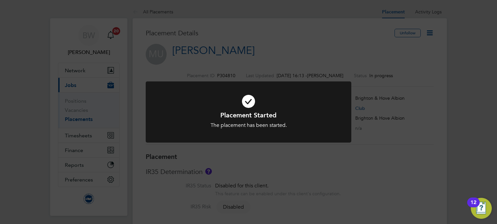
click at [325, 53] on div "Placement Started The placement has been started. Cancel Okay" at bounding box center [248, 112] width 497 height 224
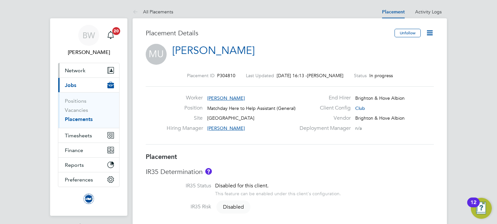
click at [77, 67] on span "Network" at bounding box center [75, 70] width 21 height 6
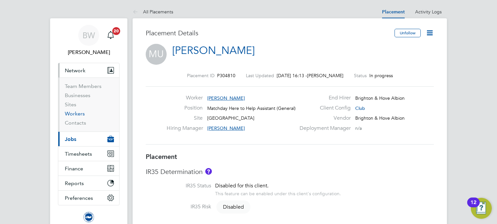
click at [79, 115] on link "Workers" at bounding box center [75, 114] width 20 height 6
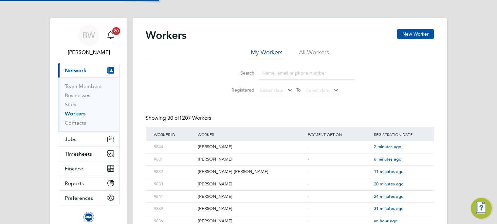
click at [315, 50] on li "All Workers" at bounding box center [314, 54] width 30 height 12
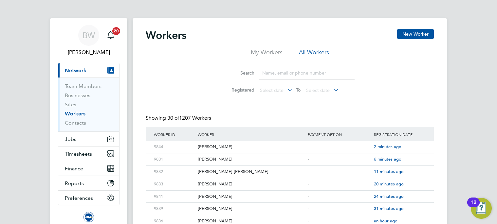
click at [270, 73] on input at bounding box center [307, 73] width 96 height 13
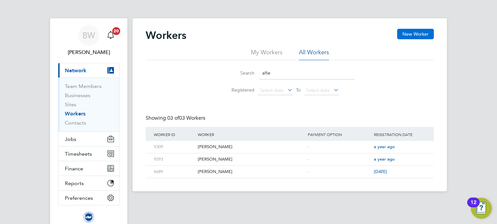
click at [411, 33] on button "New Worker" at bounding box center [415, 34] width 37 height 10
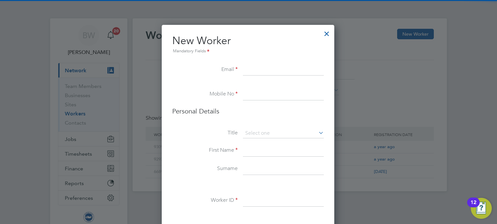
click at [253, 68] on input at bounding box center [283, 70] width 81 height 12
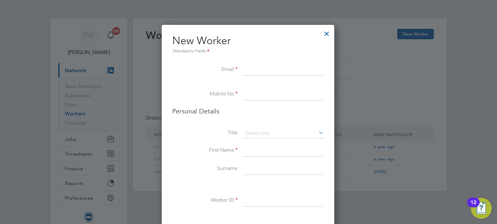
paste input "alfieobins@gmail.com"
click at [265, 99] on input at bounding box center [283, 95] width 81 height 12
drag, startPoint x: 258, startPoint y: 91, endPoint x: 262, endPoint y: 92, distance: 3.5
click at [258, 91] on input at bounding box center [283, 95] width 81 height 12
paste input "+44 79 2627 0305"
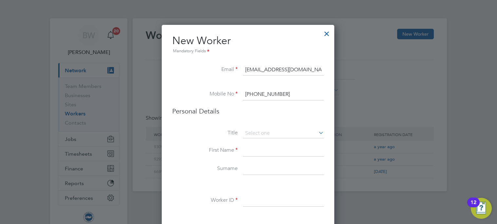
click at [270, 117] on li "Personal Details" at bounding box center [248, 118] width 152 height 22
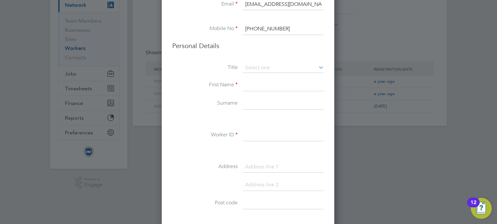
click at [259, 86] on input at bounding box center [283, 86] width 81 height 12
click at [263, 134] on input at bounding box center [283, 136] width 81 height 12
click at [271, 154] on li at bounding box center [248, 151] width 152 height 7
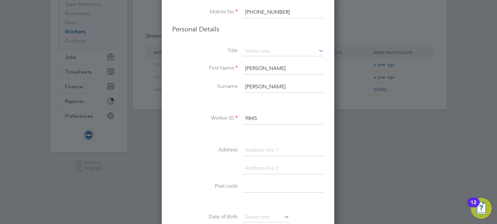
scroll to position [98, 0]
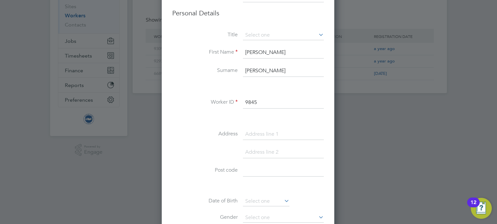
click at [262, 132] on input at bounding box center [283, 135] width 81 height 12
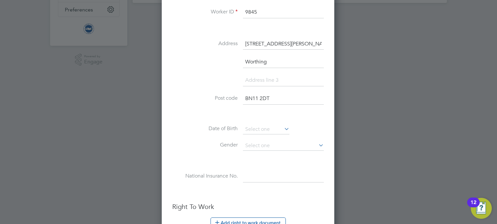
scroll to position [221, 0]
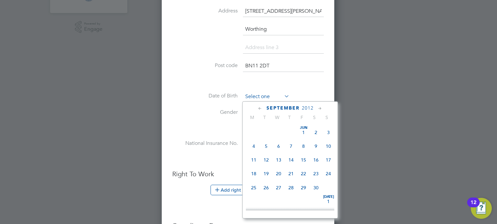
click at [270, 95] on input at bounding box center [266, 97] width 46 height 10
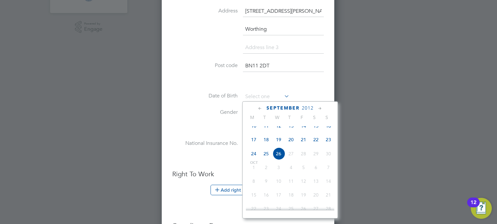
click at [305, 108] on span "2012" at bounding box center [308, 108] width 12 height 6
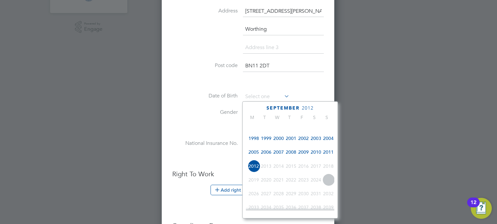
click at [279, 156] on span "2007" at bounding box center [278, 152] width 12 height 12
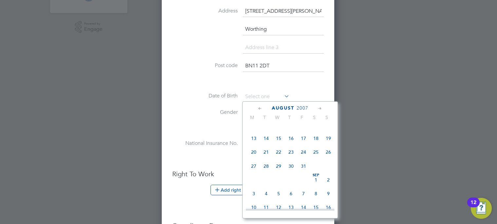
click at [321, 108] on icon at bounding box center [320, 108] width 6 height 7
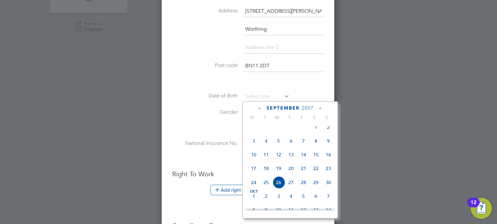
click at [252, 173] on span "17" at bounding box center [253, 168] width 12 height 12
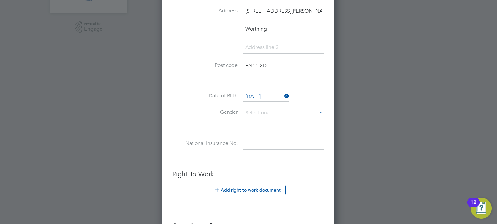
click at [214, 130] on li at bounding box center [248, 128] width 152 height 7
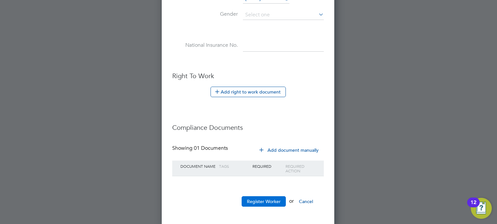
click at [263, 204] on button "Register Worker" at bounding box center [264, 201] width 44 height 10
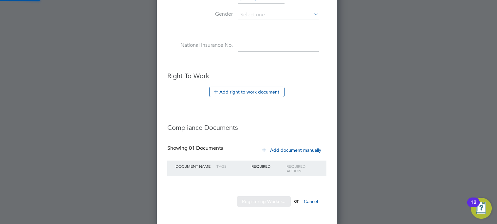
scroll to position [0, 0]
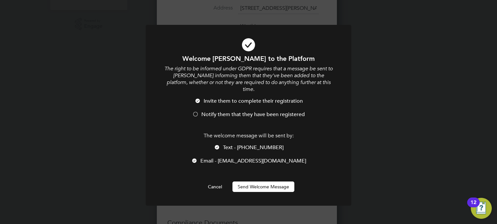
click at [263, 182] on button "Send Welcome Message" at bounding box center [263, 187] width 62 height 10
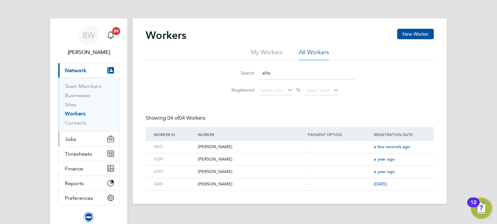
click at [75, 138] on span "Jobs" at bounding box center [70, 139] width 11 height 6
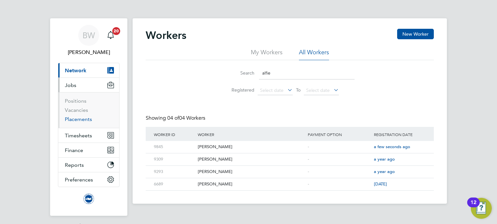
click at [89, 120] on link "Placements" at bounding box center [78, 119] width 27 height 6
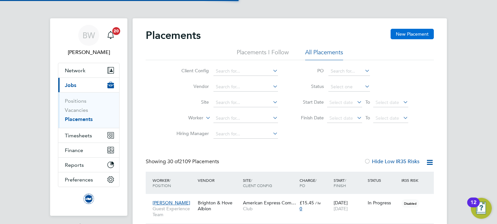
scroll to position [19, 57]
click at [417, 32] on button "New Placement" at bounding box center [412, 34] width 43 height 10
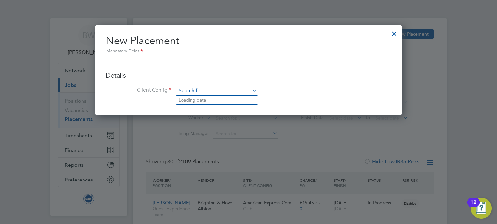
click at [218, 86] on input at bounding box center [216, 91] width 81 height 10
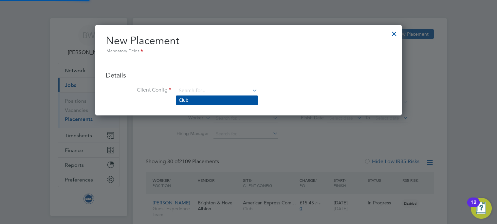
click at [210, 101] on li "Club" at bounding box center [217, 100] width 82 height 9
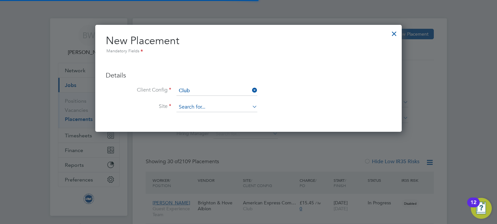
click at [205, 110] on input at bounding box center [216, 107] width 81 height 10
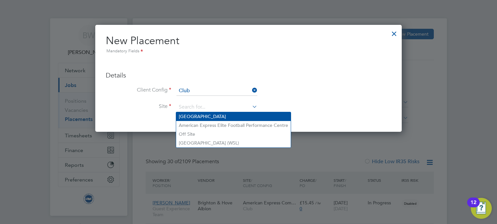
click at [212, 115] on li "American Express Community Stadium" at bounding box center [233, 116] width 115 height 9
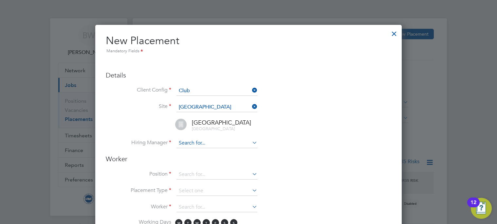
click at [213, 139] on input at bounding box center [216, 143] width 81 height 10
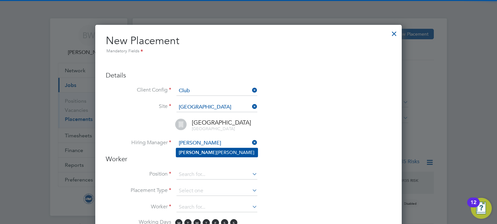
click at [216, 153] on li "Joe Radley-Martin" at bounding box center [217, 152] width 82 height 9
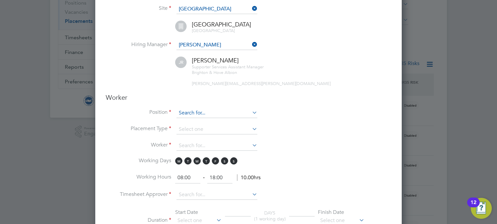
click at [195, 114] on input at bounding box center [216, 113] width 81 height 10
click at [208, 138] on b "Here" at bounding box center [204, 140] width 10 height 6
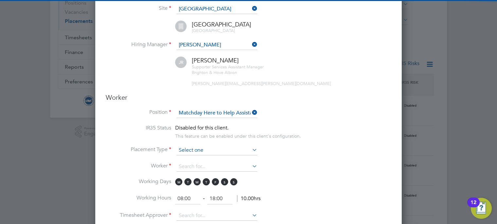
click at [197, 150] on input at bounding box center [216, 151] width 81 height 10
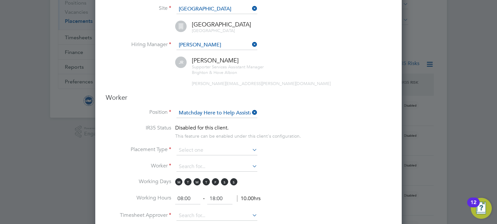
click at [198, 157] on li "Temporary" at bounding box center [217, 159] width 82 height 9
click at [198, 167] on input at bounding box center [216, 167] width 81 height 10
click at [210, 199] on li "Alfie O'Byrne (9845)" at bounding box center [225, 202] width 98 height 9
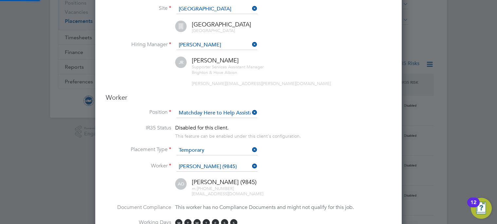
click at [296, 145] on li "IR35 Status Disabled for this client. This feature can be enabled under this cl…" at bounding box center [248, 135] width 285 height 21
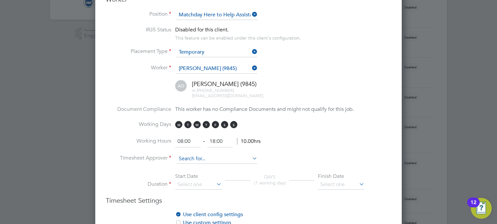
click at [195, 161] on input at bounding box center [216, 159] width 81 height 10
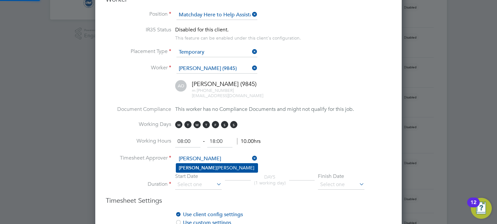
click at [202, 168] on li "Joe Radley-Martin" at bounding box center [217, 168] width 82 height 9
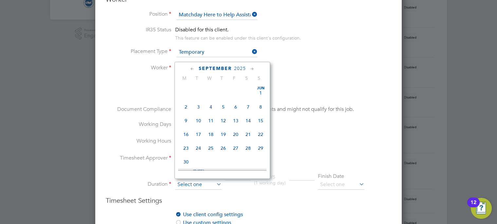
click at [205, 186] on input at bounding box center [198, 185] width 46 height 10
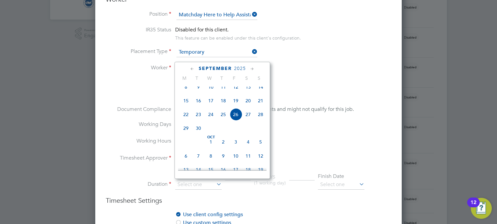
click at [249, 105] on span "20" at bounding box center [248, 101] width 12 height 12
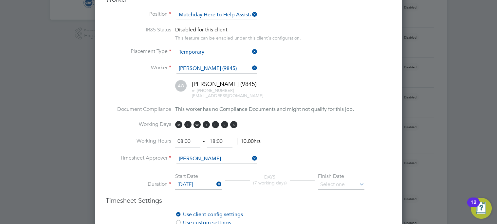
click at [296, 147] on li "Working Hours 08:00 ‐ 18:00 10.00hrs" at bounding box center [248, 145] width 285 height 18
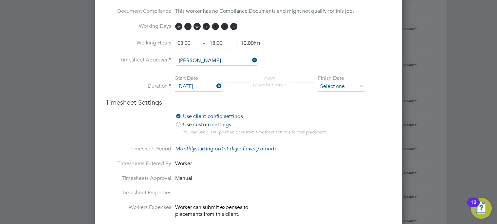
click at [354, 84] on input at bounding box center [341, 87] width 46 height 10
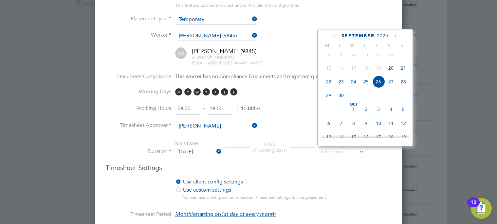
click at [392, 38] on div "September 2025" at bounding box center [365, 36] width 88 height 6
click at [393, 37] on icon at bounding box center [395, 36] width 6 height 7
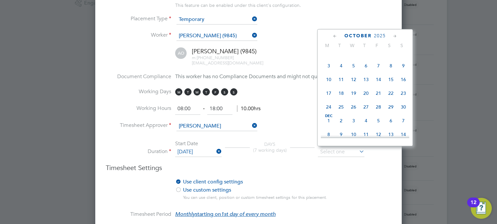
click at [393, 37] on icon at bounding box center [395, 36] width 6 height 7
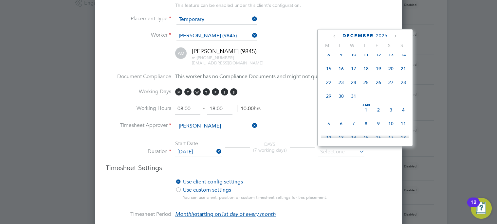
click at [393, 37] on icon at bounding box center [395, 36] width 6 height 7
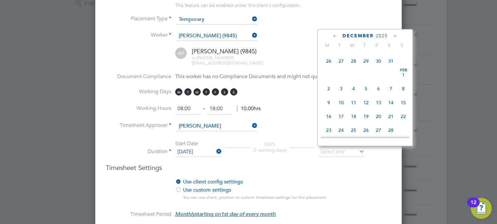
click at [393, 37] on icon at bounding box center [395, 36] width 6 height 7
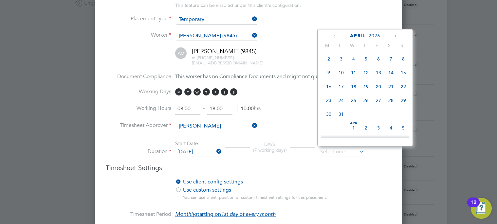
click at [393, 37] on icon at bounding box center [395, 36] width 6 height 7
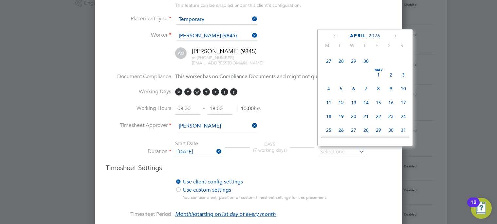
click at [393, 37] on icon at bounding box center [395, 36] width 6 height 7
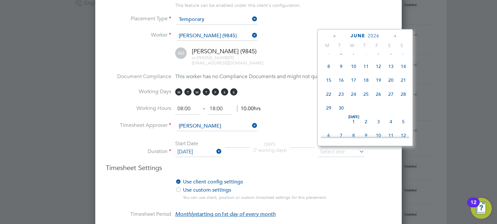
click at [393, 37] on icon at bounding box center [395, 36] width 6 height 7
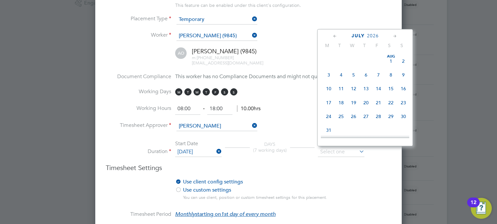
click at [393, 37] on icon at bounding box center [395, 36] width 6 height 7
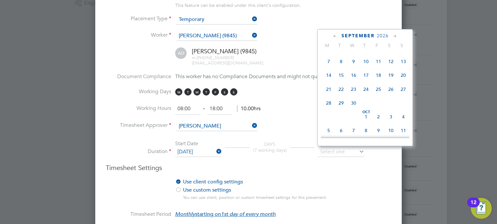
click at [393, 37] on icon at bounding box center [395, 36] width 6 height 7
click at [368, 52] on span "Oct 1" at bounding box center [366, 46] width 12 height 12
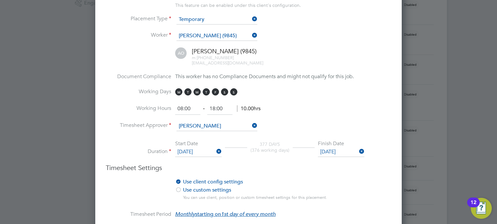
click at [279, 160] on li "Duration Start Date 20 Sep 2025 377 DAYS (376 working days) Finish Date 01 Oct …" at bounding box center [248, 151] width 285 height 23
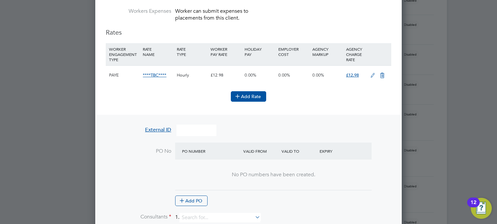
click at [248, 94] on button "Add Rate" at bounding box center [248, 96] width 35 height 10
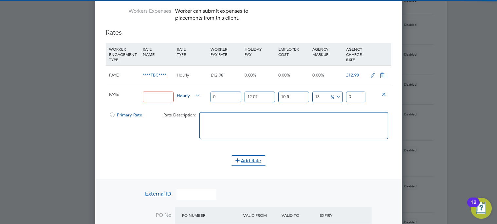
click at [160, 97] on input at bounding box center [158, 97] width 30 height 11
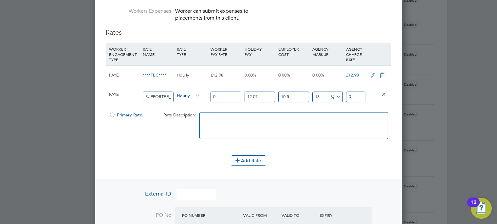
drag, startPoint x: 221, startPoint y: 97, endPoint x: 207, endPoint y: 96, distance: 13.8
click at [207, 96] on div "PAYE SUPPORTER_SERVICES_HERE_TO_HELP Hourly 0 12.07 n/a 10.5 n/a 13 0 % 0" at bounding box center [248, 97] width 285 height 24
click at [110, 116] on div at bounding box center [112, 117] width 7 height 5
click at [380, 76] on icon at bounding box center [382, 75] width 8 height 5
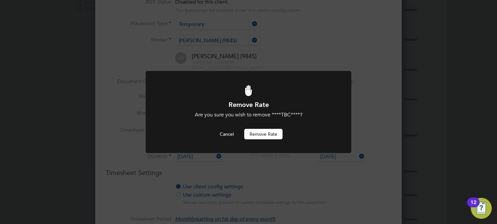
click at [268, 135] on button "Remove rate" at bounding box center [263, 134] width 38 height 10
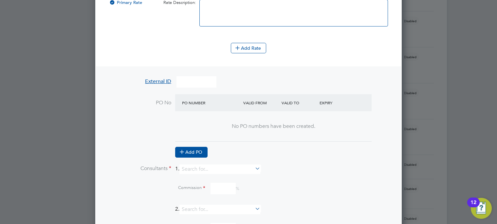
click at [199, 152] on button "Add PO" at bounding box center [191, 152] width 32 height 10
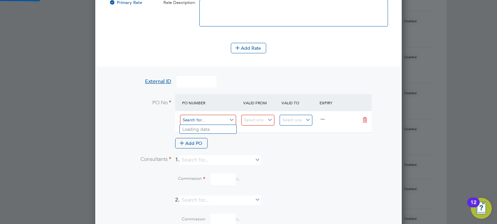
click at [213, 120] on input at bounding box center [208, 120] width 56 height 11
click at [262, 122] on input at bounding box center [257, 120] width 33 height 11
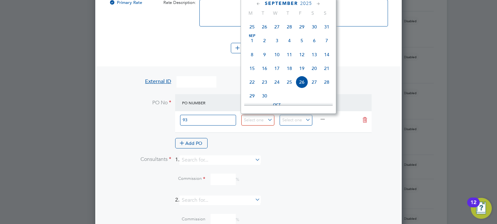
click at [254, 45] on span "Sep 1" at bounding box center [252, 40] width 12 height 12
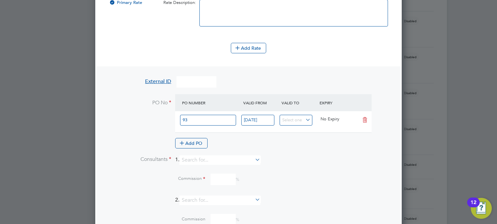
click at [283, 139] on div "Add PO" at bounding box center [273, 143] width 196 height 10
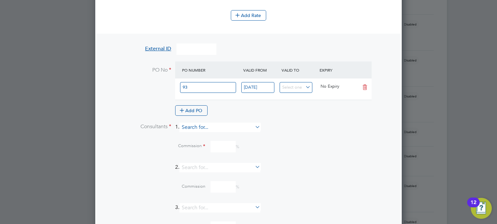
click at [198, 125] on input at bounding box center [219, 127] width 81 height 9
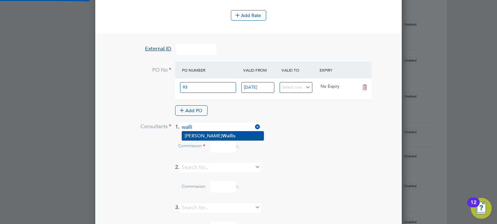
click at [209, 136] on li "Becky Walli s" at bounding box center [223, 136] width 82 height 9
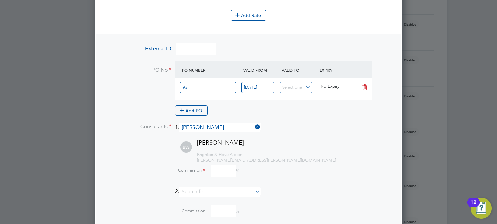
click at [229, 176] on div "Commission %" at bounding box center [264, 172] width 253 height 18
drag, startPoint x: 228, startPoint y: 174, endPoint x: 225, endPoint y: 173, distance: 3.7
click at [228, 174] on input at bounding box center [222, 170] width 25 height 11
drag, startPoint x: 279, startPoint y: 156, endPoint x: 286, endPoint y: 155, distance: 7.1
click at [279, 156] on div "- Brighton & Hove Albion becky.wallis@bhafc.co.uk" at bounding box center [294, 155] width 194 height 17
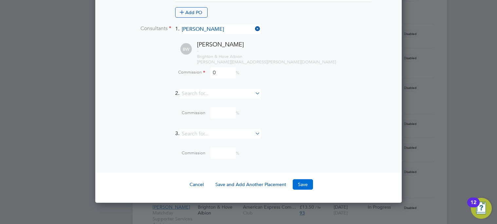
click at [301, 182] on button "Save" at bounding box center [303, 184] width 20 height 10
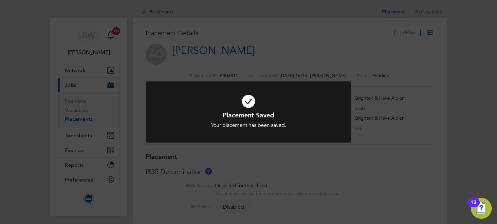
click at [431, 34] on div "Placement Saved Your placement has been saved. Cancel Okay" at bounding box center [248, 112] width 497 height 224
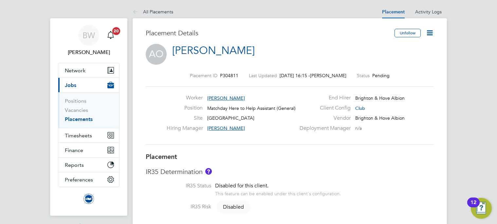
click at [431, 33] on icon at bounding box center [430, 33] width 8 height 8
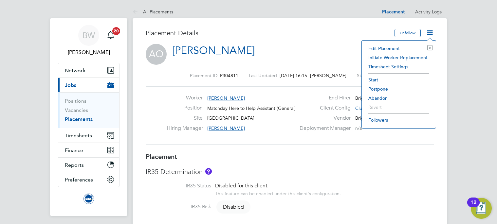
click at [378, 80] on li "Start" at bounding box center [398, 79] width 67 height 9
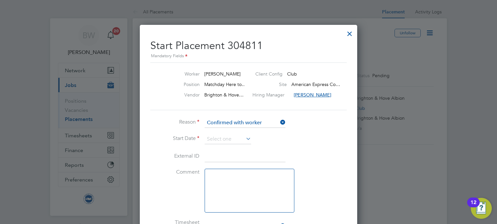
click at [245, 140] on icon at bounding box center [245, 138] width 0 height 9
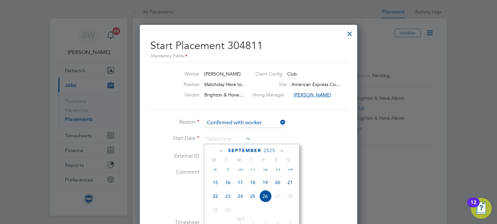
click at [277, 188] on span "20" at bounding box center [277, 182] width 12 height 12
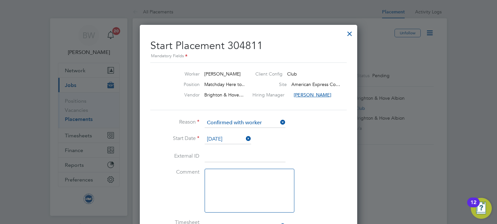
click at [298, 165] on li "External ID" at bounding box center [248, 160] width 196 height 18
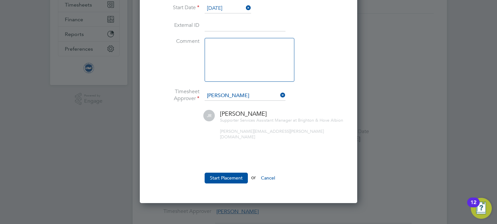
click at [232, 173] on button "Start Placement" at bounding box center [226, 178] width 43 height 10
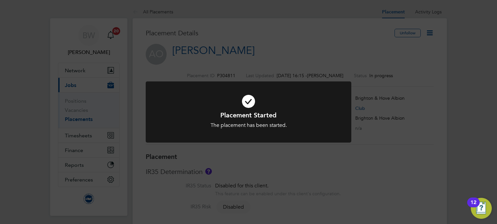
click at [86, 71] on div "Placement Started The placement has been started. Cancel Okay" at bounding box center [248, 112] width 497 height 224
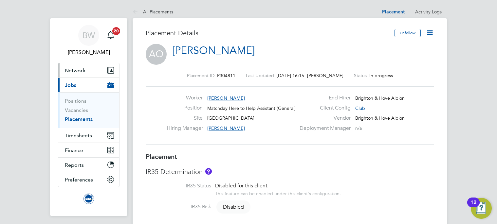
click at [77, 71] on span "Network" at bounding box center [75, 70] width 21 height 6
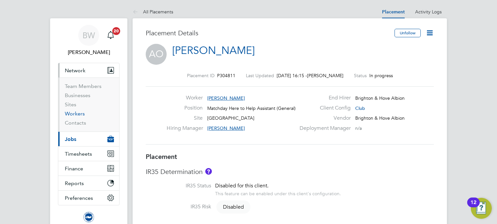
drag, startPoint x: 81, startPoint y: 113, endPoint x: 132, endPoint y: 101, distance: 52.4
click at [81, 113] on link "Workers" at bounding box center [75, 114] width 20 height 6
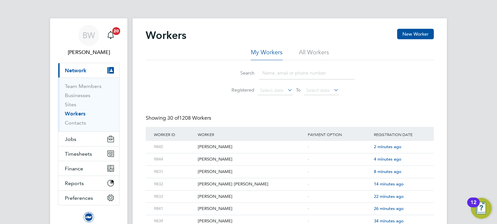
click at [326, 51] on li "All Workers" at bounding box center [314, 54] width 30 height 12
click at [291, 72] on input at bounding box center [307, 73] width 96 height 13
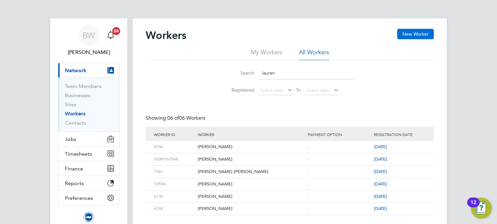
click at [414, 32] on button "New Worker" at bounding box center [415, 34] width 37 height 10
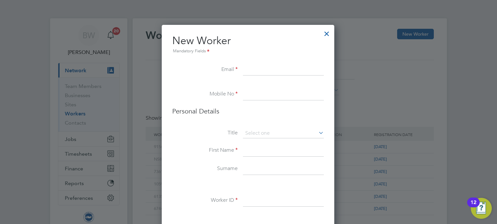
click at [253, 68] on input at bounding box center [283, 70] width 81 height 12
paste input "laurenrickson@gmail.com"
click at [257, 97] on input at bounding box center [283, 95] width 81 height 12
click at [270, 94] on input at bounding box center [283, 95] width 81 height 12
paste input "+44 75 0646 0520"
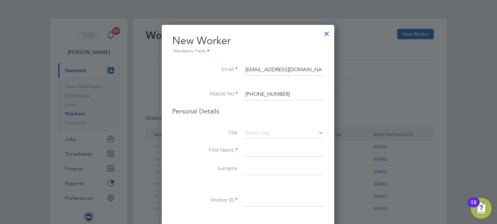
click at [233, 116] on li "Personal Details" at bounding box center [248, 118] width 152 height 22
click at [265, 147] on input at bounding box center [283, 151] width 81 height 12
click at [270, 169] on input at bounding box center [283, 169] width 81 height 12
click at [265, 184] on li at bounding box center [248, 185] width 152 height 7
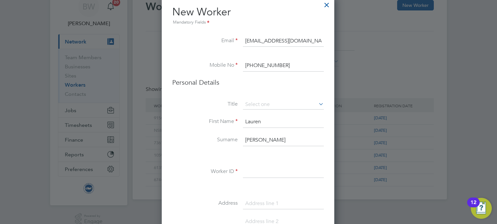
scroll to position [65, 0]
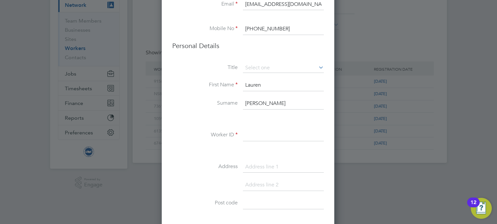
click at [262, 134] on input at bounding box center [283, 136] width 81 height 12
click at [185, 173] on li "Address" at bounding box center [248, 170] width 152 height 18
drag, startPoint x: 253, startPoint y: 165, endPoint x: 260, endPoint y: 165, distance: 7.6
click at [253, 165] on input at bounding box center [283, 167] width 81 height 12
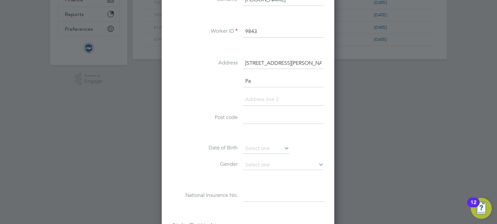
scroll to position [170, 0]
click at [270, 149] on input at bounding box center [266, 148] width 46 height 10
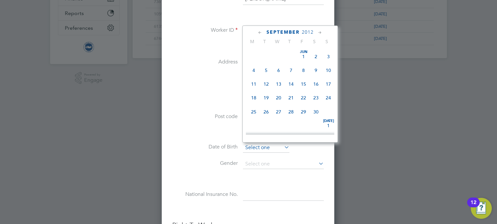
scroll to position [255, 0]
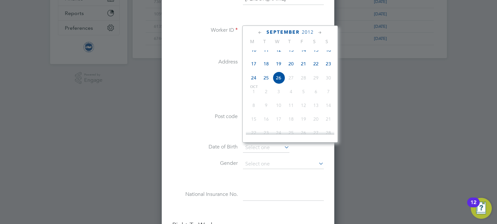
click at [310, 29] on span "2012" at bounding box center [308, 32] width 12 height 6
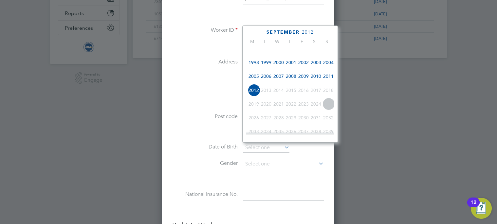
scroll to position [141, 0]
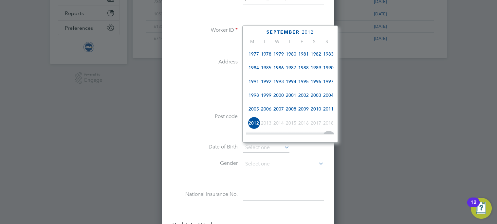
click at [316, 72] on span "1989" at bounding box center [316, 68] width 12 height 12
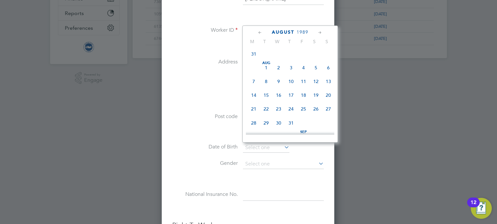
click at [319, 30] on icon at bounding box center [320, 32] width 6 height 7
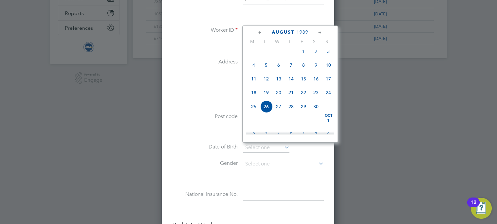
click at [319, 30] on icon at bounding box center [320, 32] width 6 height 7
click at [255, 111] on span "23" at bounding box center [253, 105] width 12 height 12
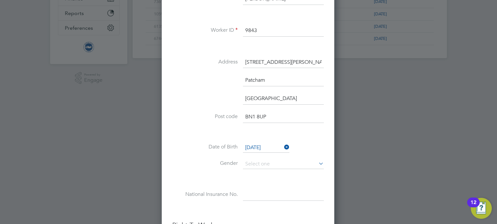
scroll to position [301, 0]
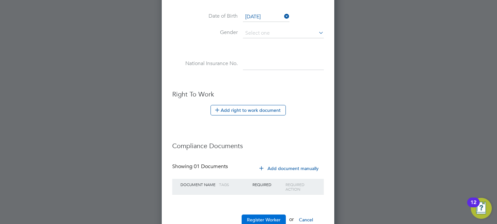
click at [265, 222] on button "Register Worker" at bounding box center [264, 220] width 44 height 10
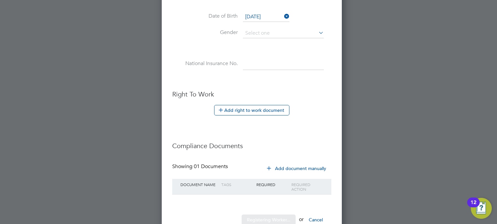
scroll to position [0, 0]
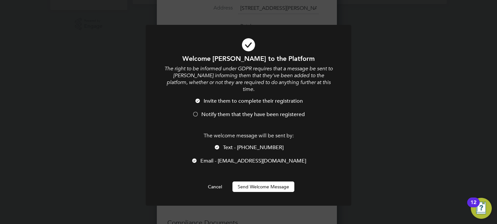
click at [255, 182] on button "Send Welcome Message" at bounding box center [263, 187] width 62 height 10
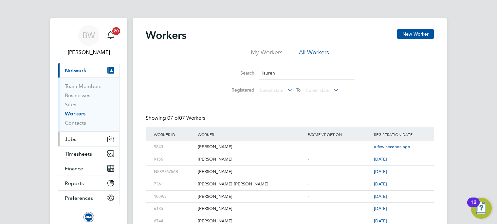
click at [81, 140] on button "Jobs" at bounding box center [88, 139] width 61 height 14
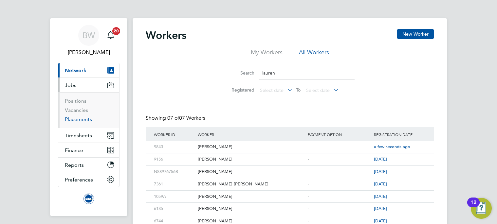
click at [80, 119] on link "Placements" at bounding box center [78, 119] width 27 height 6
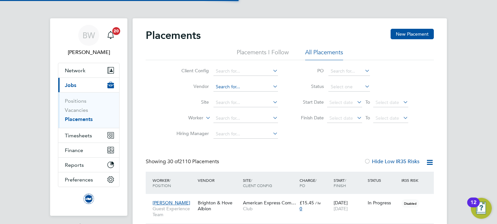
scroll to position [19, 57]
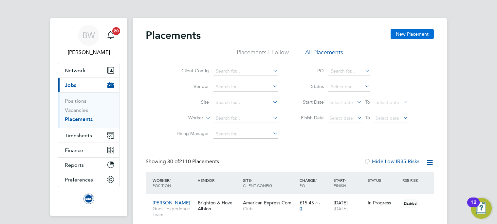
click at [409, 33] on button "New Placement" at bounding box center [412, 34] width 43 height 10
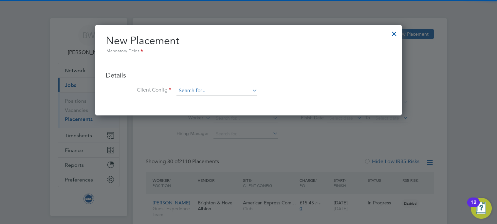
click at [206, 90] on input at bounding box center [216, 91] width 81 height 10
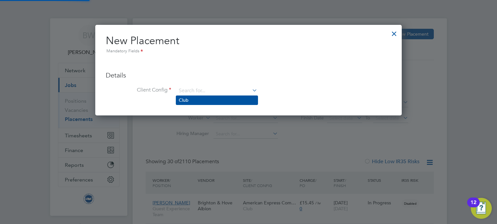
click at [204, 100] on li "Club" at bounding box center [217, 100] width 82 height 9
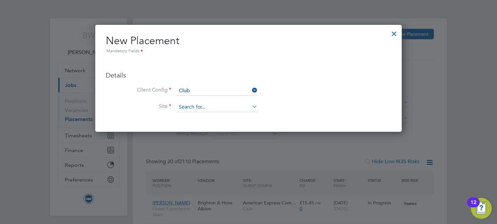
click at [203, 109] on input at bounding box center [216, 107] width 81 height 10
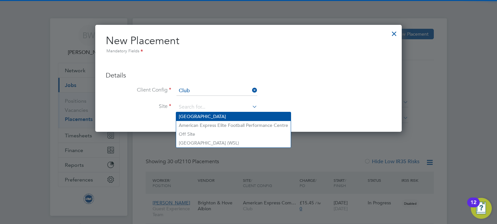
click at [208, 117] on li "American Express Community Stadium" at bounding box center [233, 116] width 115 height 9
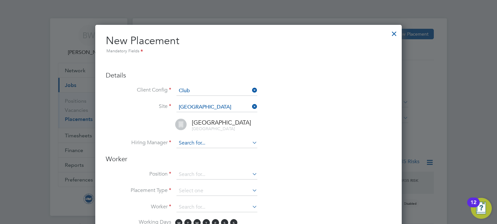
click at [196, 143] on input at bounding box center [216, 143] width 81 height 10
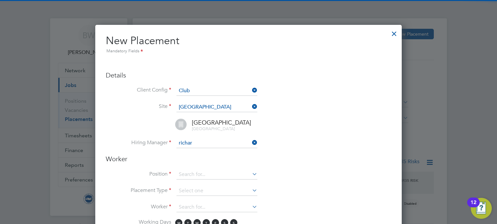
click at [201, 151] on li "Richar d Valder-Davis" at bounding box center [217, 152] width 82 height 9
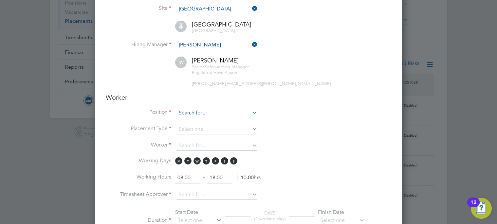
click at [195, 113] on input at bounding box center [216, 113] width 81 height 10
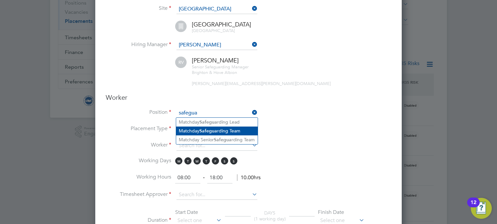
click at [201, 130] on b "Safegua" at bounding box center [208, 131] width 18 height 6
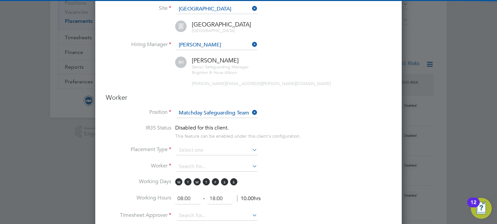
click at [289, 158] on li "Placement Type" at bounding box center [248, 154] width 285 height 16
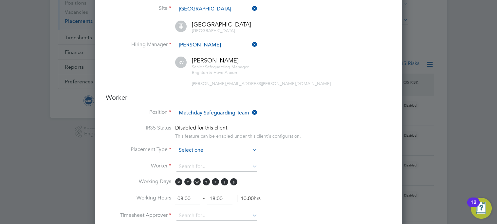
click at [211, 149] on input at bounding box center [216, 151] width 81 height 10
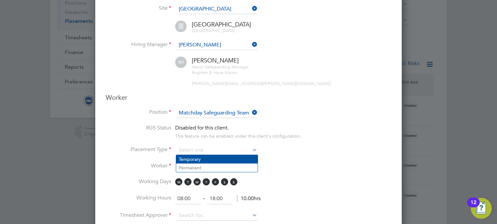
click at [211, 156] on li "Temporary" at bounding box center [217, 159] width 82 height 9
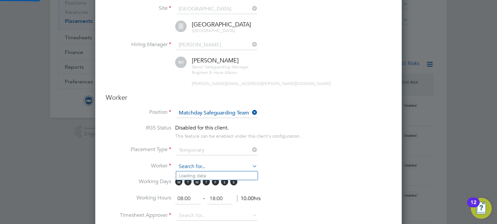
click at [207, 165] on input at bounding box center [216, 167] width 81 height 10
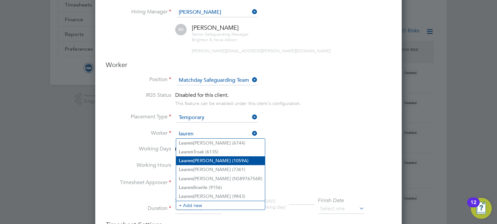
click at [223, 193] on li "Lauren Rickson (9843)" at bounding box center [220, 196] width 89 height 9
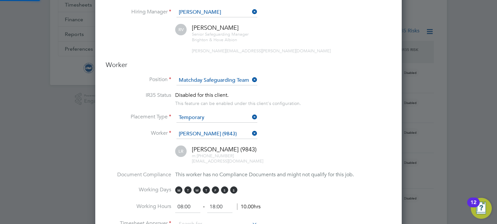
click at [287, 146] on div "Lauren Rickson (9843) m: +44 75 0646 0520 laurenrickson@gmail.com" at bounding box center [256, 155] width 269 height 19
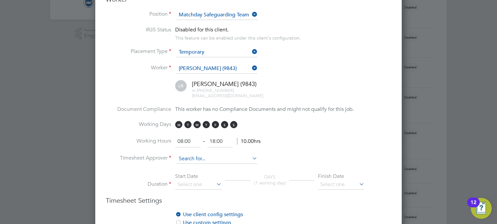
click at [194, 159] on input at bounding box center [216, 159] width 81 height 10
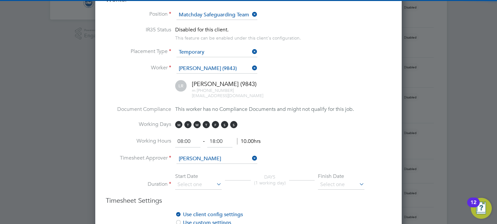
click at [197, 165] on li "Richard Valder-Davis" at bounding box center [217, 168] width 82 height 9
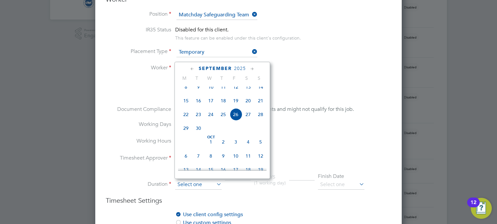
click at [206, 185] on input at bounding box center [198, 185] width 46 height 10
click at [247, 105] on span "20" at bounding box center [248, 101] width 12 height 12
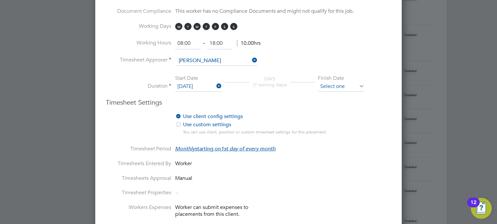
click at [338, 85] on input at bounding box center [341, 87] width 46 height 10
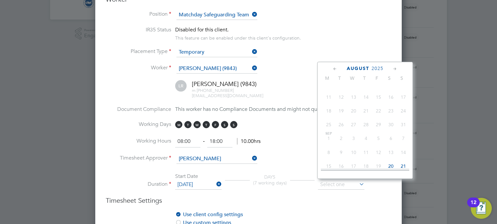
click at [397, 70] on icon at bounding box center [395, 68] width 6 height 7
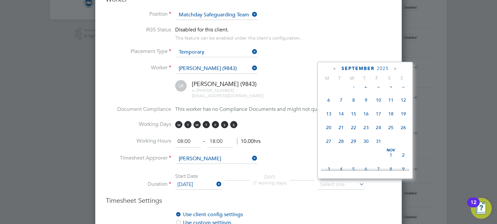
click at [397, 70] on icon at bounding box center [395, 68] width 6 height 7
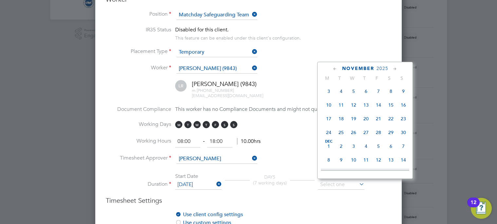
click at [397, 70] on icon at bounding box center [395, 68] width 6 height 7
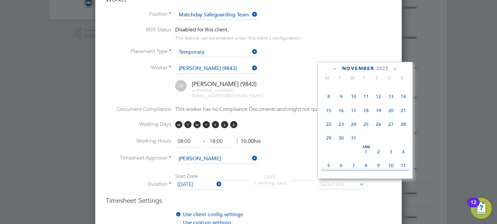
click at [397, 70] on icon at bounding box center [395, 68] width 6 height 7
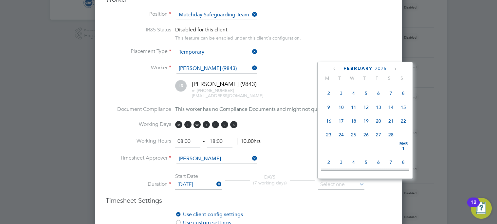
click at [397, 70] on icon at bounding box center [395, 68] width 6 height 7
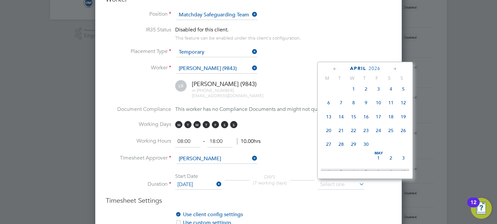
click at [397, 70] on icon at bounding box center [395, 68] width 6 height 7
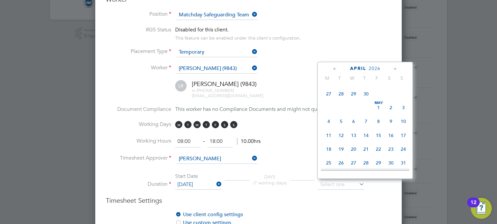
click at [397, 70] on icon at bounding box center [395, 68] width 6 height 7
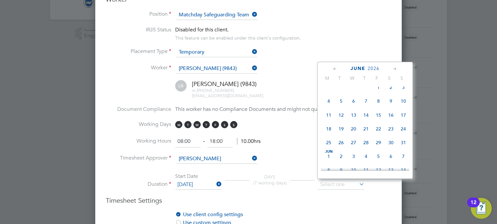
click at [397, 70] on icon at bounding box center [395, 68] width 6 height 7
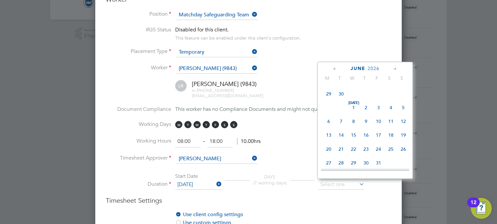
click at [397, 70] on icon at bounding box center [395, 68] width 6 height 7
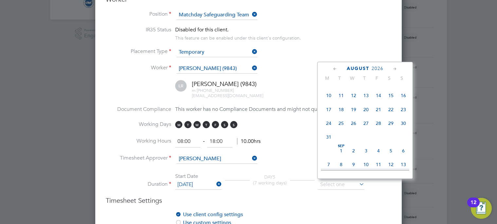
click at [397, 70] on icon at bounding box center [395, 68] width 6 height 7
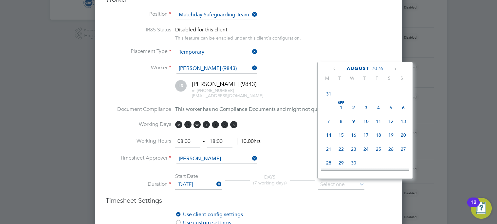
click at [397, 70] on icon at bounding box center [395, 68] width 6 height 7
click at [366, 85] on span "Oct 1" at bounding box center [366, 79] width 12 height 12
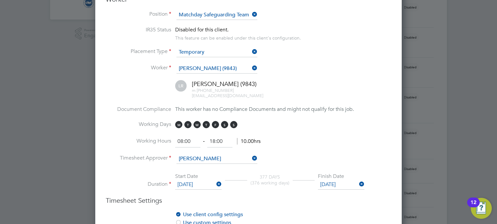
click at [305, 197] on h3 "Timesheet Settings" at bounding box center [248, 200] width 285 height 9
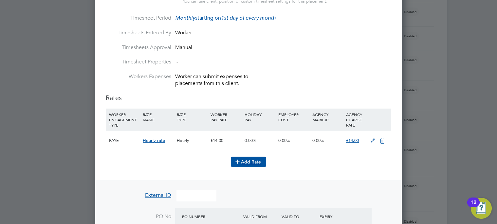
click at [254, 159] on button "Add Rate" at bounding box center [248, 162] width 35 height 10
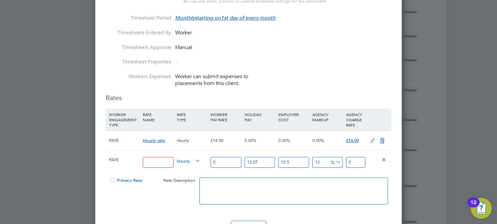
click at [157, 161] on input at bounding box center [158, 162] width 30 height 11
click at [164, 160] on input at bounding box center [158, 162] width 30 height 11
paste input "MATCHDAY_SAFEGUARDING"
drag, startPoint x: 229, startPoint y: 159, endPoint x: 202, endPoint y: 170, distance: 29.1
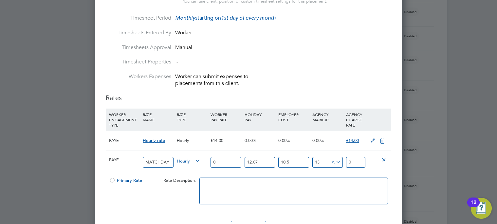
click at [170, 162] on div "PAYE MATCHDAY_SAFEGUARDING Hourly 0 12.07 n/a 10.5 n/a 13 0 % 0" at bounding box center [248, 162] width 285 height 24
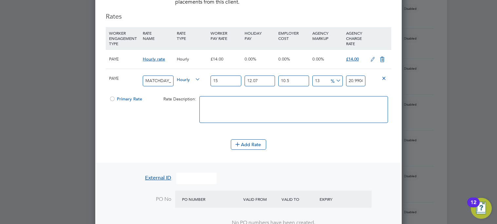
scroll to position [508, 0]
click at [111, 98] on div at bounding box center [112, 100] width 7 height 5
click at [379, 56] on icon at bounding box center [382, 58] width 8 height 5
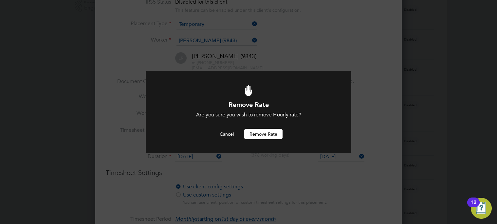
click at [277, 135] on button "Remove rate" at bounding box center [263, 134] width 38 height 10
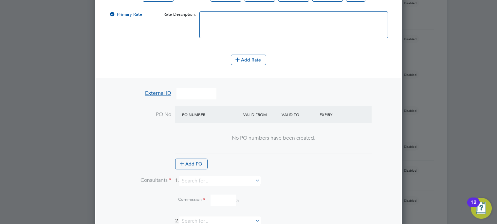
scroll to position [584, 0]
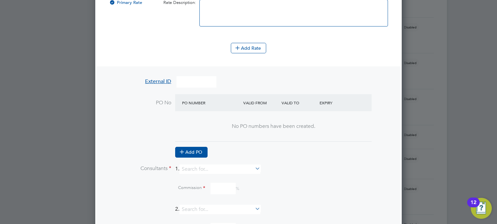
click at [199, 154] on button "Add PO" at bounding box center [191, 152] width 32 height 10
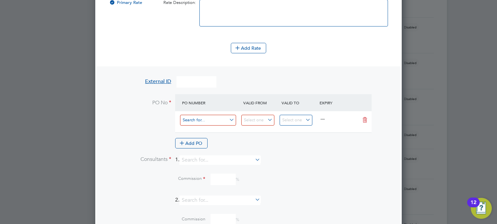
click at [215, 121] on input at bounding box center [208, 120] width 56 height 11
click at [276, 141] on div "Add PO" at bounding box center [273, 143] width 196 height 10
click at [262, 123] on input at bounding box center [257, 120] width 33 height 11
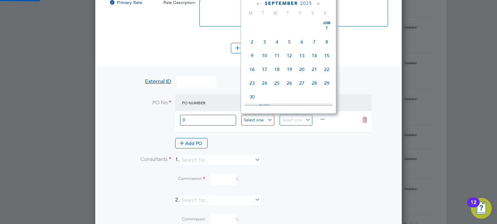
scroll to position [241, 0]
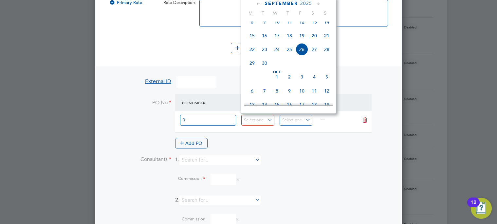
drag, startPoint x: 252, startPoint y: 25, endPoint x: 310, endPoint y: 43, distance: 60.7
click at [252, 26] on span "8" at bounding box center [252, 22] width 12 height 12
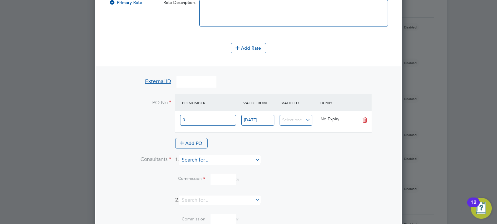
click at [200, 157] on input at bounding box center [219, 159] width 81 height 9
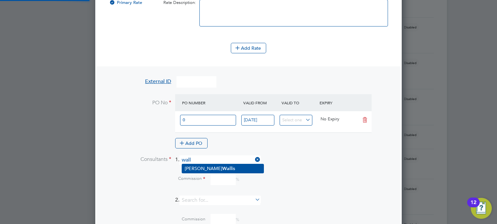
click at [217, 168] on li "Becky Wall is" at bounding box center [223, 168] width 82 height 9
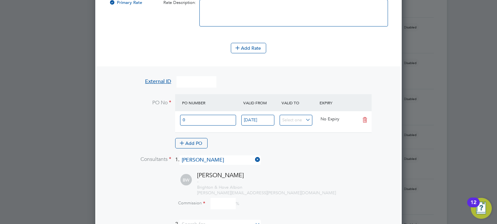
drag, startPoint x: 221, startPoint y: 206, endPoint x: 238, endPoint y: 197, distance: 19.2
click at [221, 206] on input at bounding box center [222, 203] width 25 height 11
click at [317, 159] on li "Consultants 1. Becky Wallis" at bounding box center [248, 163] width 285 height 16
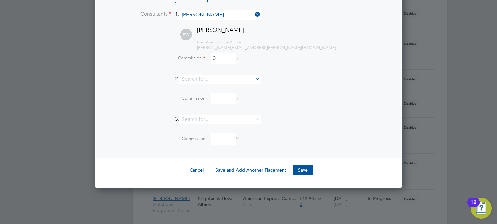
scroll to position [781, 0]
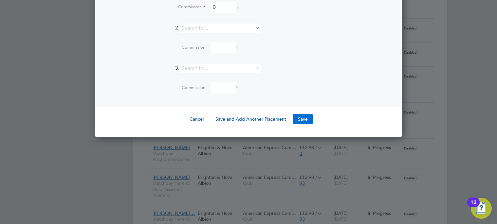
click at [302, 114] on button "Save" at bounding box center [303, 119] width 20 height 10
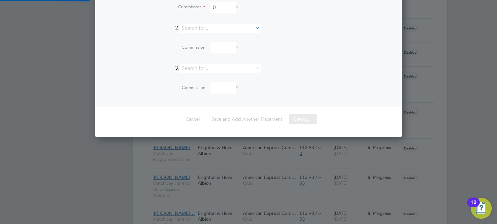
scroll to position [11, 62]
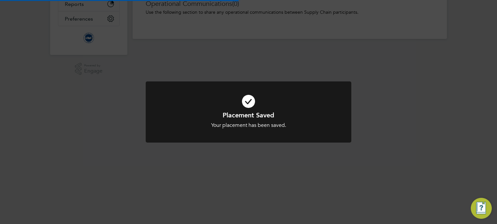
scroll to position [6, 48]
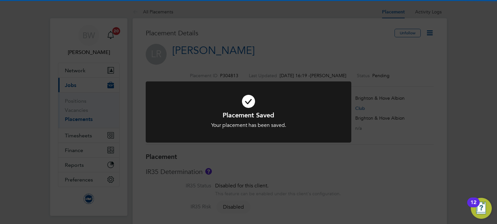
click at [434, 33] on div "Placement Saved Your placement has been saved. Cancel Okay" at bounding box center [248, 112] width 497 height 224
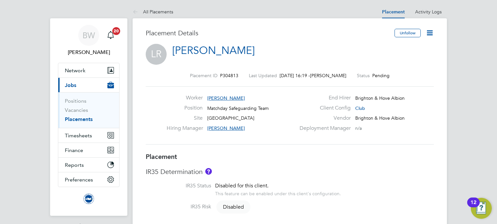
click at [431, 32] on icon at bounding box center [430, 33] width 8 height 8
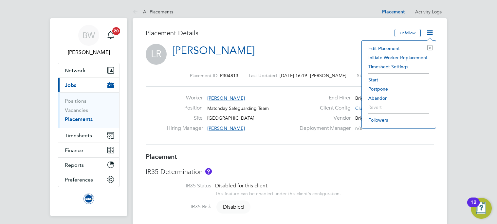
click at [374, 79] on li "Start" at bounding box center [398, 79] width 67 height 9
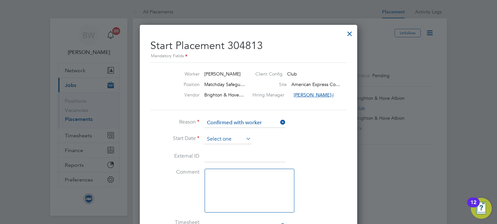
click at [216, 142] on input at bounding box center [228, 140] width 46 height 10
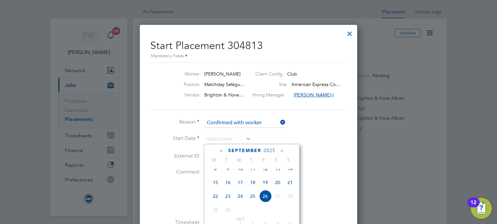
click at [280, 188] on span "20" at bounding box center [277, 182] width 12 height 12
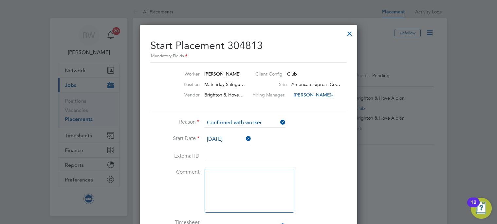
click at [311, 159] on li "External ID" at bounding box center [248, 160] width 196 height 18
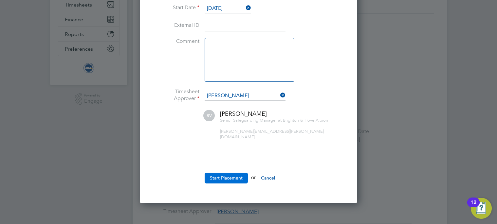
click at [237, 173] on button "Start Placement" at bounding box center [226, 178] width 43 height 10
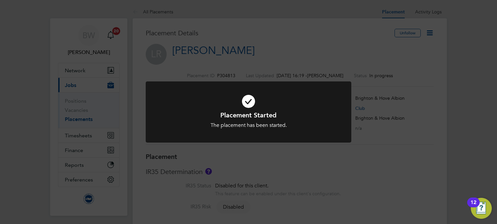
click at [321, 43] on div "Placement Started The placement has been started. Cancel Okay" at bounding box center [248, 112] width 497 height 224
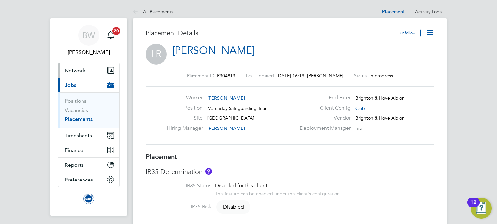
click at [84, 71] on span "Network" at bounding box center [75, 70] width 21 height 6
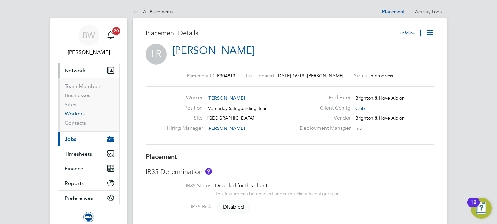
click at [77, 112] on link "Workers" at bounding box center [75, 114] width 20 height 6
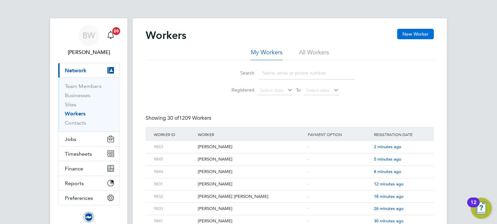
click at [422, 33] on button "New Worker" at bounding box center [415, 34] width 37 height 10
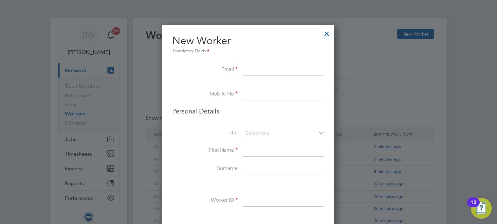
drag, startPoint x: 256, startPoint y: 70, endPoint x: 263, endPoint y: 70, distance: 6.2
click at [256, 70] on input at bounding box center [283, 70] width 81 height 12
paste input "samuelnicholson56@gmail.com"
click at [273, 101] on li "Mobile No" at bounding box center [248, 98] width 152 height 18
click at [274, 95] on input at bounding box center [283, 95] width 81 height 12
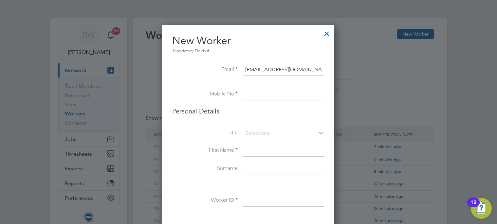
paste input "+44 77 1049 1821"
click at [285, 127] on li "Personal Details" at bounding box center [248, 118] width 152 height 22
click at [275, 151] on input at bounding box center [283, 151] width 81 height 12
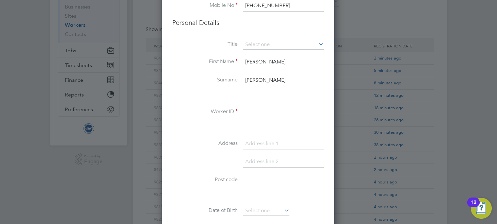
click at [251, 110] on input at bounding box center [283, 112] width 81 height 12
click at [263, 142] on input at bounding box center [283, 144] width 81 height 12
click at [257, 145] on input at bounding box center [283, 144] width 81 height 12
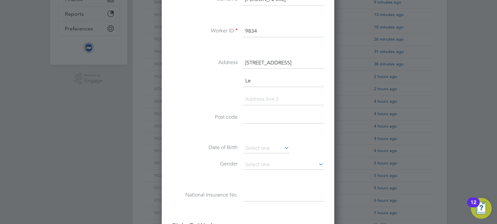
scroll to position [170, 0]
drag, startPoint x: 266, startPoint y: 148, endPoint x: 272, endPoint y: 146, distance: 6.7
click at [266, 148] on input at bounding box center [266, 148] width 46 height 10
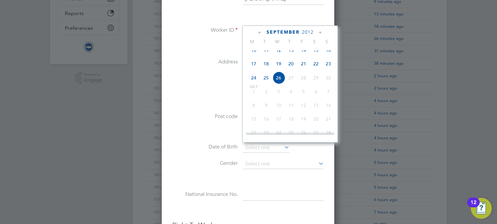
click at [306, 30] on span "2012" at bounding box center [308, 32] width 12 height 6
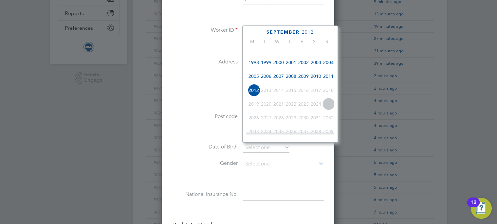
click at [327, 64] on span "2004" at bounding box center [328, 62] width 12 height 12
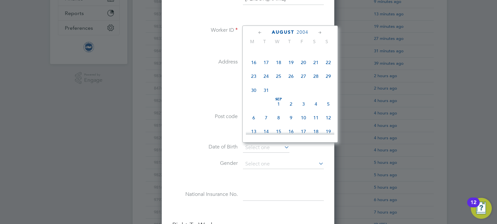
click at [321, 30] on icon at bounding box center [320, 32] width 6 height 7
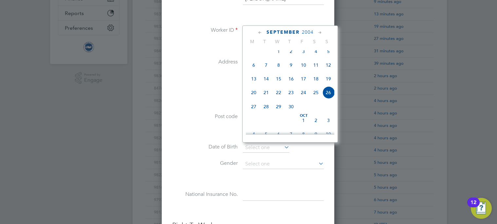
click at [321, 30] on icon at bounding box center [320, 32] width 6 height 7
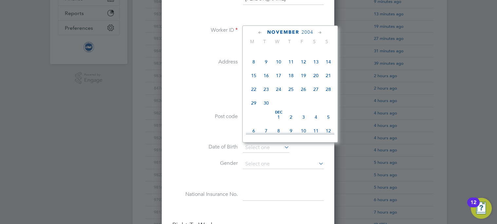
click at [280, 54] on span "3" at bounding box center [278, 48] width 12 height 12
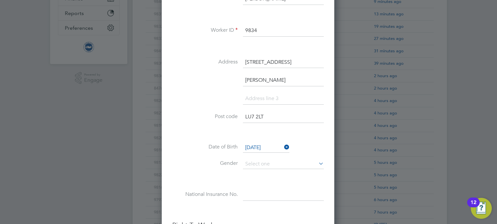
click at [228, 134] on li at bounding box center [248, 133] width 152 height 7
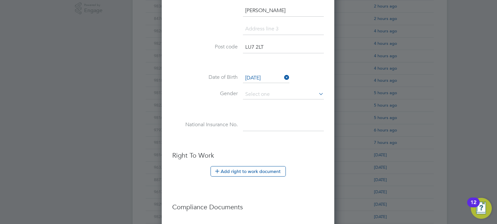
scroll to position [332, 0]
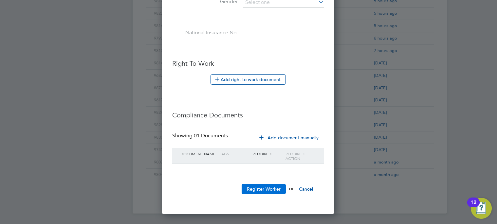
click at [268, 189] on button "Register Worker" at bounding box center [264, 189] width 44 height 10
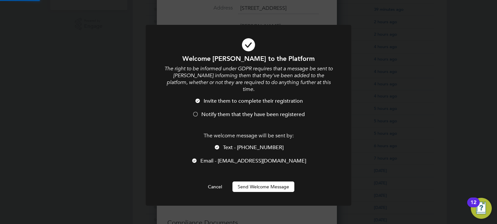
scroll to position [0, 0]
click at [279, 182] on button "Send Welcome Message" at bounding box center [263, 187] width 62 height 10
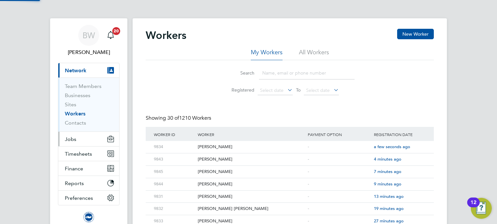
click at [73, 137] on span "Jobs" at bounding box center [70, 139] width 11 height 6
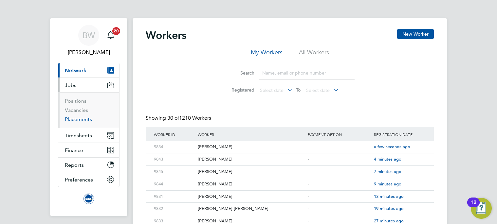
click at [87, 121] on link "Placements" at bounding box center [78, 119] width 27 height 6
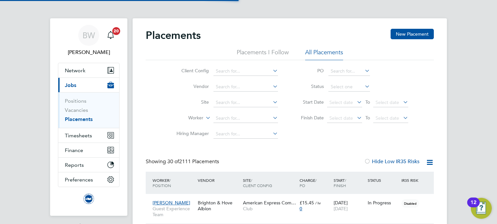
scroll to position [19, 57]
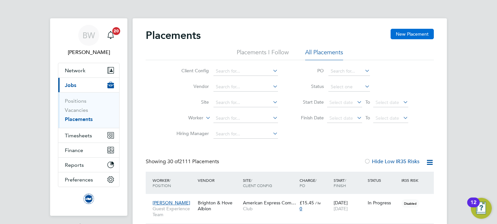
click at [429, 30] on button "New Placement" at bounding box center [412, 34] width 43 height 10
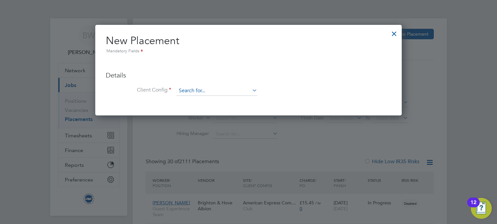
click at [196, 93] on input at bounding box center [216, 91] width 81 height 10
click at [201, 101] on li "Club" at bounding box center [217, 100] width 82 height 9
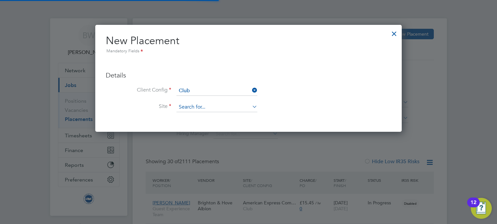
click at [203, 105] on input at bounding box center [216, 107] width 81 height 10
click at [205, 117] on li "American Express Community Stadium" at bounding box center [233, 116] width 115 height 9
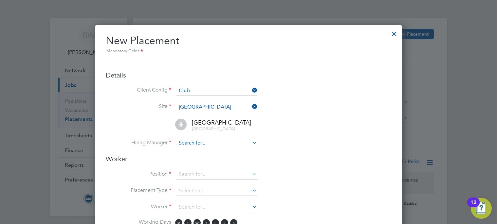
click at [201, 143] on input at bounding box center [216, 143] width 81 height 10
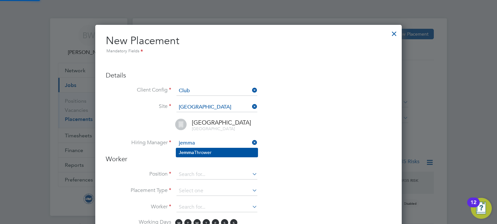
click at [204, 153] on li "Jemma Thrower" at bounding box center [217, 152] width 82 height 9
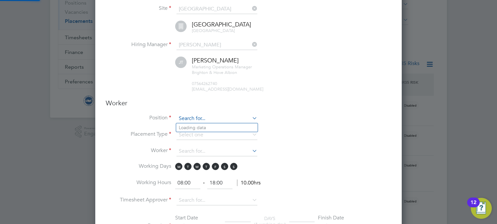
click at [193, 119] on input at bounding box center [216, 119] width 81 height 10
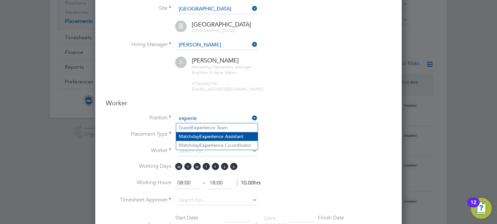
click at [209, 135] on b "Experie" at bounding box center [207, 137] width 17 height 6
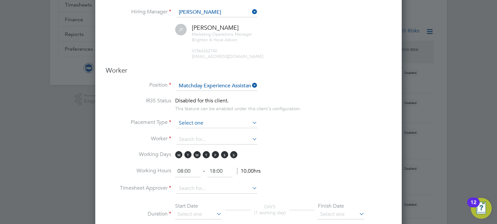
click at [208, 125] on input at bounding box center [216, 124] width 81 height 10
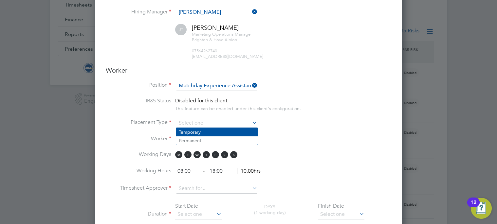
click at [210, 134] on li "Temporary" at bounding box center [217, 132] width 82 height 9
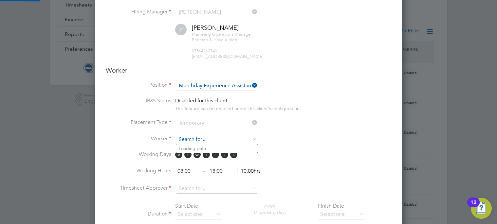
click at [210, 140] on input at bounding box center [216, 140] width 81 height 10
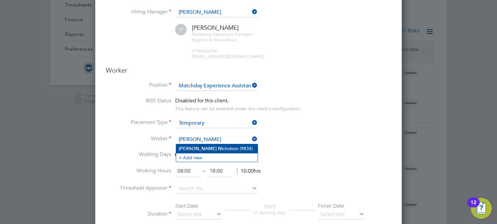
click at [210, 150] on li "Samuel N icholson (9834)" at bounding box center [217, 148] width 82 height 9
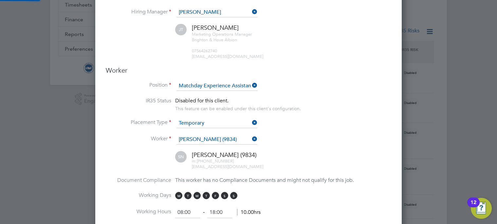
click at [271, 150] on li "Worker Samuel Nicholson (9834)" at bounding box center [248, 143] width 285 height 16
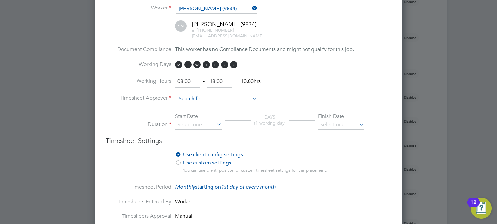
click at [195, 102] on input at bounding box center [216, 99] width 81 height 10
click at [195, 106] on li "Jemma Thrower" at bounding box center [217, 108] width 82 height 9
click at [202, 122] on input at bounding box center [198, 125] width 46 height 10
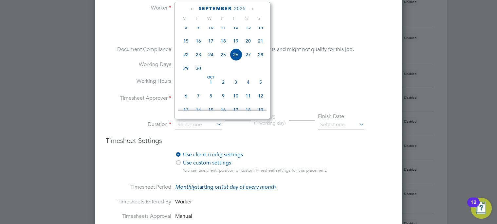
click at [246, 44] on span "20" at bounding box center [248, 41] width 12 height 12
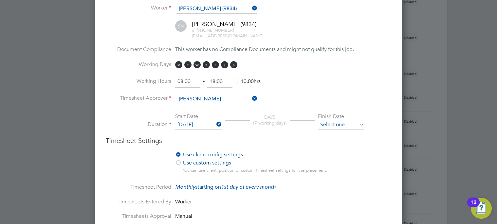
click at [355, 121] on input at bounding box center [341, 125] width 46 height 10
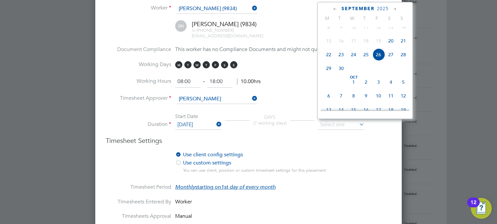
click at [397, 9] on icon at bounding box center [395, 9] width 6 height 7
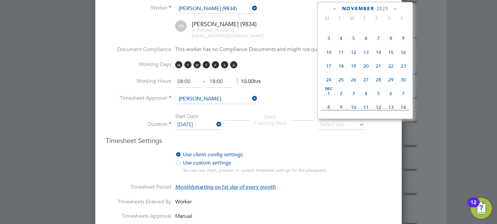
click at [397, 9] on icon at bounding box center [395, 9] width 6 height 7
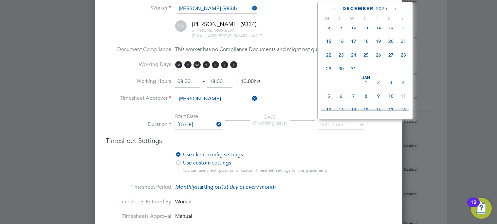
click at [397, 9] on icon at bounding box center [395, 9] width 6 height 7
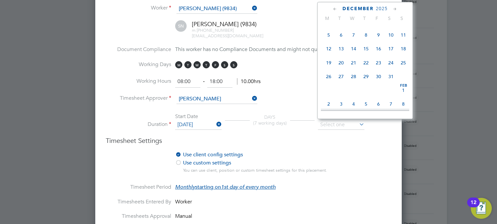
click at [397, 9] on icon at bounding box center [395, 9] width 6 height 7
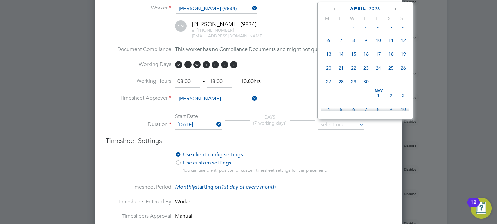
click at [397, 9] on icon at bounding box center [395, 9] width 6 height 7
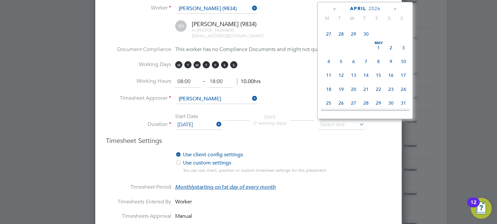
click at [397, 9] on icon at bounding box center [395, 9] width 6 height 7
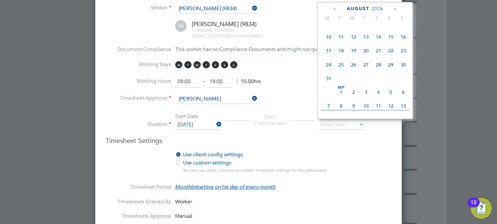
click at [397, 9] on icon at bounding box center [395, 9] width 6 height 7
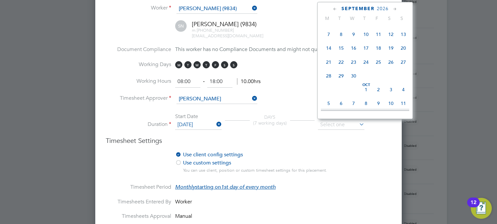
click at [395, 7] on icon at bounding box center [395, 9] width 6 height 7
click at [365, 16] on span "Oct" at bounding box center [366, 14] width 12 height 3
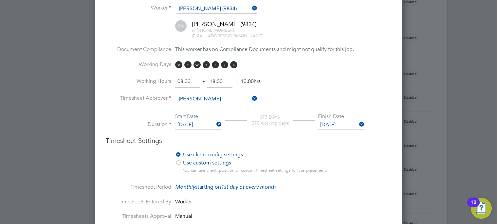
click at [366, 138] on h3 "Timesheet Settings" at bounding box center [248, 141] width 285 height 9
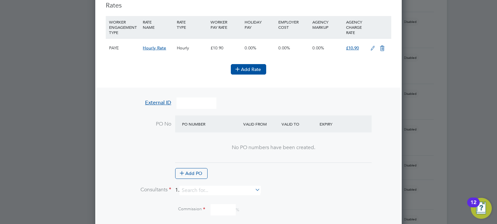
click at [252, 65] on button "Add Rate" at bounding box center [248, 69] width 35 height 10
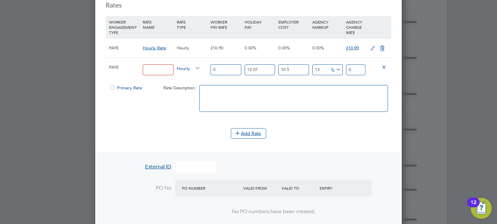
click at [147, 63] on div at bounding box center [158, 70] width 34 height 24
drag, startPoint x: 153, startPoint y: 65, endPoint x: 154, endPoint y: 68, distance: 3.3
click at [153, 67] on input at bounding box center [158, 69] width 30 height 11
paste input "MARKETING_HOURS"
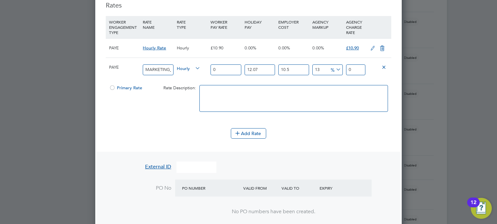
drag, startPoint x: 227, startPoint y: 68, endPoint x: 194, endPoint y: 67, distance: 32.4
click at [195, 67] on div "PAYE MARKETING_HOURS Hourly 0 12.07 n/a 10.5 n/a 13 0 % 0" at bounding box center [248, 70] width 285 height 24
drag, startPoint x: 229, startPoint y: 71, endPoint x: 178, endPoint y: 70, distance: 50.8
click at [179, 69] on div "PAYE MARKETING_HOURS Hourly 12.98 12.07 n/a 10.5 n/a 13 2.0896314439 % 18.16371…" at bounding box center [248, 70] width 285 height 24
click at [127, 89] on span "Primary Rate" at bounding box center [125, 88] width 33 height 6
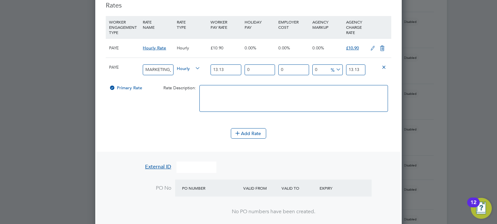
click at [259, 99] on textarea at bounding box center [293, 98] width 189 height 27
click at [382, 49] on icon at bounding box center [382, 48] width 8 height 5
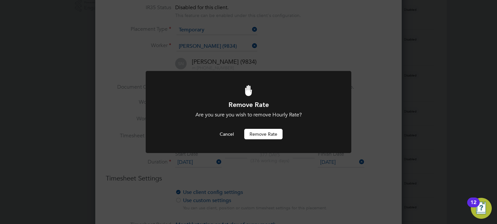
click at [263, 132] on button "Remove rate" at bounding box center [263, 134] width 38 height 10
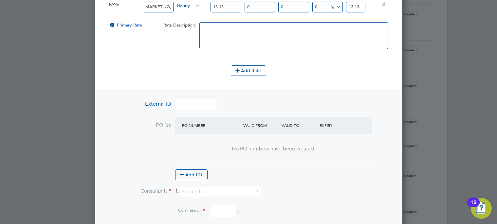
scroll to position [617, 0]
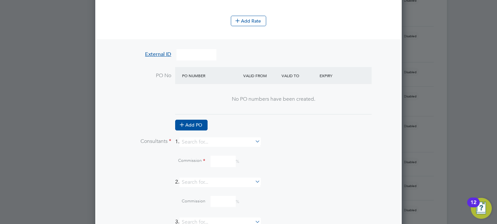
click at [194, 122] on button "Add PO" at bounding box center [191, 125] width 32 height 10
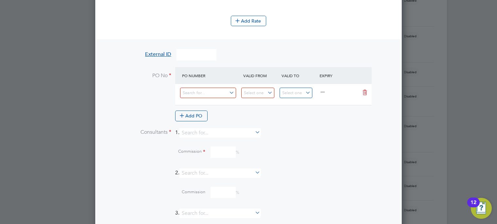
scroll to position [874, 307]
click at [210, 94] on input at bounding box center [208, 93] width 56 height 11
click at [241, 98] on div "0" at bounding box center [210, 95] width 61 height 16
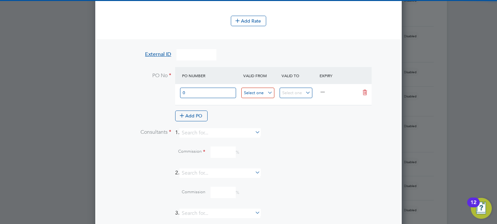
click at [255, 96] on input at bounding box center [257, 93] width 33 height 11
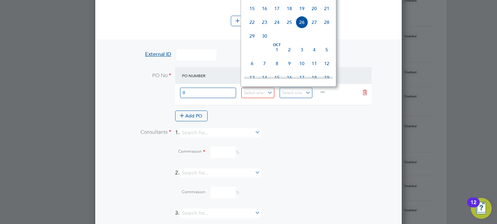
scroll to position [208, 0]
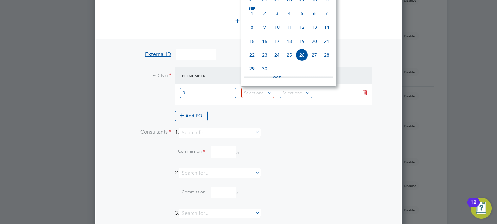
click at [252, 19] on span "Sep 1" at bounding box center [252, 13] width 12 height 12
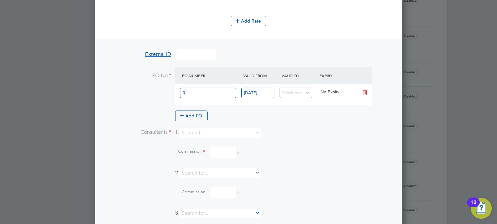
click at [235, 122] on li "PO No PO Number Valid From Valid To Expiry 0 01 Sep 2025 No Expiry Add PO" at bounding box center [248, 97] width 285 height 61
click at [234, 129] on input at bounding box center [219, 132] width 81 height 9
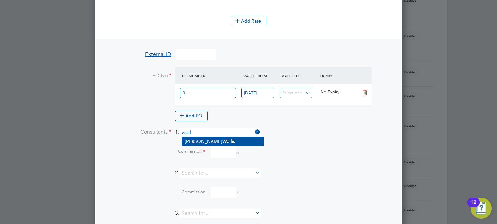
click at [229, 140] on li "Becky Wall is" at bounding box center [223, 141] width 82 height 9
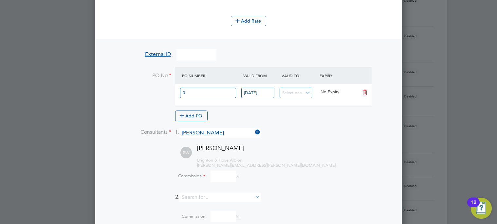
scroll to position [899, 307]
click at [221, 178] on input at bounding box center [222, 176] width 25 height 11
click at [289, 179] on div "Commission 0 %" at bounding box center [265, 176] width 251 height 11
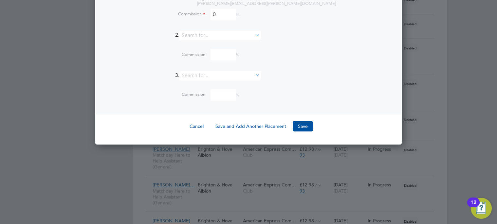
scroll to position [781, 0]
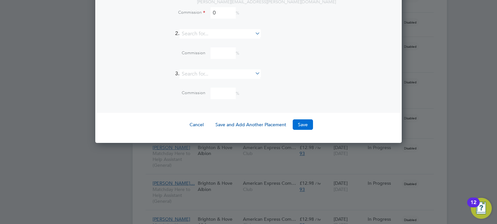
click at [297, 123] on button "Save" at bounding box center [303, 124] width 20 height 10
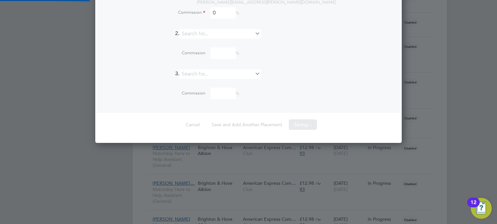
scroll to position [11, 62]
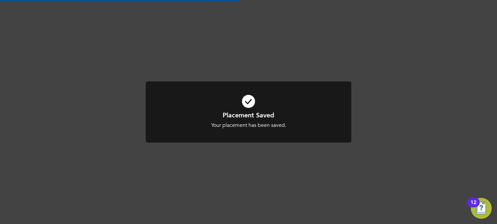
scroll to position [6, 32]
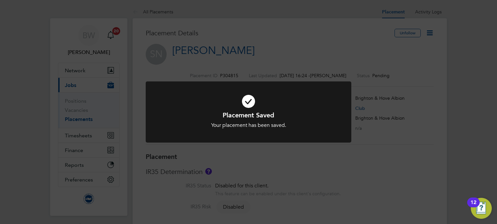
click at [397, 62] on div "Placement Saved Your placement has been saved. Cancel Okay" at bounding box center [248, 112] width 497 height 224
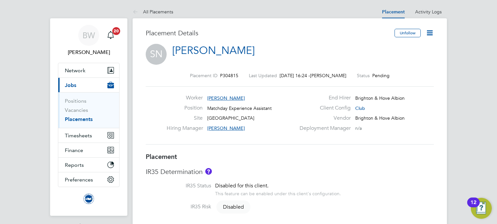
click at [426, 31] on icon at bounding box center [430, 33] width 8 height 8
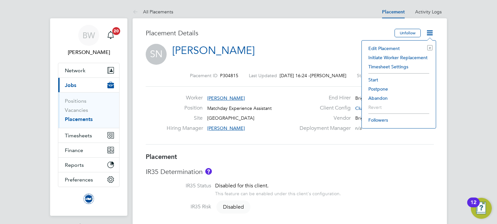
click at [376, 81] on li "Start" at bounding box center [398, 79] width 67 height 9
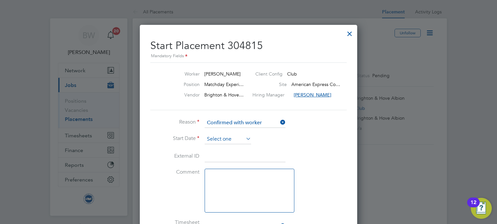
click at [223, 137] on input at bounding box center [228, 140] width 46 height 10
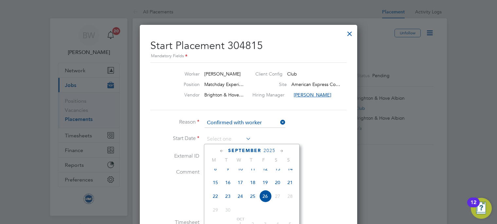
click at [277, 189] on span "20" at bounding box center [277, 182] width 12 height 12
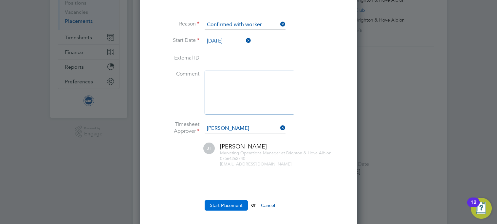
click at [226, 206] on button "Start Placement" at bounding box center [226, 205] width 43 height 10
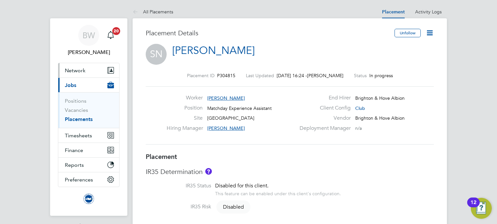
click at [78, 73] on span "Network" at bounding box center [75, 70] width 21 height 6
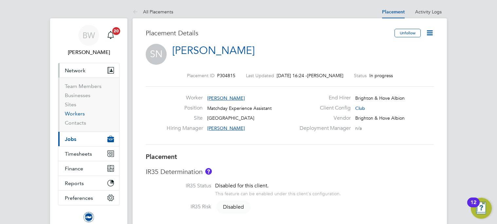
click at [77, 112] on link "Workers" at bounding box center [75, 114] width 20 height 6
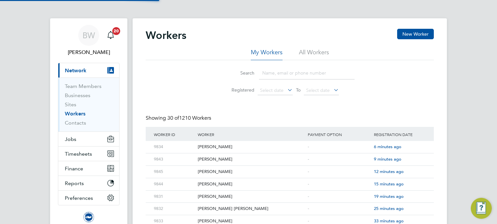
click at [321, 53] on li "All Workers" at bounding box center [314, 54] width 30 height 12
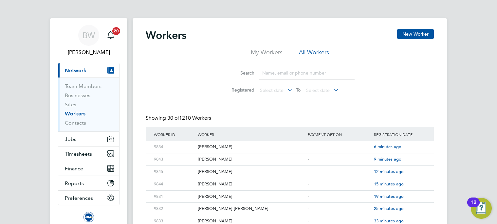
click at [299, 70] on input at bounding box center [307, 73] width 96 height 13
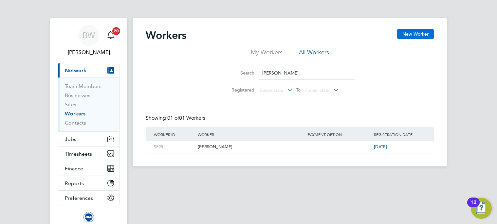
click at [407, 30] on button "New Worker" at bounding box center [415, 34] width 37 height 10
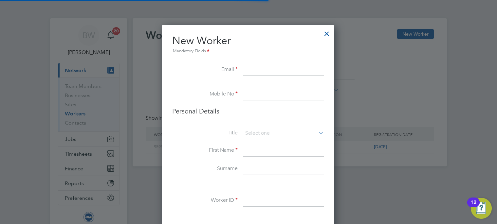
scroll to position [503, 173]
drag, startPoint x: 261, startPoint y: 69, endPoint x: 266, endPoint y: 70, distance: 5.3
click at [261, 69] on input at bounding box center [283, 70] width 81 height 12
paste input "Tanya.Gwynne-Smith@brightonandhovealbion.com"
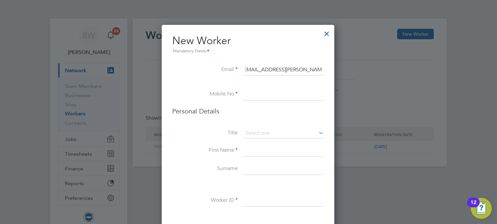
scroll to position [0, 0]
click at [279, 95] on input at bounding box center [283, 95] width 81 height 12
paste input "+44 73 0569 2535"
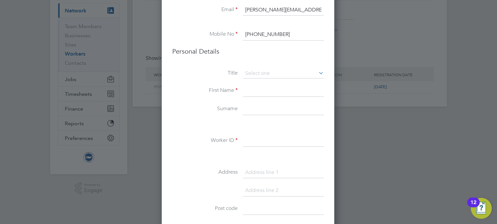
scroll to position [65, 0]
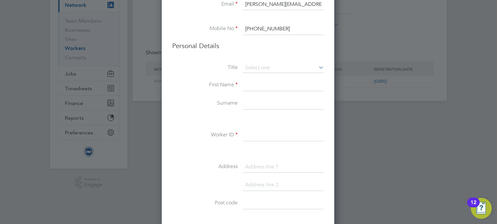
click at [275, 87] on input at bounding box center [283, 86] width 81 height 12
drag, startPoint x: 266, startPoint y: 136, endPoint x: 285, endPoint y: 140, distance: 19.9
click at [266, 136] on input at bounding box center [283, 136] width 81 height 12
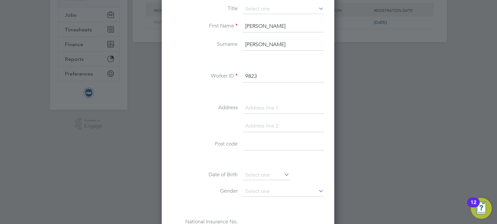
scroll to position [131, 0]
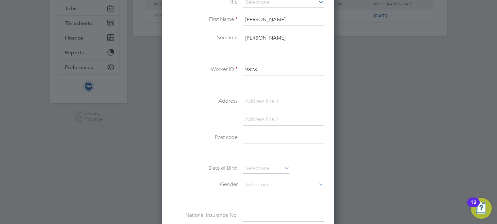
click at [279, 104] on input at bounding box center [283, 102] width 81 height 12
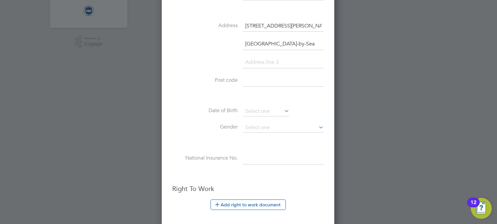
scroll to position [207, 0]
click at [266, 108] on input at bounding box center [266, 111] width 46 height 10
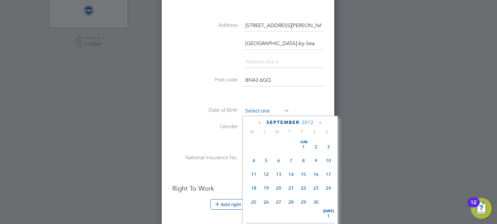
scroll to position [255, 0]
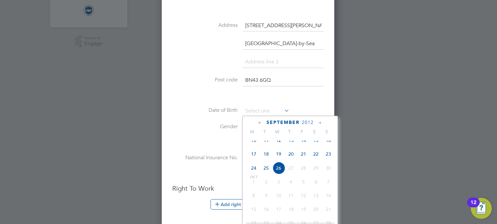
click at [310, 121] on span "2012" at bounding box center [308, 123] width 12 height 6
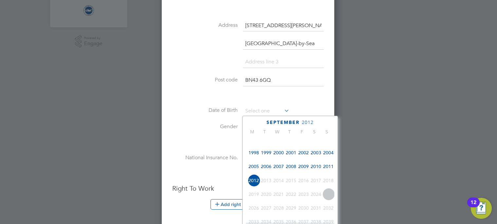
click at [268, 171] on span "2006" at bounding box center [266, 166] width 12 height 12
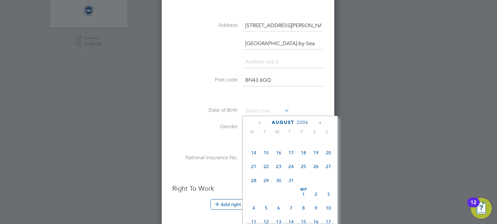
click at [289, 182] on span "31" at bounding box center [291, 180] width 12 height 12
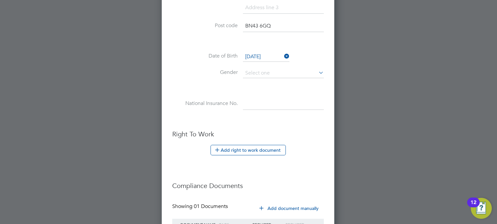
scroll to position [322, 0]
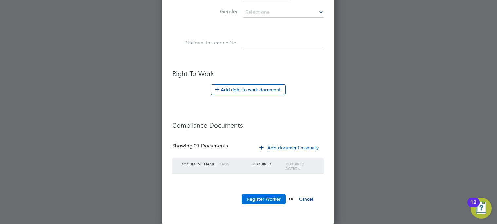
click at [274, 198] on button "Register Worker" at bounding box center [264, 199] width 44 height 10
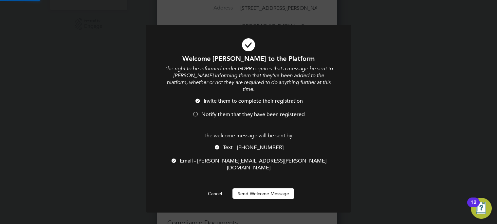
scroll to position [0, 0]
click at [275, 189] on button "Send Welcome Message" at bounding box center [263, 194] width 62 height 10
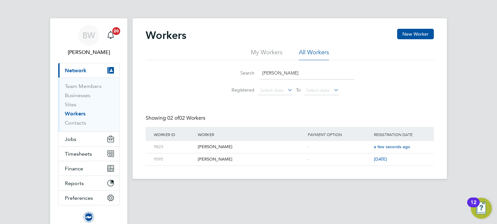
click at [77, 68] on span "Network" at bounding box center [76, 70] width 22 height 6
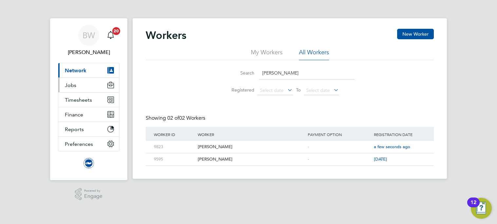
click at [75, 86] on span "Jobs" at bounding box center [70, 85] width 11 height 6
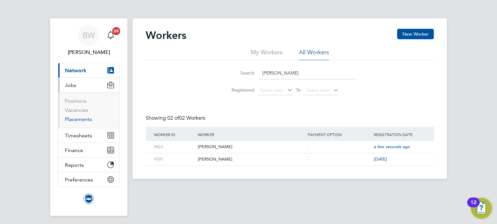
drag, startPoint x: 82, startPoint y: 120, endPoint x: 115, endPoint y: 111, distance: 33.7
click at [83, 120] on link "Placements" at bounding box center [78, 119] width 27 height 6
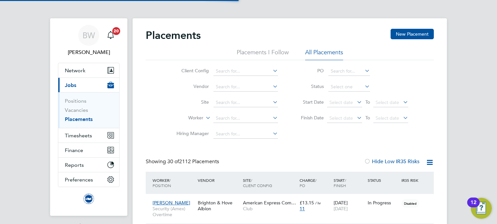
scroll to position [19, 57]
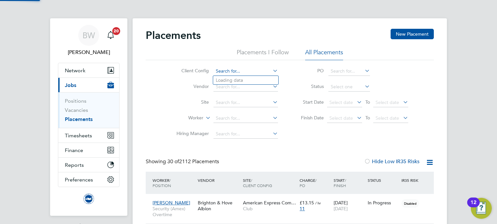
click at [262, 73] on input at bounding box center [245, 71] width 64 height 9
click at [252, 80] on li "Club" at bounding box center [245, 80] width 65 height 9
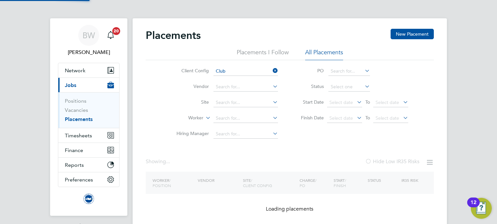
click at [424, 25] on div "Placements New Placement Placements I Follow All Placements Client Config Club …" at bounding box center [290, 131] width 314 height 226
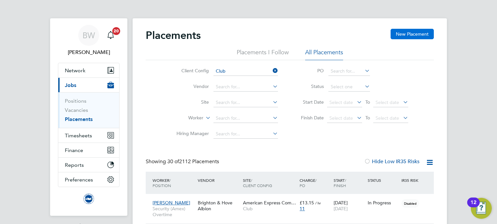
click at [422, 31] on button "New Placement" at bounding box center [412, 34] width 43 height 10
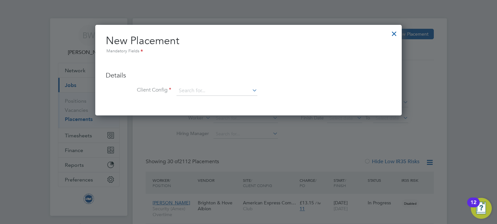
click at [203, 83] on ul "Details Client Config Hiring Manager Worker Position Placement Type Worker Work…" at bounding box center [248, 80] width 285 height 45
click at [202, 92] on input at bounding box center [216, 91] width 81 height 10
click at [202, 100] on li "Club" at bounding box center [217, 100] width 82 height 9
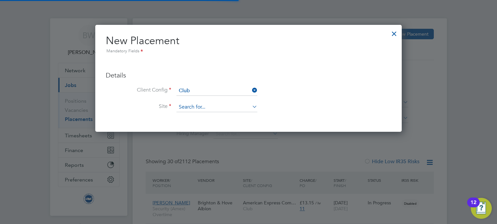
click at [204, 105] on input at bounding box center [216, 107] width 81 height 10
drag, startPoint x: 208, startPoint y: 118, endPoint x: 206, endPoint y: 104, distance: 14.6
click at [207, 107] on input at bounding box center [216, 107] width 81 height 10
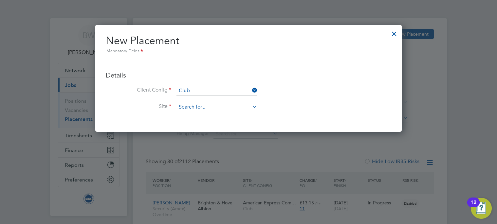
click at [203, 106] on input at bounding box center [216, 107] width 81 height 10
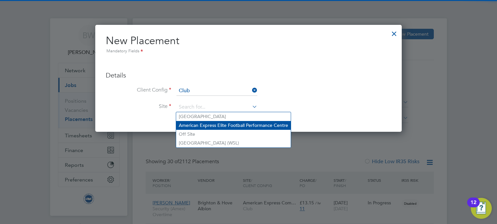
click at [201, 123] on li "American Express Elite Football Performance Centre" at bounding box center [233, 125] width 115 height 9
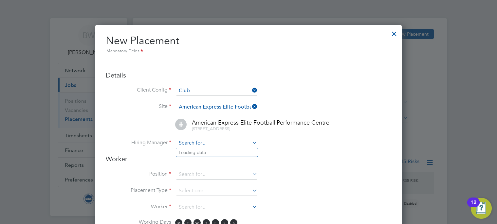
click at [188, 146] on input at bounding box center [216, 143] width 81 height 10
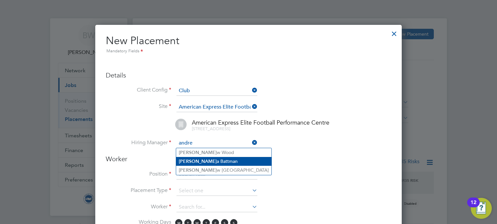
click at [192, 162] on b "Andre" at bounding box center [198, 162] width 38 height 6
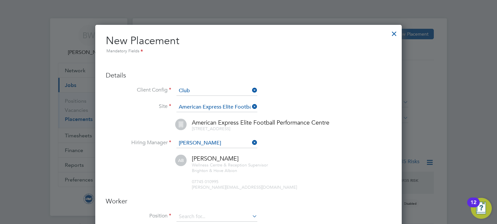
click at [308, 160] on div "Andrea Battman Wellness Centre & Reception Supervisor Brighton & Hove Albion 07…" at bounding box center [256, 172] width 269 height 35
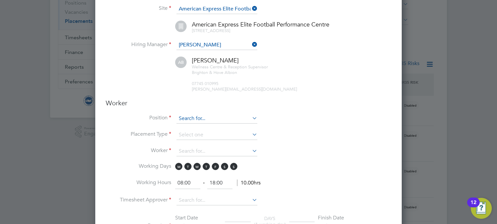
click at [223, 118] on input at bounding box center [216, 119] width 81 height 10
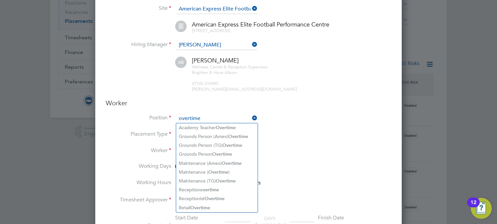
drag, startPoint x: 209, startPoint y: 118, endPoint x: 174, endPoint y: 117, distance: 34.7
click at [174, 117] on li "Position overtime" at bounding box center [248, 122] width 285 height 16
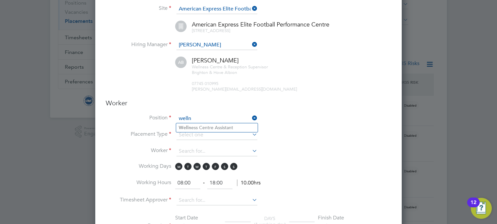
drag, startPoint x: 175, startPoint y: 118, endPoint x: 167, endPoint y: 117, distance: 8.2
click at [167, 117] on li "Position welln" at bounding box center [248, 122] width 285 height 16
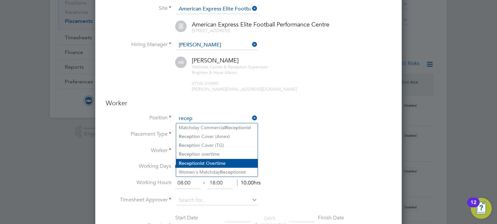
click at [228, 160] on li "Recep tionist Overtime" at bounding box center [217, 163] width 82 height 9
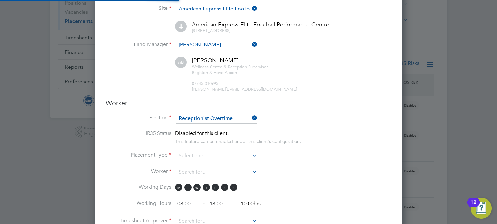
click at [296, 145] on li "IR35 Status Disabled for this client. This feature can be enabled under this cl…" at bounding box center [248, 140] width 285 height 21
click at [232, 153] on input at bounding box center [216, 156] width 81 height 10
click at [226, 164] on li "Temporary" at bounding box center [217, 165] width 82 height 9
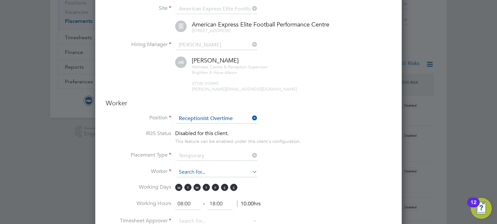
click at [221, 172] on input at bounding box center [216, 173] width 81 height 10
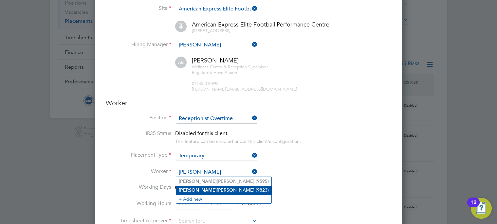
click at [226, 188] on li "Tanya Gwynne-Smith (9823)" at bounding box center [223, 190] width 95 height 9
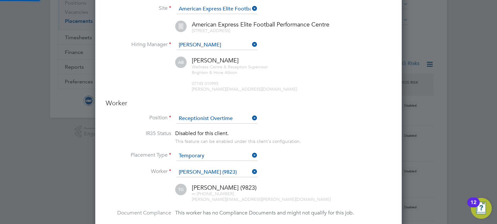
click at [289, 165] on li "Placement Type Temporary" at bounding box center [248, 159] width 285 height 16
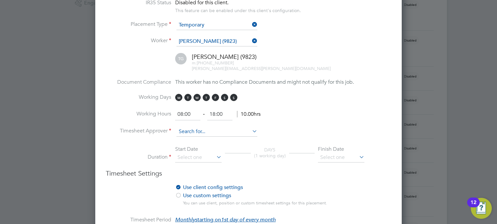
click at [186, 129] on input at bounding box center [216, 132] width 81 height 10
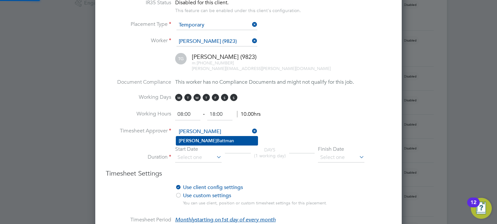
click at [196, 140] on li "Andrea Battman" at bounding box center [217, 141] width 82 height 9
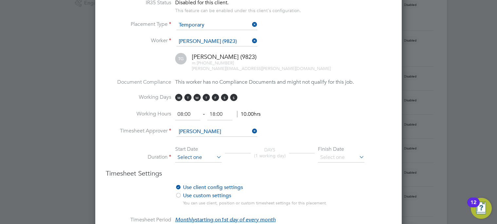
click at [203, 155] on input at bounding box center [198, 158] width 46 height 10
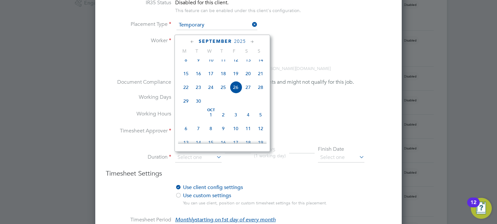
drag, startPoint x: 233, startPoint y: 64, endPoint x: 234, endPoint y: 68, distance: 4.6
click at [233, 64] on span "12" at bounding box center [235, 60] width 12 height 12
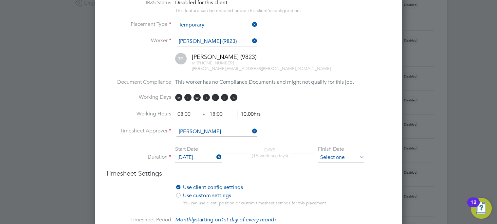
click at [356, 155] on input at bounding box center [341, 158] width 46 height 10
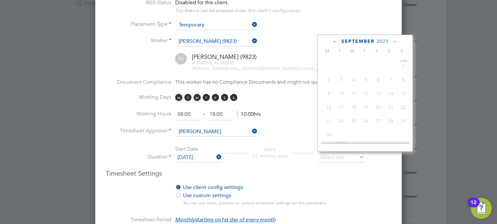
scroll to position [241, 0]
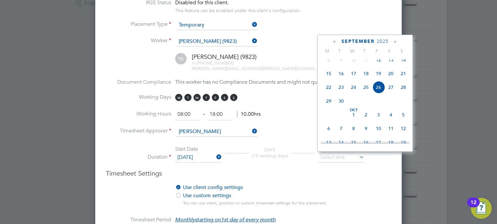
click at [394, 40] on icon at bounding box center [395, 41] width 6 height 7
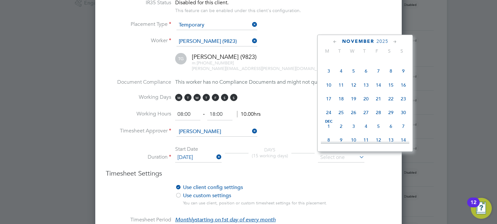
click at [394, 40] on icon at bounding box center [395, 41] width 6 height 7
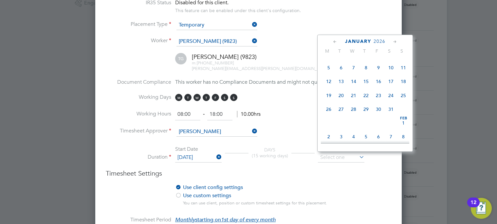
click at [394, 40] on icon at bounding box center [395, 41] width 6 height 7
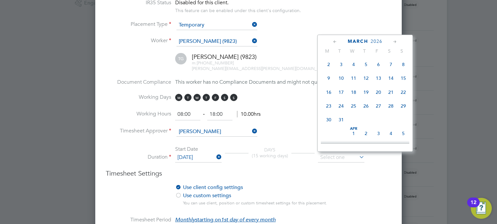
click at [394, 40] on icon at bounding box center [395, 41] width 6 height 7
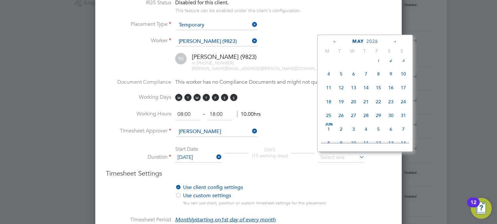
click at [394, 40] on icon at bounding box center [395, 41] width 6 height 7
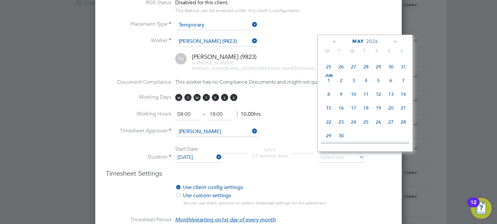
click at [394, 40] on icon at bounding box center [395, 41] width 6 height 7
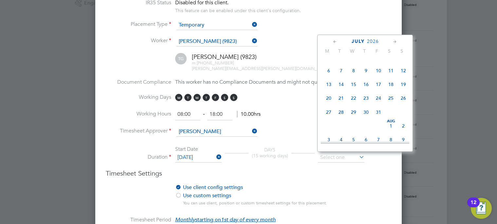
click at [394, 40] on icon at bounding box center [395, 41] width 6 height 7
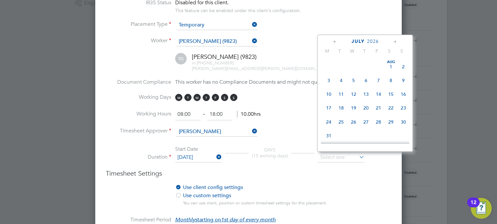
click at [394, 40] on icon at bounding box center [395, 41] width 6 height 7
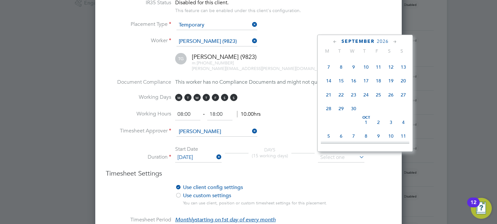
click at [394, 40] on icon at bounding box center [395, 41] width 6 height 7
click at [380, 57] on span "6" at bounding box center [378, 51] width 12 height 12
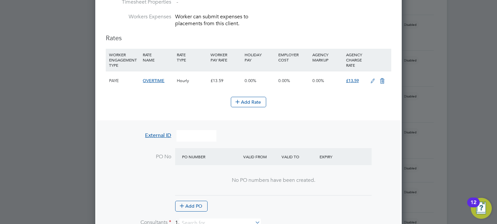
click at [169, 108] on li "Add Rate" at bounding box center [248, 105] width 285 height 17
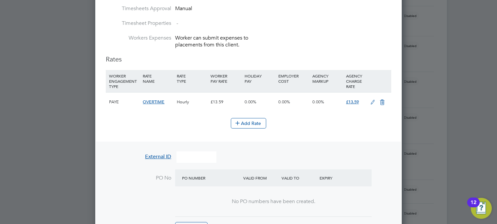
scroll to position [458, 0]
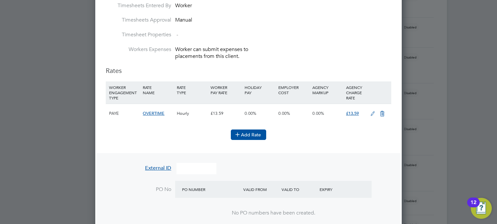
click at [254, 136] on button "Add Rate" at bounding box center [248, 135] width 35 height 10
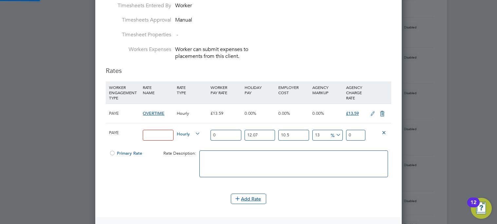
scroll to position [903, 307]
click at [110, 153] on div at bounding box center [112, 155] width 7 height 5
drag, startPoint x: 227, startPoint y: 135, endPoint x: 189, endPoint y: 133, distance: 38.4
click at [189, 133] on div "PAYE Hourly 0 12.07 n/a 10.5 n/a 13 0 % 0" at bounding box center [248, 135] width 285 height 24
drag, startPoint x: 276, startPoint y: 135, endPoint x: 267, endPoint y: 137, distance: 9.0
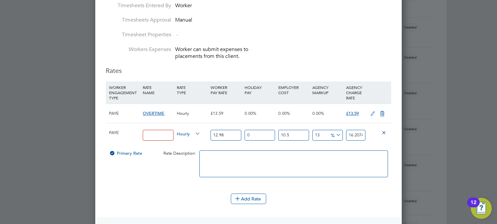
click at [267, 137] on div "PAYE Hourly 12.98 0 n/a 10.5 n/a 13 1.864577 % 16.207477" at bounding box center [248, 135] width 285 height 24
click at [383, 112] on icon at bounding box center [382, 113] width 8 height 5
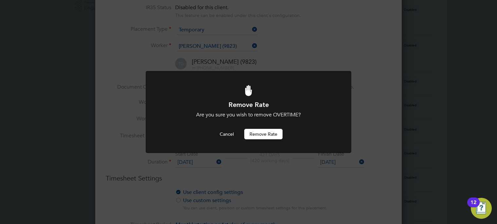
click at [261, 134] on button "Remove rate" at bounding box center [263, 134] width 38 height 10
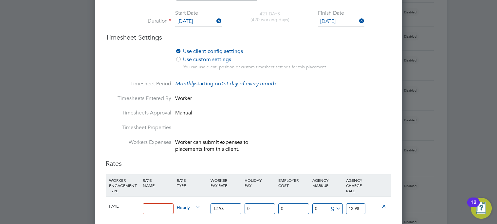
scroll to position [421, 0]
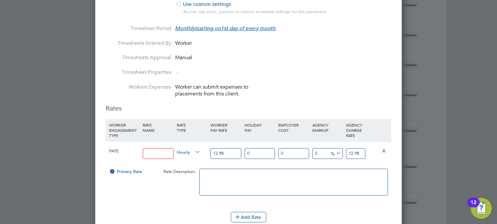
drag, startPoint x: 146, startPoint y: 153, endPoint x: 193, endPoint y: 153, distance: 46.8
click at [146, 153] on input at bounding box center [158, 153] width 30 height 11
paste input "OVERTIME"
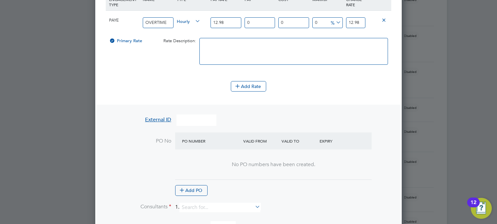
scroll to position [617, 0]
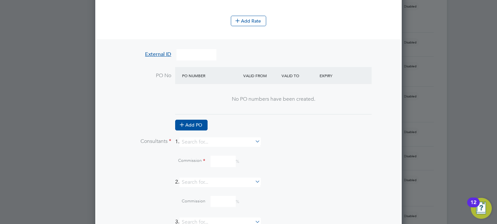
click at [194, 123] on button "Add PO" at bounding box center [191, 125] width 32 height 10
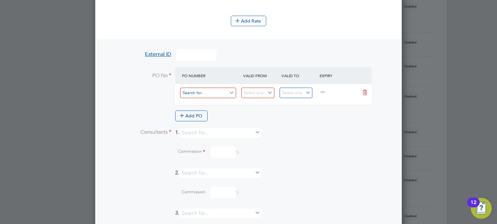
click at [199, 94] on input at bounding box center [208, 93] width 56 height 11
click at [242, 90] on input at bounding box center [257, 93] width 33 height 11
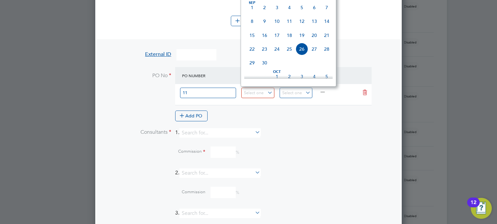
scroll to position [175, 0]
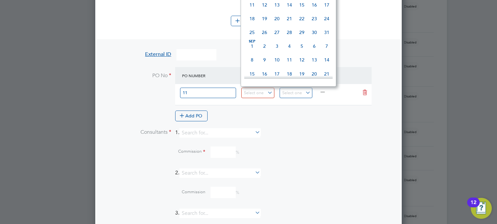
click at [255, 50] on span "Sep 1" at bounding box center [252, 46] width 12 height 12
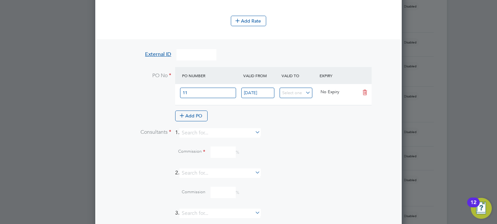
click at [291, 129] on li "Consultants 1." at bounding box center [248, 136] width 285 height 16
click at [210, 134] on input at bounding box center [219, 132] width 81 height 9
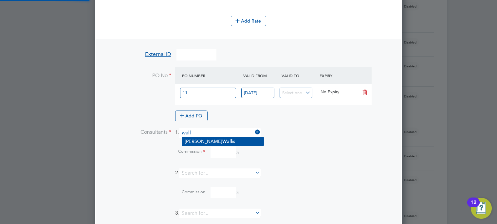
click at [222, 141] on b "Wall" at bounding box center [227, 142] width 10 height 6
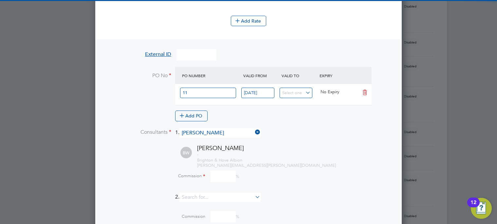
scroll to position [899, 307]
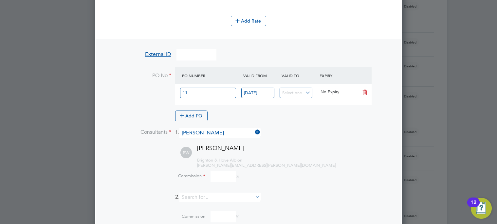
click at [223, 182] on div "Commission %" at bounding box center [264, 178] width 253 height 18
click at [225, 175] on input at bounding box center [222, 176] width 25 height 11
click at [278, 186] on li "BW Becky Wallis - Brighton & Hove Albion becky.wallis@bhafc.co.uk Commission 0 %" at bounding box center [256, 168] width 269 height 48
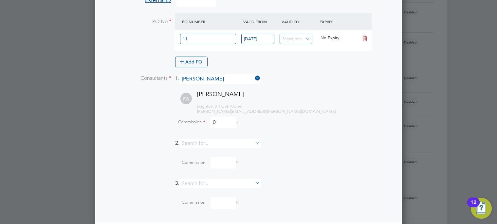
scroll to position [715, 0]
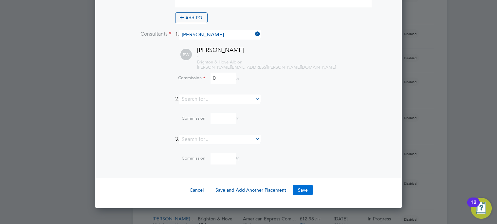
click at [300, 192] on button "Save" at bounding box center [303, 190] width 20 height 10
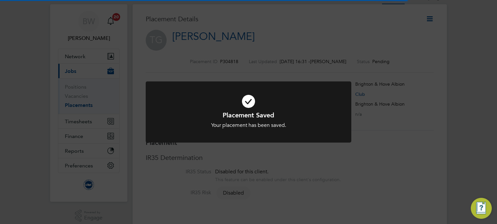
scroll to position [6, 100]
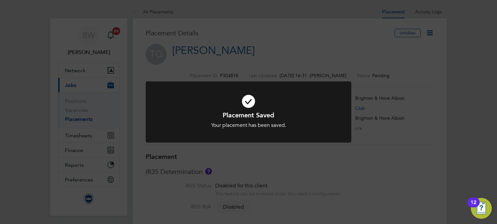
click at [431, 33] on div "Placement Saved Your placement has been saved. Cancel Okay" at bounding box center [248, 112] width 497 height 224
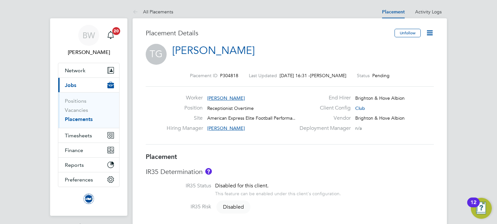
click at [430, 34] on icon at bounding box center [430, 33] width 8 height 8
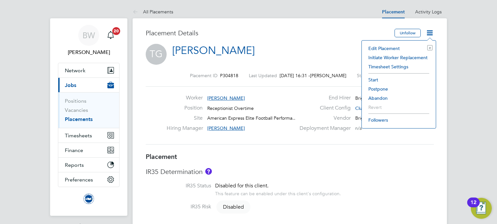
click at [376, 77] on li "Start" at bounding box center [398, 79] width 67 height 9
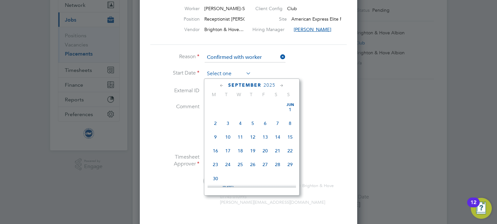
click at [220, 72] on input at bounding box center [228, 74] width 46 height 10
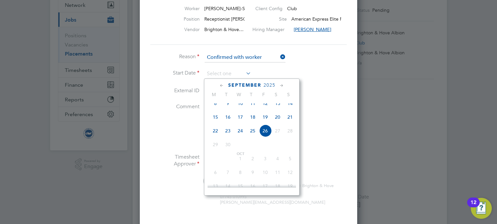
click at [266, 108] on span "12" at bounding box center [265, 103] width 12 height 12
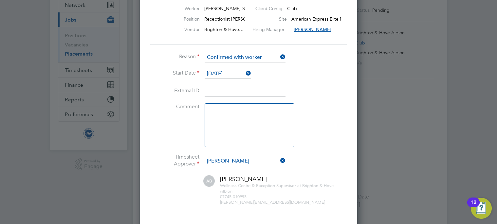
click at [321, 84] on li "Start Date 12 Sep 2025" at bounding box center [248, 77] width 196 height 16
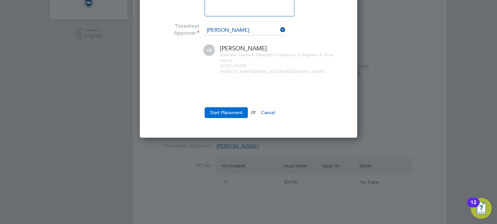
click at [226, 113] on button "Start Placement" at bounding box center [226, 112] width 43 height 10
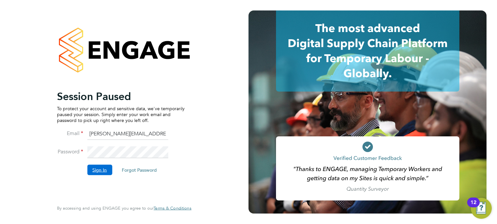
click at [100, 169] on button "Sign In" at bounding box center [99, 170] width 25 height 10
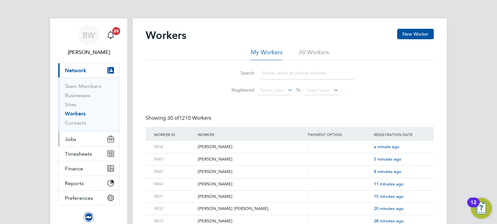
click at [71, 135] on button "Jobs" at bounding box center [88, 139] width 61 height 14
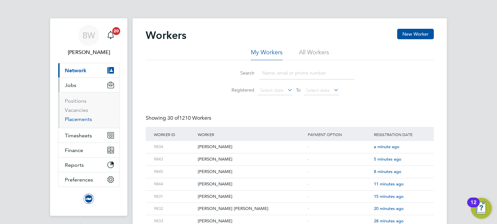
click at [83, 121] on link "Placements" at bounding box center [78, 119] width 27 height 6
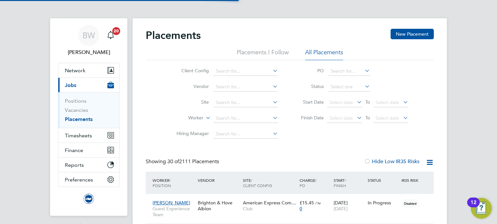
click at [200, 119] on label "Worker" at bounding box center [185, 118] width 38 height 7
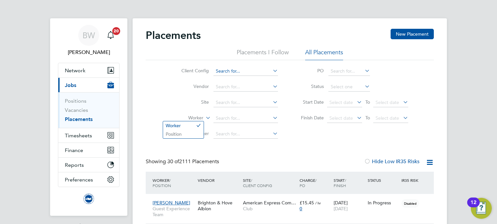
click at [238, 74] on input at bounding box center [245, 71] width 64 height 9
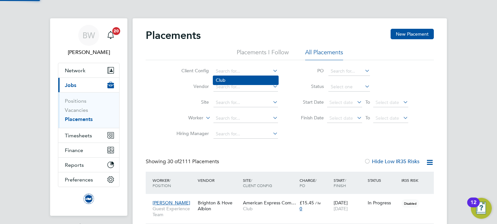
click at [237, 80] on li "Club" at bounding box center [245, 80] width 65 height 9
type input "Club"
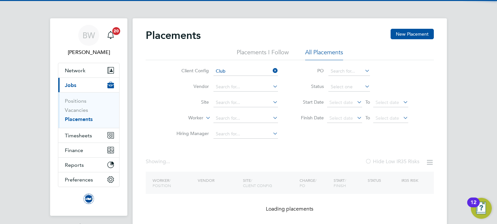
click at [197, 119] on label "Worker" at bounding box center [185, 118] width 38 height 7
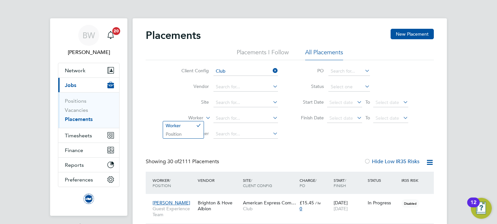
click at [197, 119] on label "Worker" at bounding box center [185, 118] width 38 height 7
drag, startPoint x: 189, startPoint y: 131, endPoint x: 207, endPoint y: 124, distance: 19.4
click at [189, 131] on li "Position" at bounding box center [183, 134] width 41 height 9
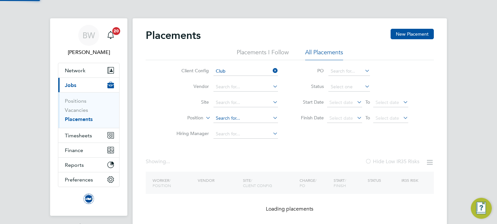
click at [216, 118] on input at bounding box center [245, 118] width 64 height 9
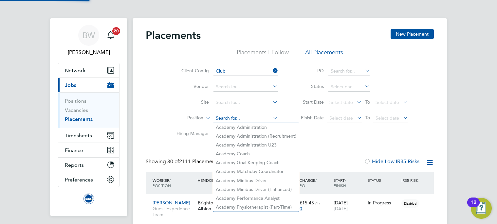
type input "m"
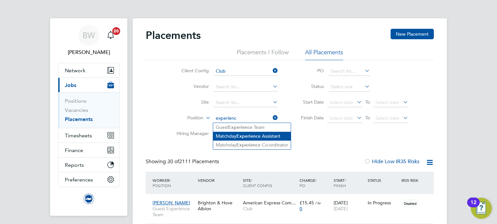
click at [228, 132] on li "Matchday Experienc e Assistant" at bounding box center [252, 136] width 78 height 9
type input "Matchday Experience Assistant"
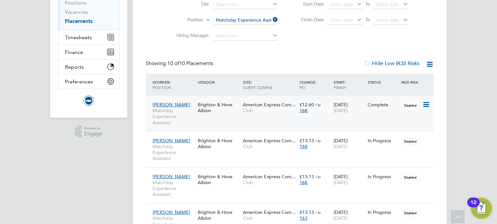
click at [217, 121] on div "Tyler O'Callaghan Matchday Experience Assistant Brighton & Hove Albion American…" at bounding box center [290, 114] width 288 height 36
click at [217, 155] on div "Lindsey Ash Matchday Experience Assistant Brighton & Hove Albion American Expre…" at bounding box center [290, 150] width 288 height 36
click at [228, 152] on div "Brighton & Hove Albion" at bounding box center [218, 144] width 45 height 18
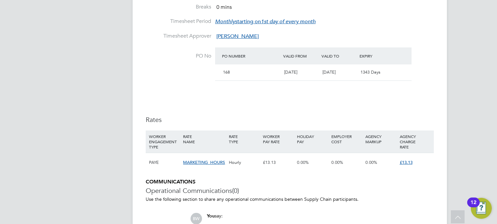
scroll to position [327, 0]
